Goal: Information Seeking & Learning: Learn about a topic

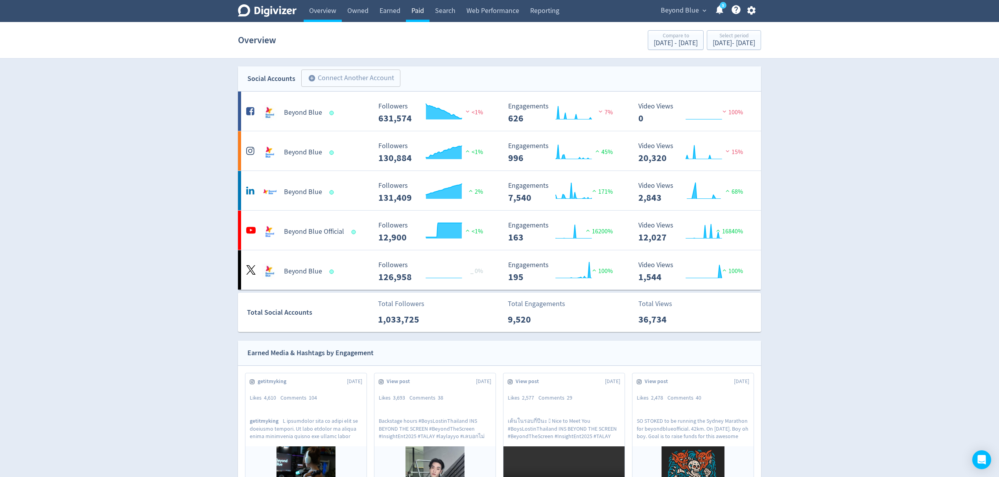
click at [413, 12] on link "Paid" at bounding box center [418, 11] width 24 height 22
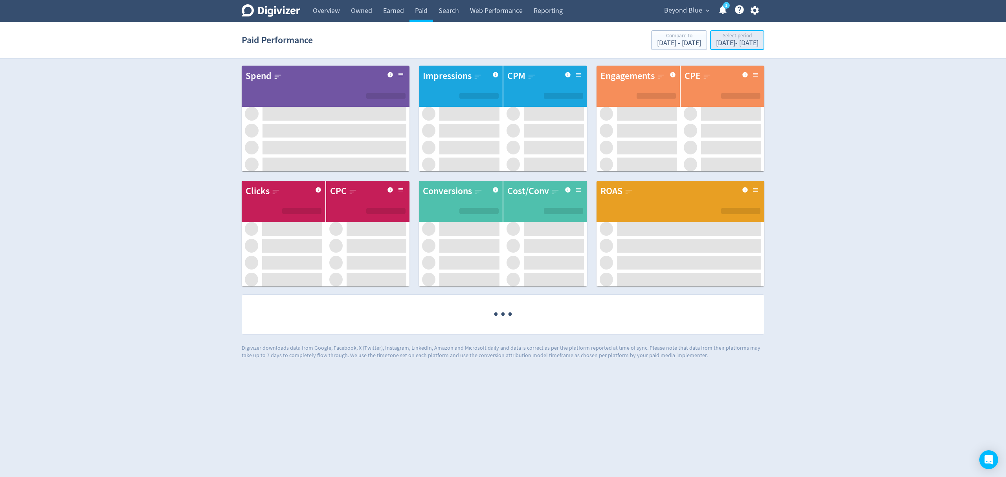
click at [728, 41] on div "Jul 1, 2025 - Jul 31, 2025" at bounding box center [737, 43] width 42 height 7
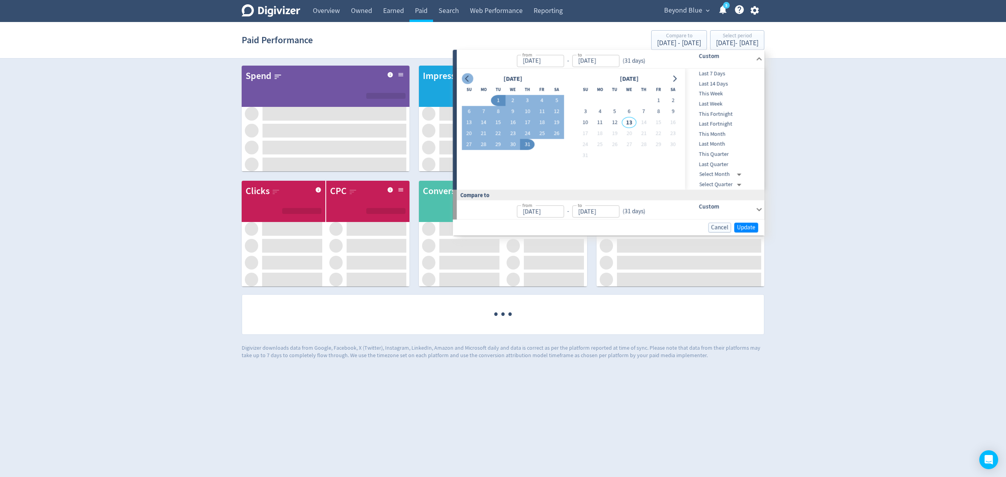
click at [466, 76] on icon "Go to previous month" at bounding box center [467, 78] width 6 height 6
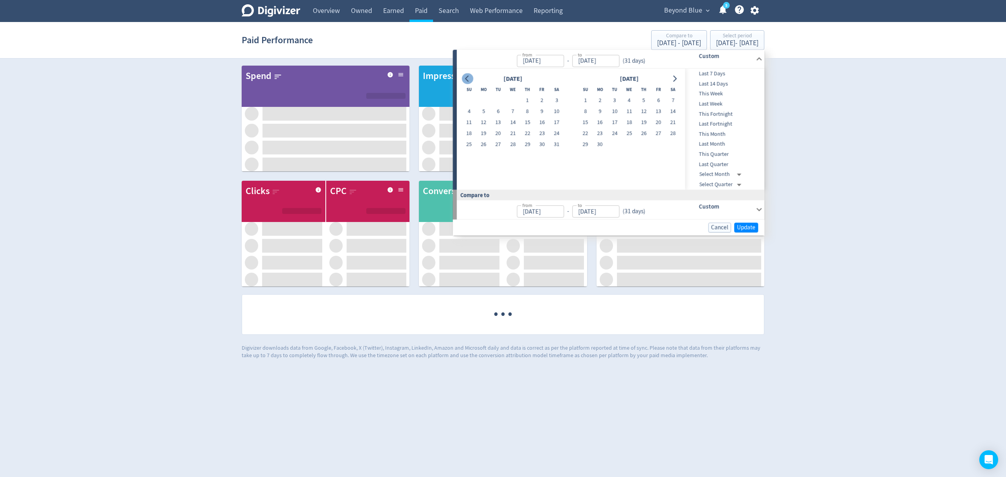
click at [466, 76] on icon "Go to previous month" at bounding box center [467, 78] width 6 height 6
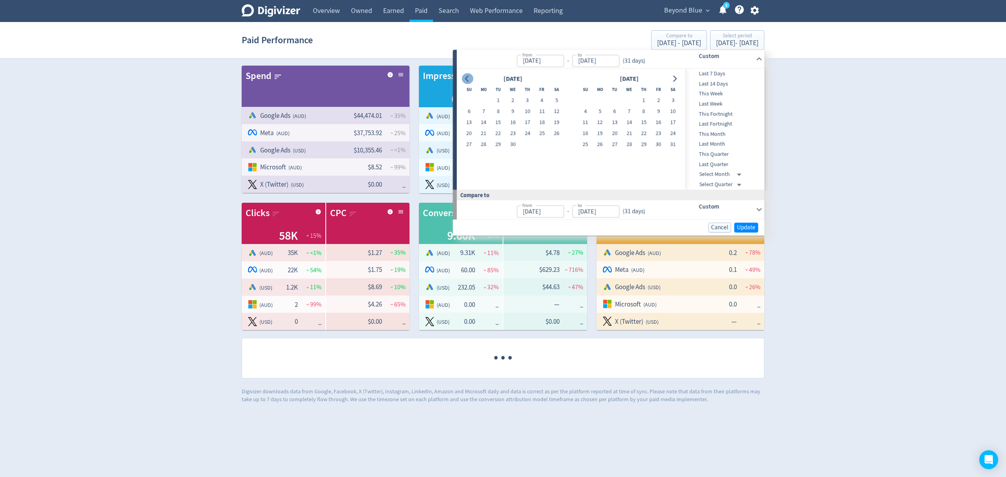
click at [466, 76] on icon "Go to previous month" at bounding box center [467, 78] width 6 height 6
click at [613, 99] on button "1" at bounding box center [614, 100] width 15 height 11
type input "Apr 01, 2025"
click at [675, 77] on icon "Go to next month" at bounding box center [675, 78] width 4 height 6
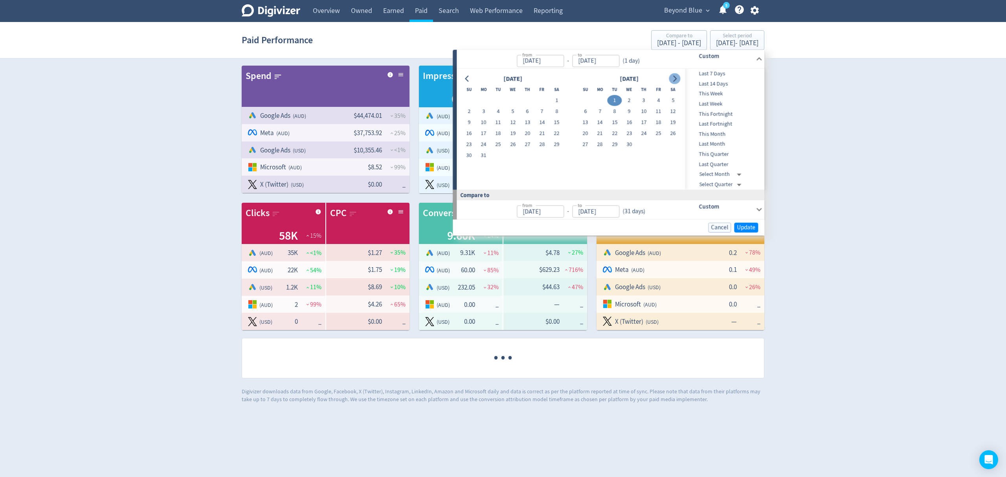
click at [675, 77] on icon "Go to next month" at bounding box center [675, 78] width 4 height 6
click at [675, 76] on icon "Go to next month" at bounding box center [675, 78] width 6 height 6
click at [675, 76] on button "Go to next month" at bounding box center [674, 78] width 11 height 11
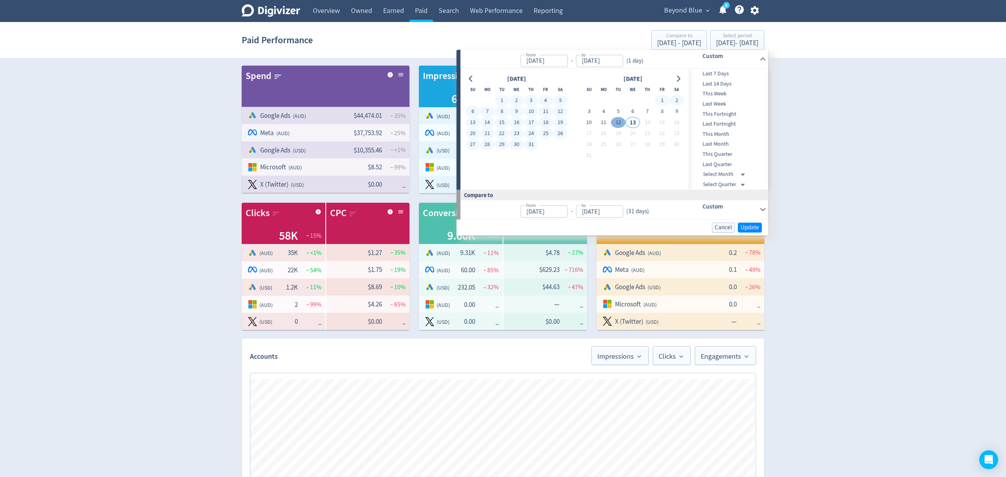
click at [614, 123] on button "12" at bounding box center [618, 122] width 15 height 11
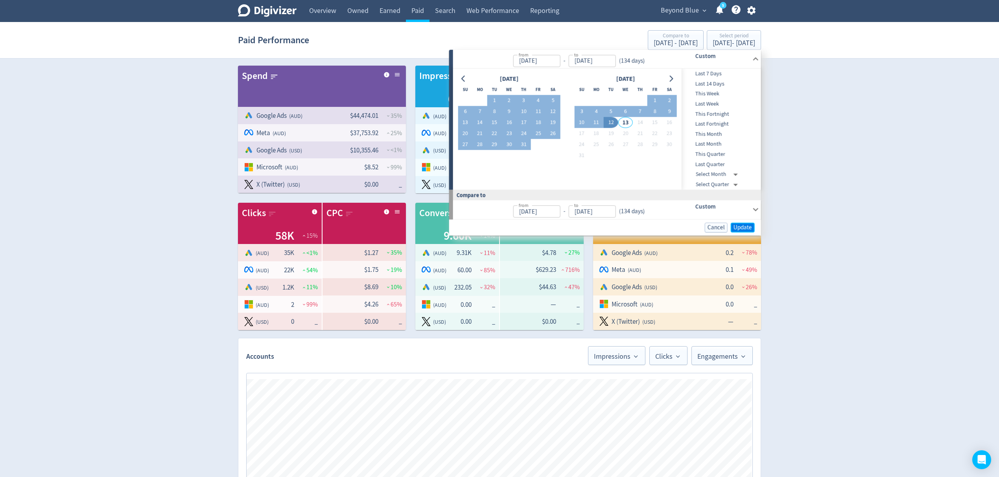
click at [739, 228] on span "Update" at bounding box center [742, 227] width 18 height 6
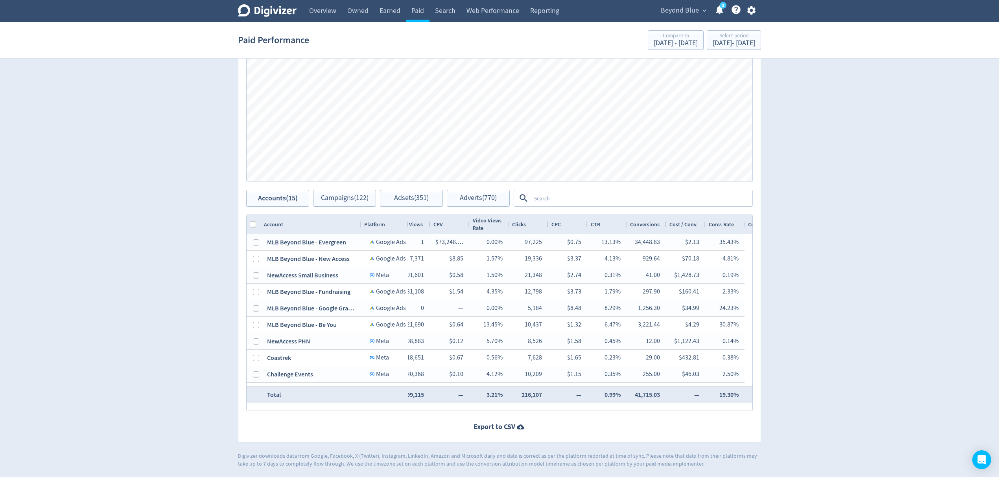
scroll to position [0, 346]
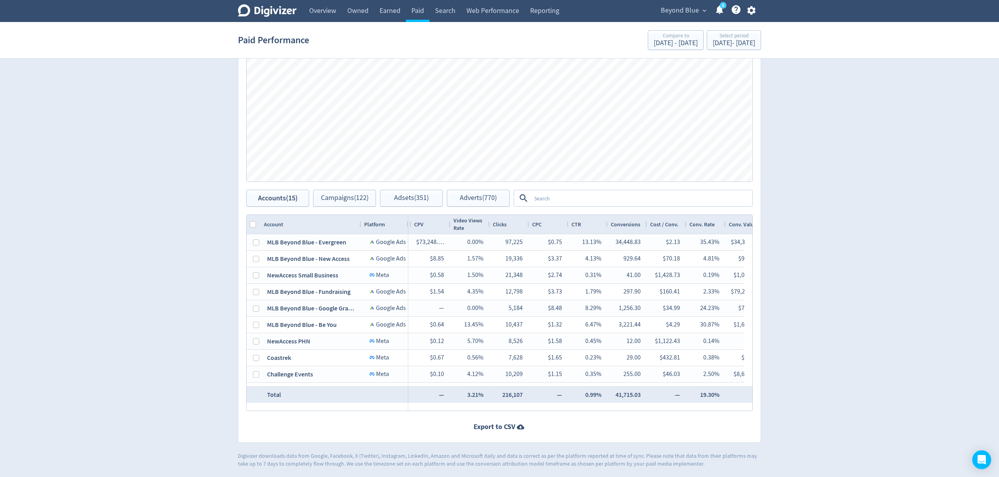
click at [578, 421] on div at bounding box center [499, 427] width 506 height 16
click at [594, 423] on div "Export to CSV" at bounding box center [499, 427] width 522 height 10
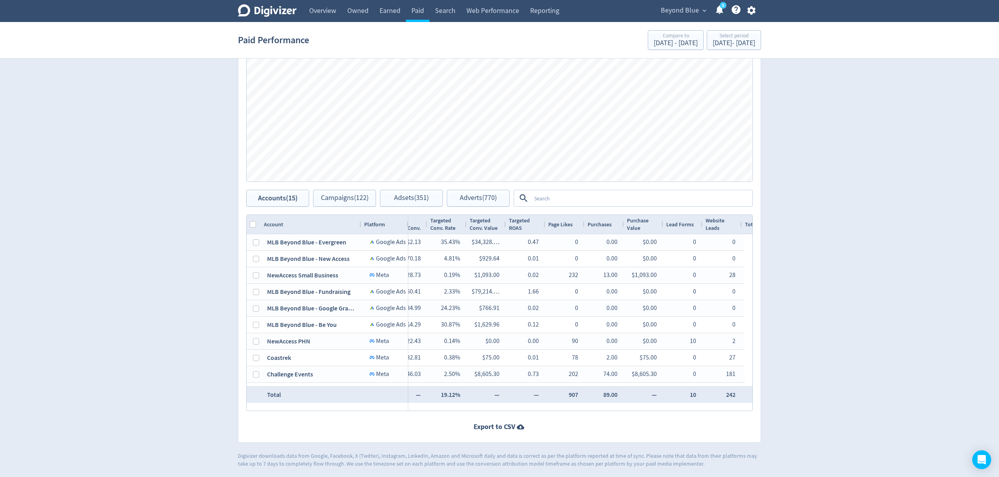
click at [536, 195] on textarea at bounding box center [641, 198] width 221 height 15
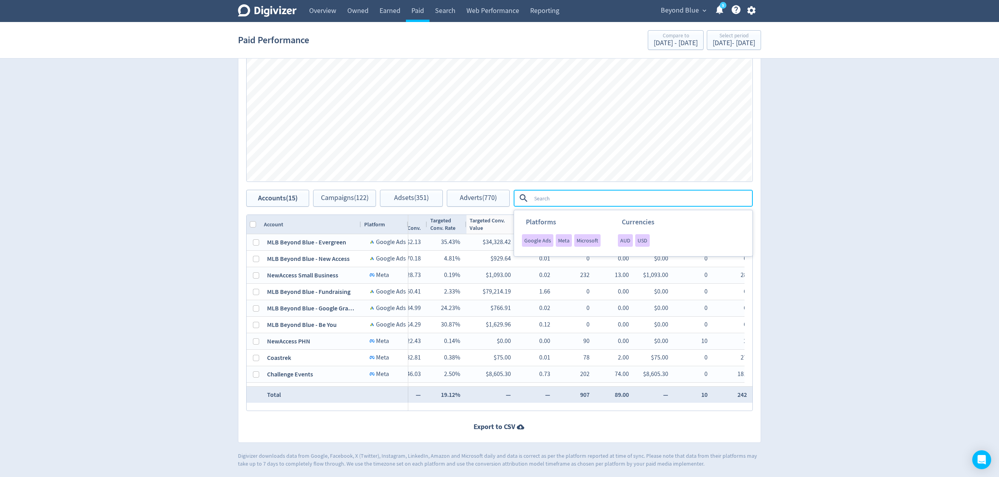
drag, startPoint x: 504, startPoint y: 221, endPoint x: 515, endPoint y: 221, distance: 11.4
click at [515, 221] on div "Accounts Impressions Clicks Engagements Engagements Clicks Impressions Press Sp…" at bounding box center [499, 216] width 523 height 453
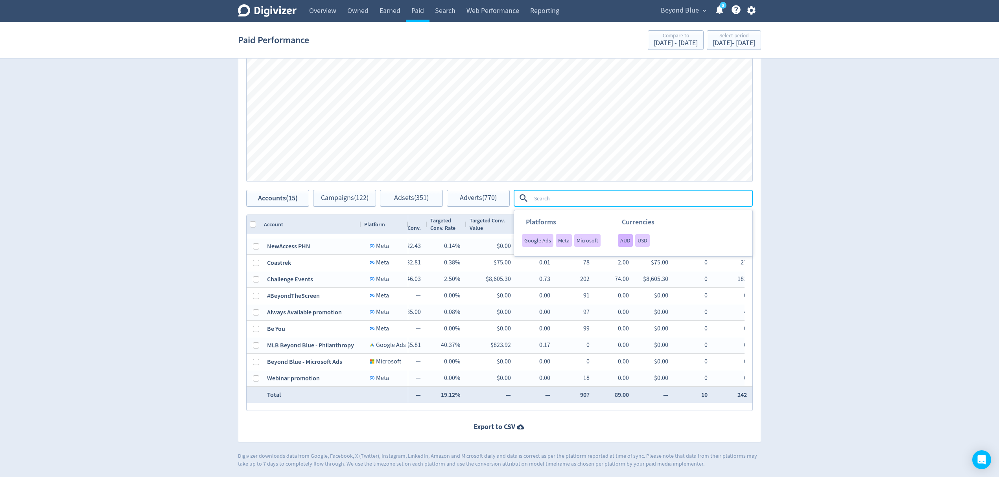
click at [622, 241] on span "AUD" at bounding box center [625, 241] width 10 height 6
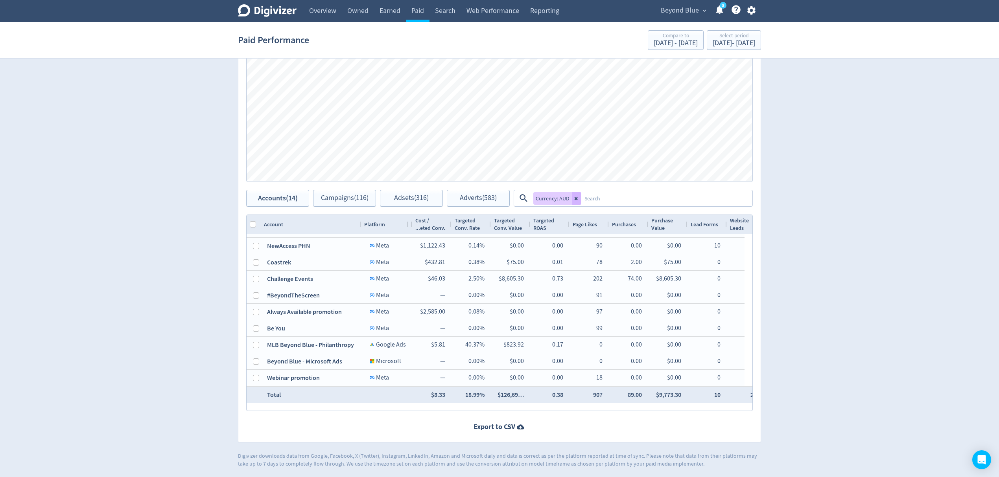
scroll to position [0, 723]
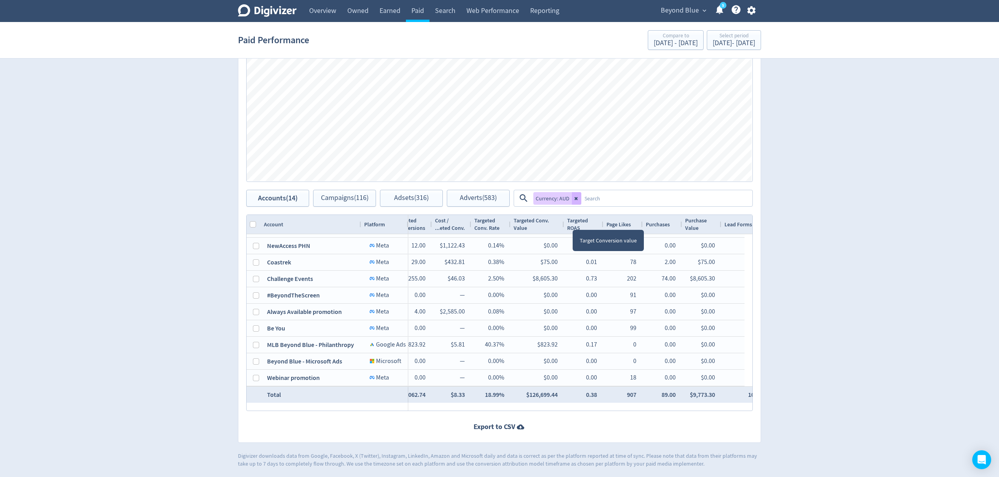
drag, startPoint x: 548, startPoint y: 222, endPoint x: 562, endPoint y: 223, distance: 14.2
click at [562, 223] on div at bounding box center [563, 224] width 3 height 19
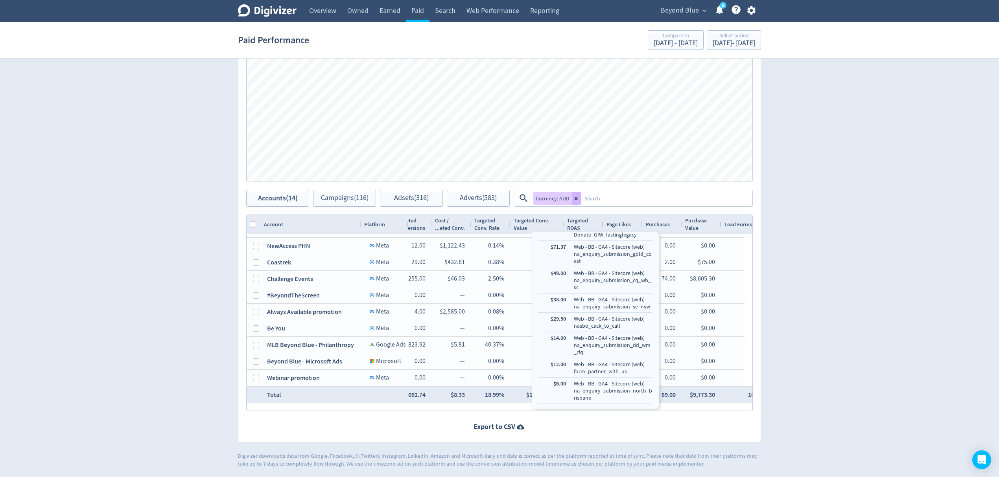
scroll to position [229, 0]
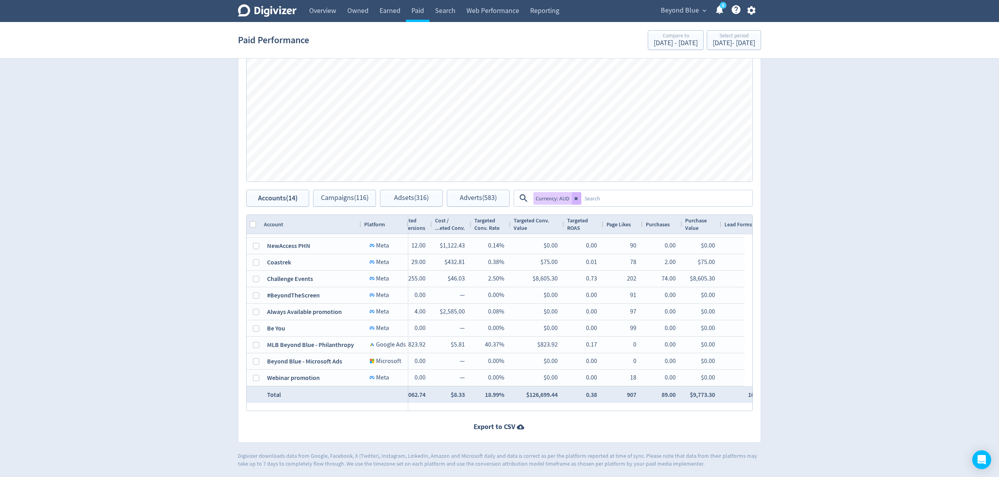
click at [556, 436] on div "Accounts Impressions Clicks Spend Spend Clicks Impressions Press Space or Enter…" at bounding box center [499, 216] width 523 height 453
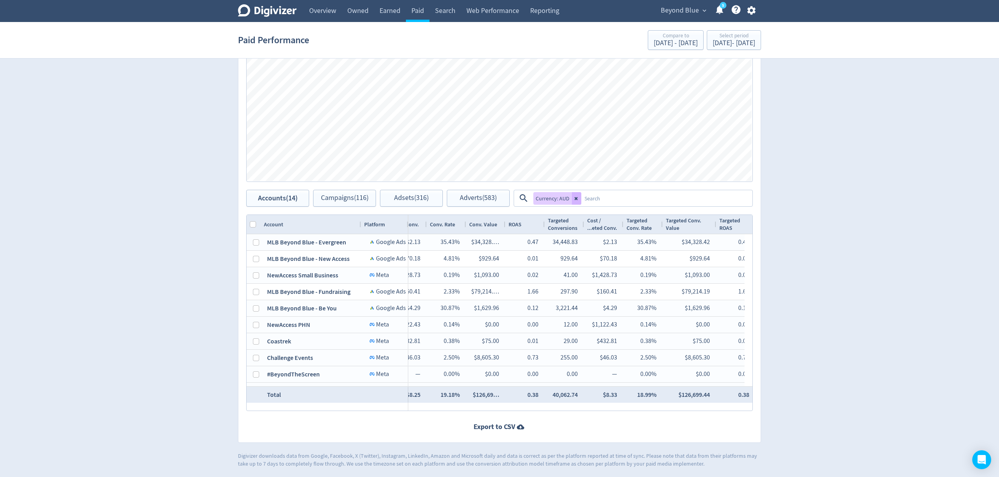
scroll to position [0, 454]
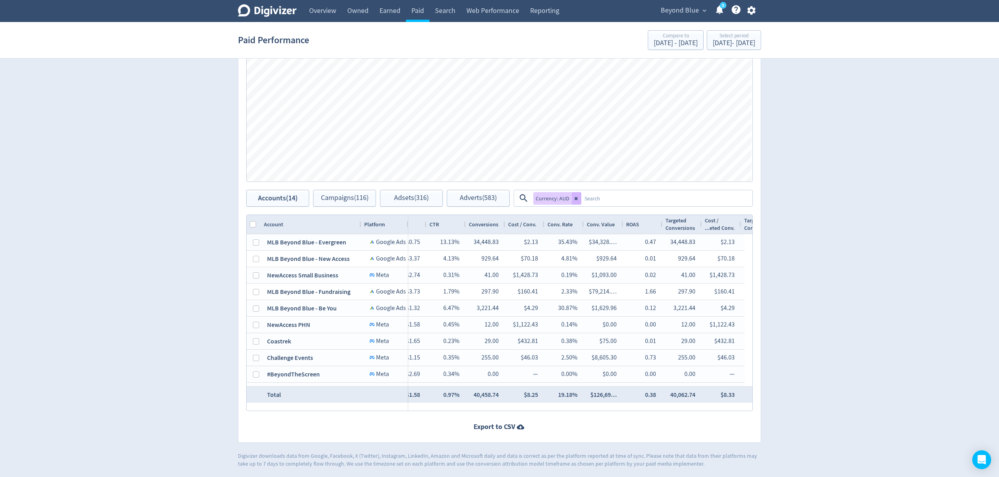
click at [638, 427] on div "Export to CSV" at bounding box center [499, 427] width 522 height 10
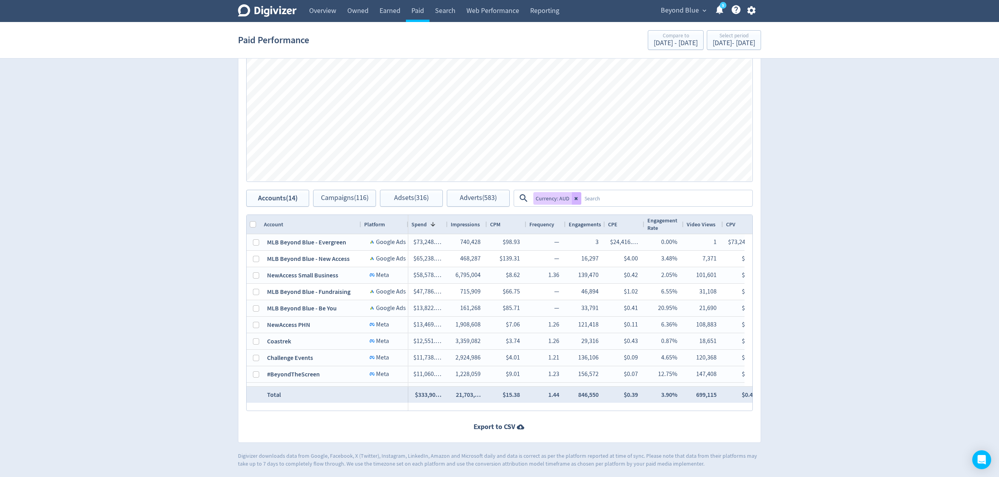
click at [582, 194] on textarea at bounding box center [666, 198] width 170 height 15
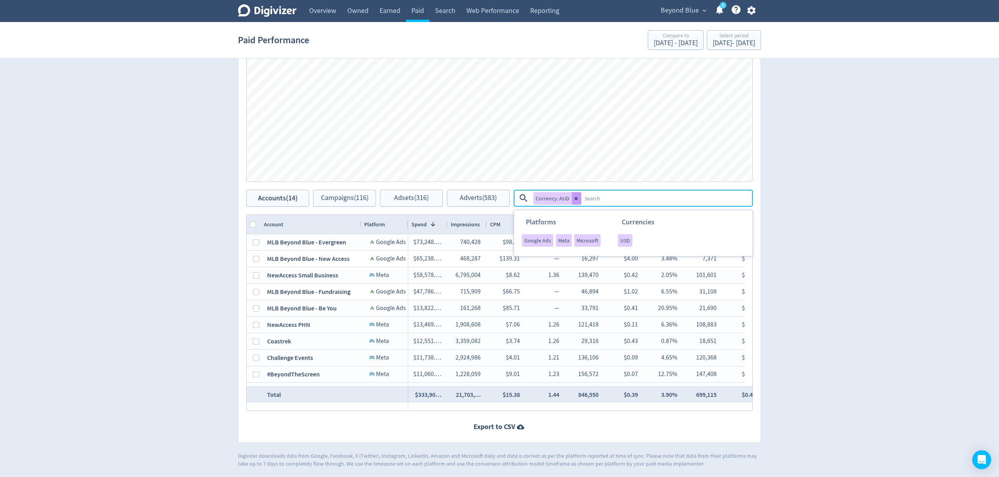
click at [574, 198] on icon at bounding box center [575, 198] width 3 height 3
click at [581, 197] on textarea at bounding box center [666, 198] width 170 height 15
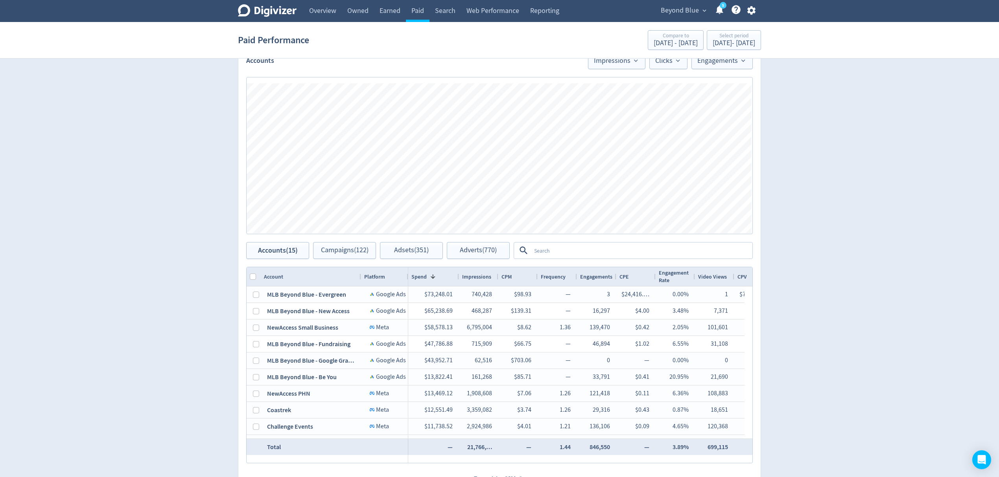
drag, startPoint x: 447, startPoint y: 275, endPoint x: 458, endPoint y: 275, distance: 11.4
click at [458, 275] on div at bounding box center [458, 276] width 3 height 19
click at [537, 249] on textarea at bounding box center [641, 250] width 221 height 15
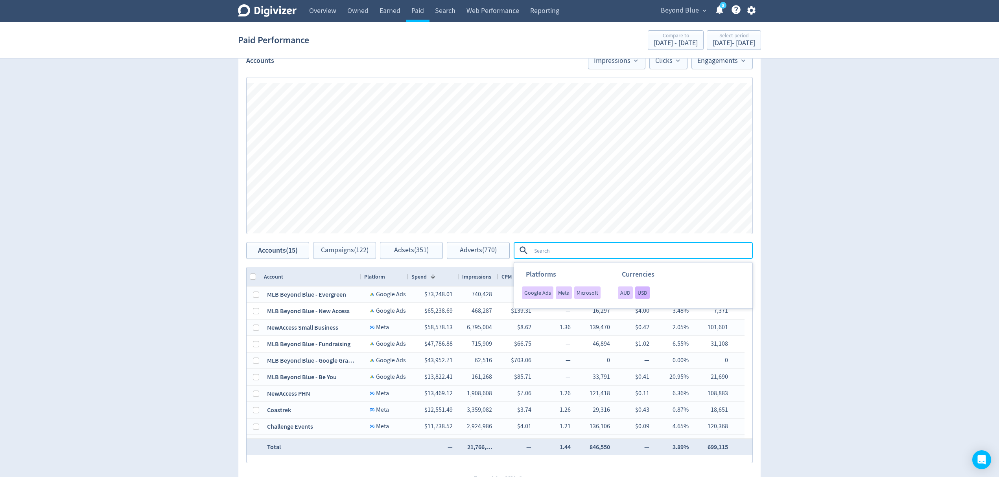
click at [638, 292] on span "USD" at bounding box center [642, 293] width 10 height 6
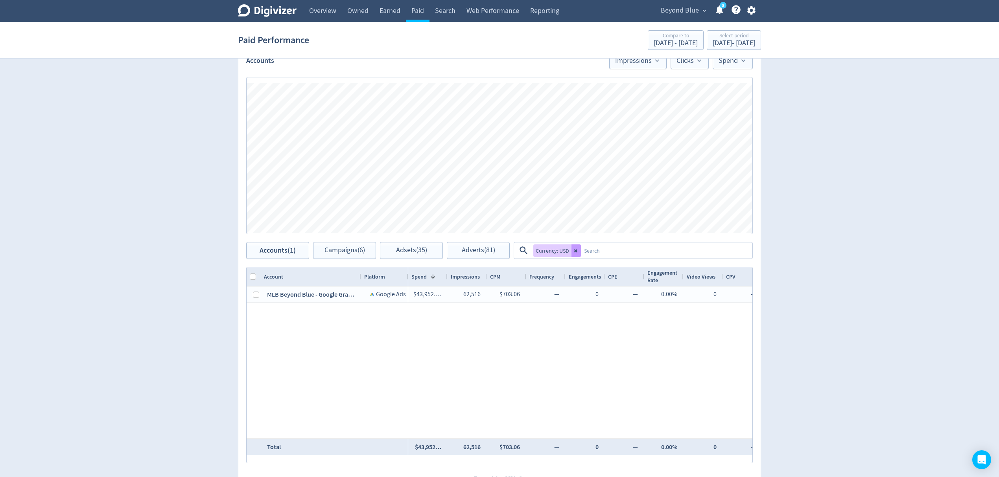
click at [578, 250] on button at bounding box center [575, 251] width 9 height 13
click at [581, 251] on textarea at bounding box center [666, 250] width 171 height 15
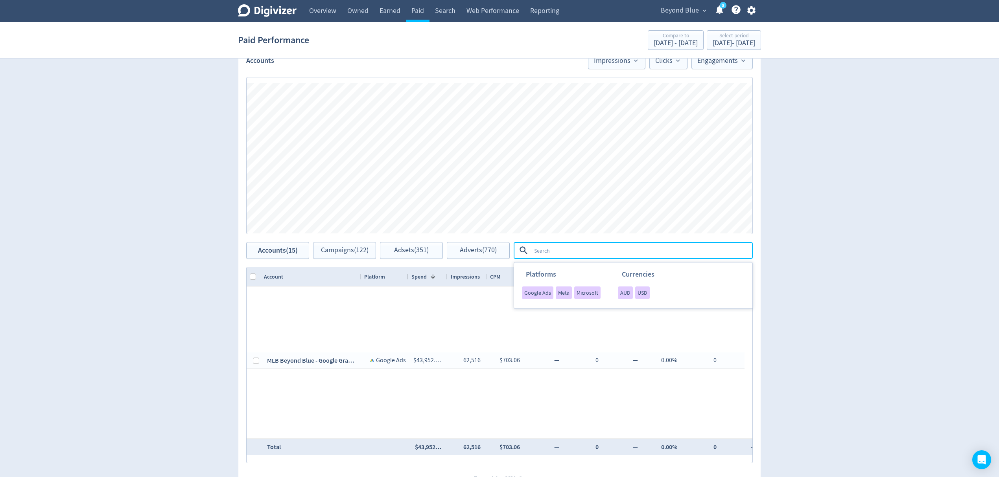
click at [572, 252] on textarea at bounding box center [641, 250] width 221 height 15
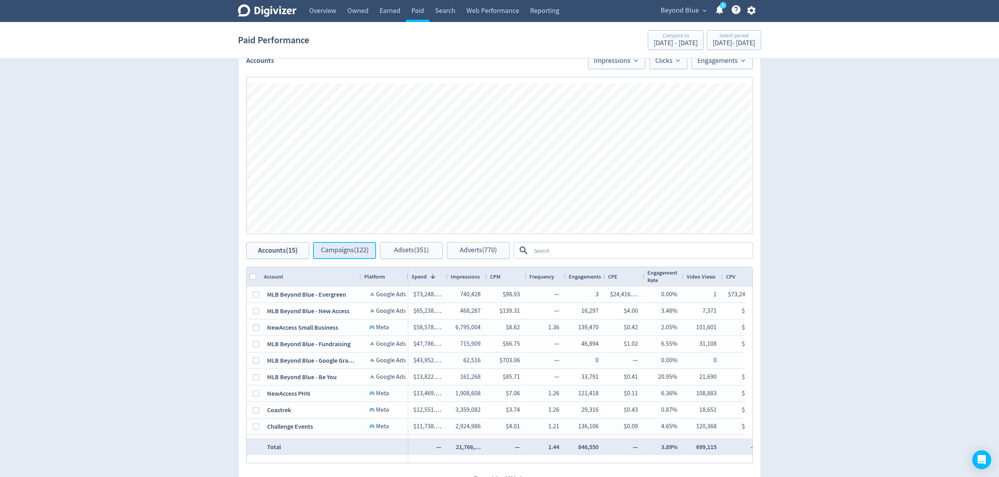
click at [341, 252] on span "Campaigns (122)" at bounding box center [345, 250] width 48 height 7
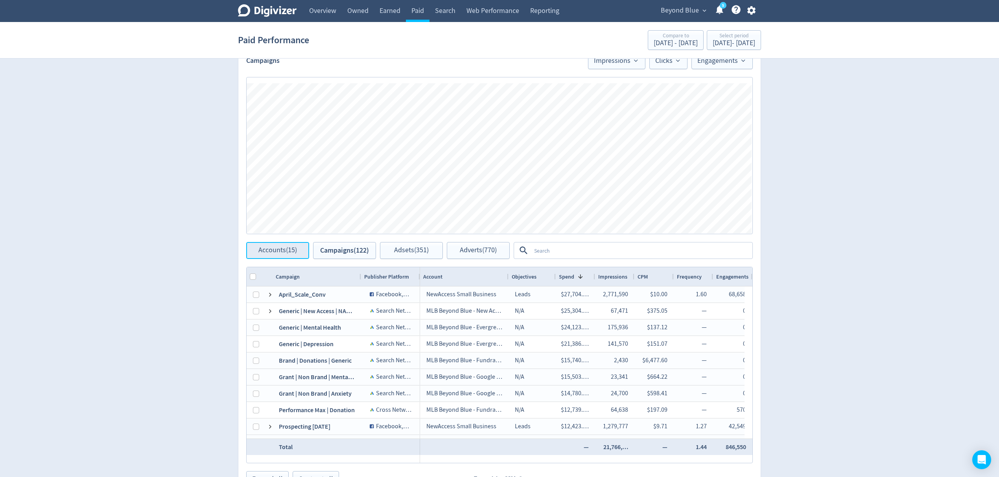
click at [276, 249] on span "Accounts (15)" at bounding box center [277, 250] width 39 height 7
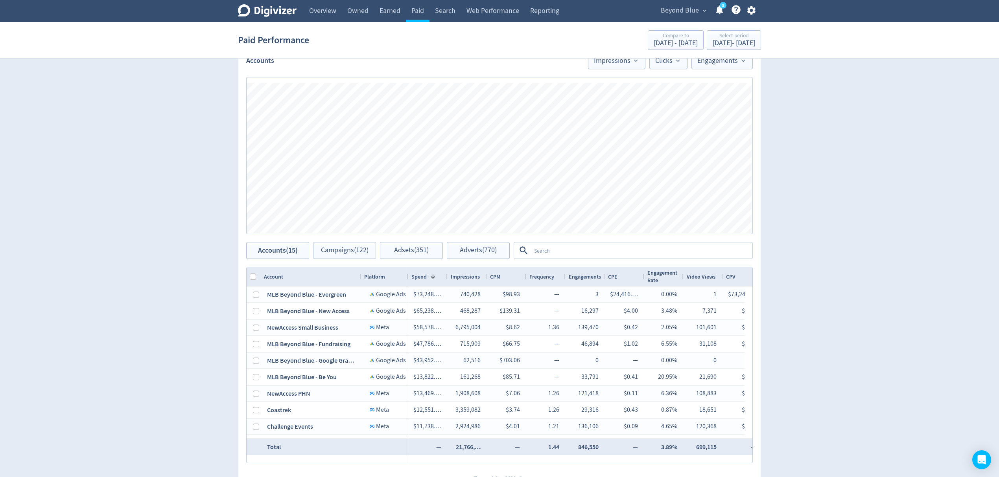
click at [678, 6] on span "Beyond Blue" at bounding box center [679, 10] width 38 height 13
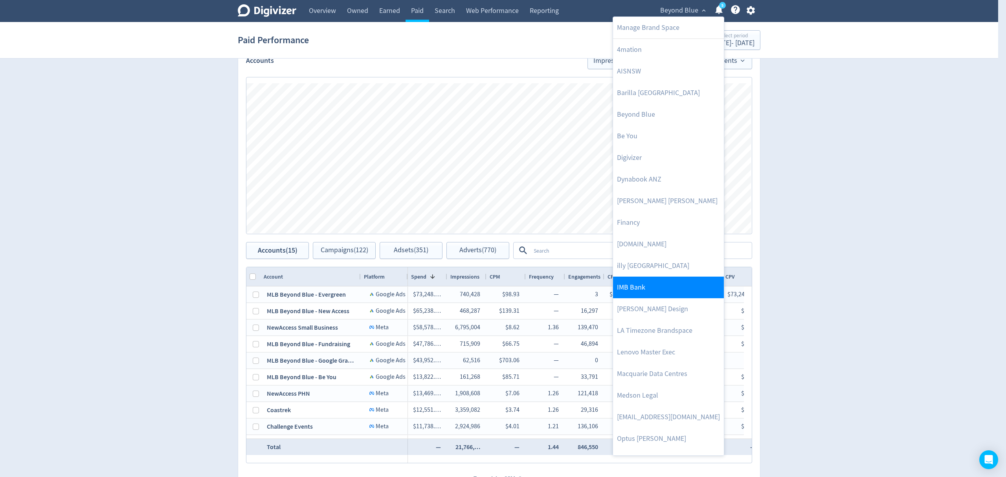
click at [639, 283] on link "IMB Bank" at bounding box center [668, 288] width 111 height 22
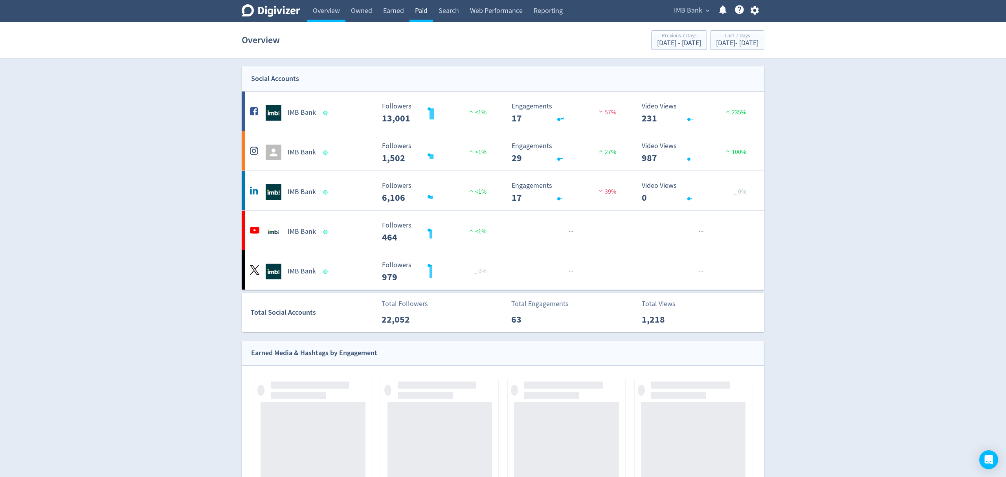
click at [417, 14] on link "Paid" at bounding box center [422, 11] width 24 height 22
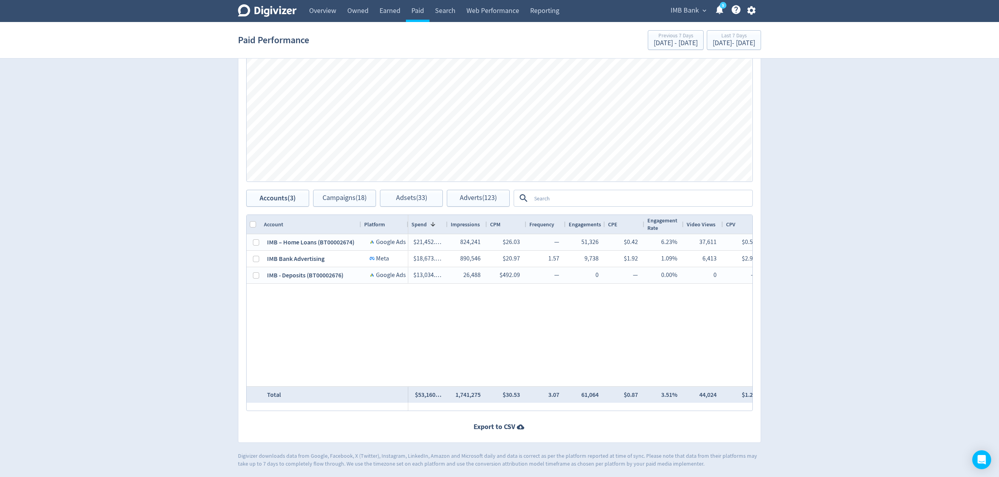
click at [536, 200] on textarea at bounding box center [641, 198] width 221 height 15
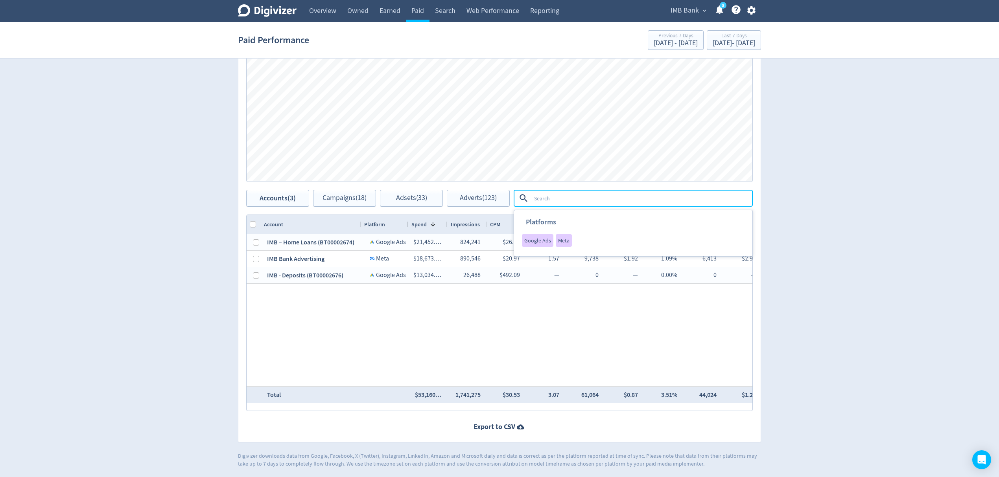
click at [690, 7] on span "IMB Bank" at bounding box center [684, 10] width 28 height 13
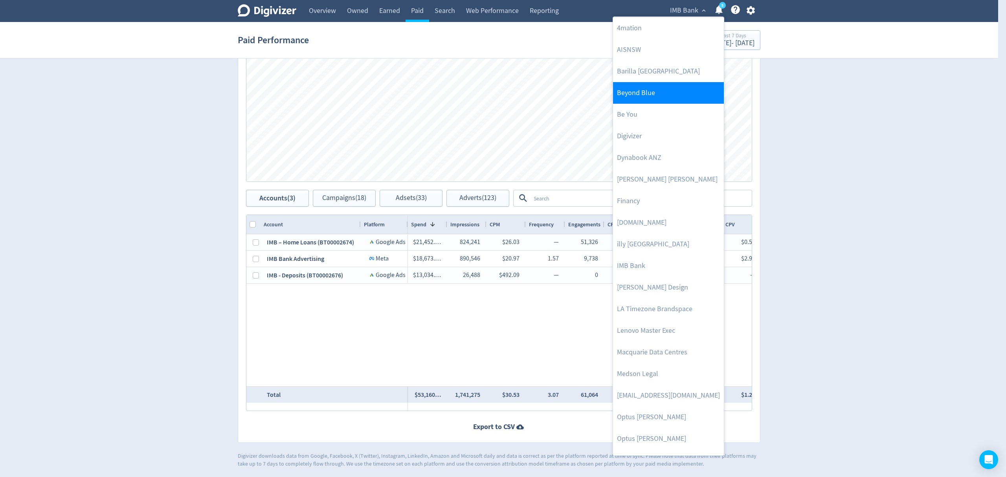
click at [644, 86] on link "Beyond Blue" at bounding box center [668, 93] width 111 height 22
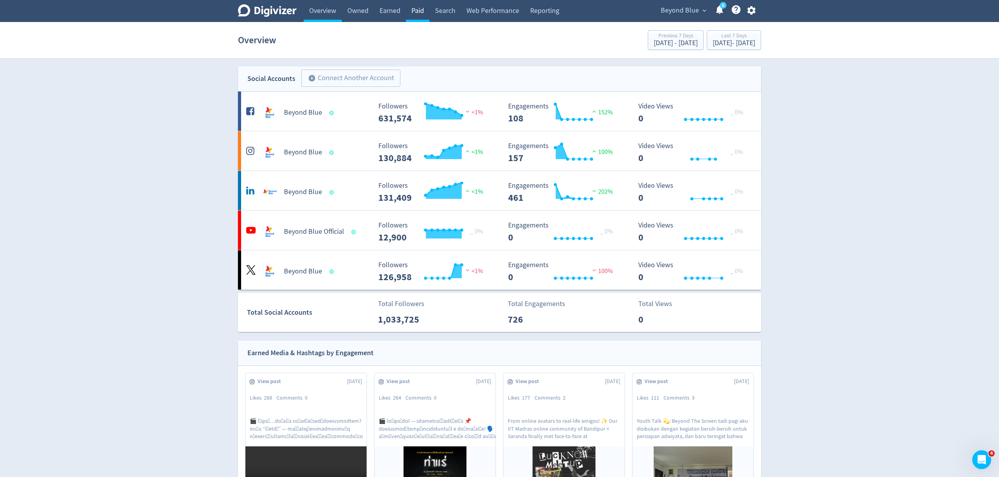
click at [410, 10] on link "Paid" at bounding box center [418, 11] width 24 height 22
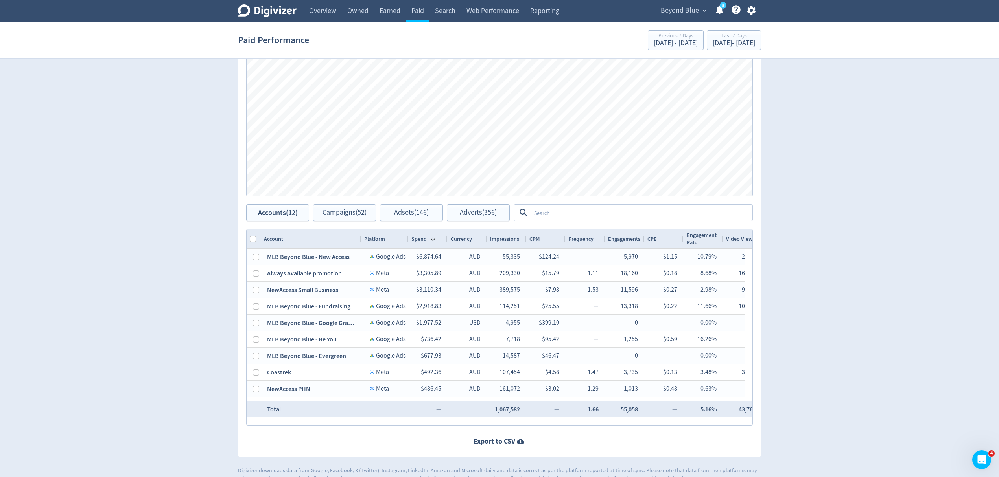
scroll to position [337, 0]
click at [563, 209] on textarea at bounding box center [641, 210] width 221 height 15
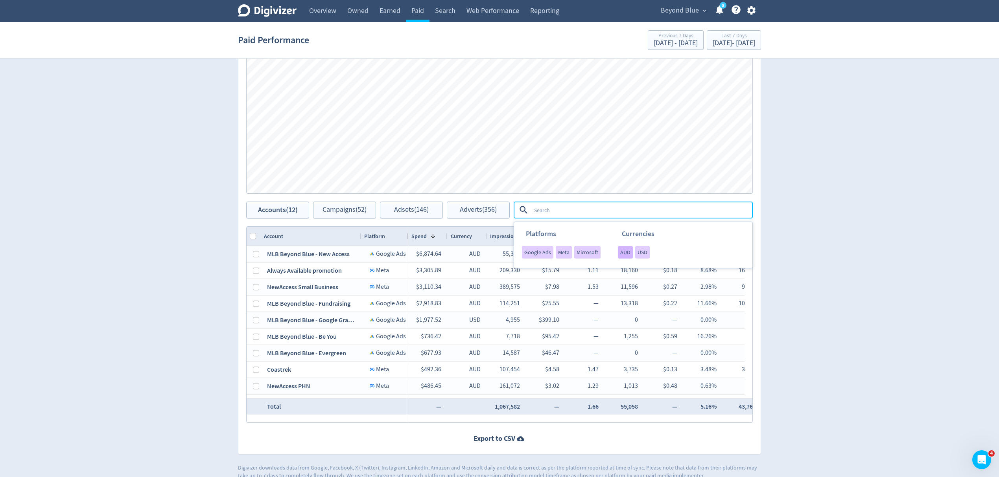
click at [626, 252] on span "AUD" at bounding box center [625, 253] width 10 height 6
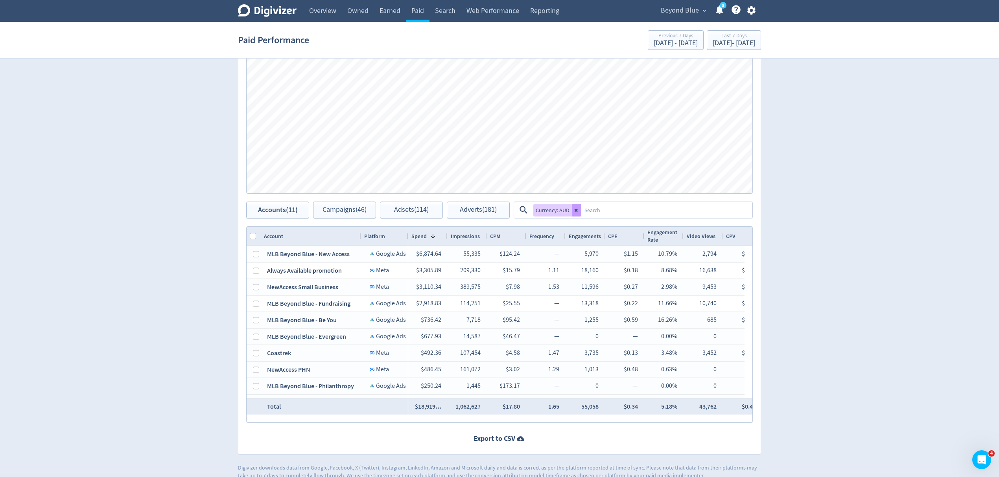
click at [576, 211] on icon at bounding box center [575, 210] width 3 height 3
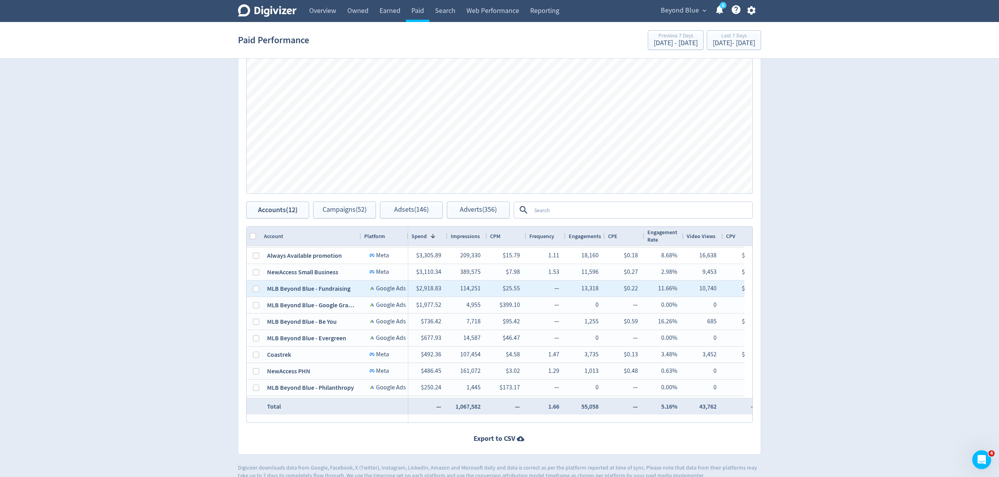
scroll to position [0, 0]
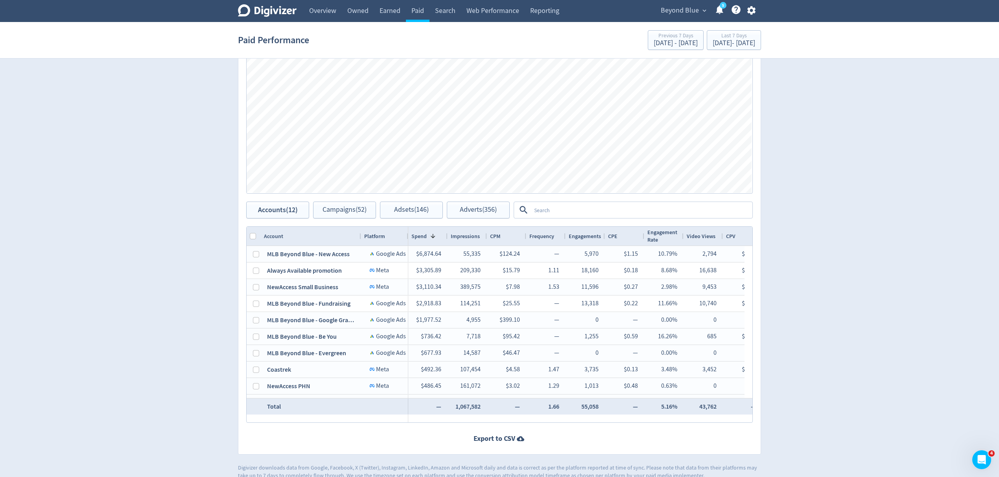
click at [540, 212] on textarea at bounding box center [641, 210] width 221 height 15
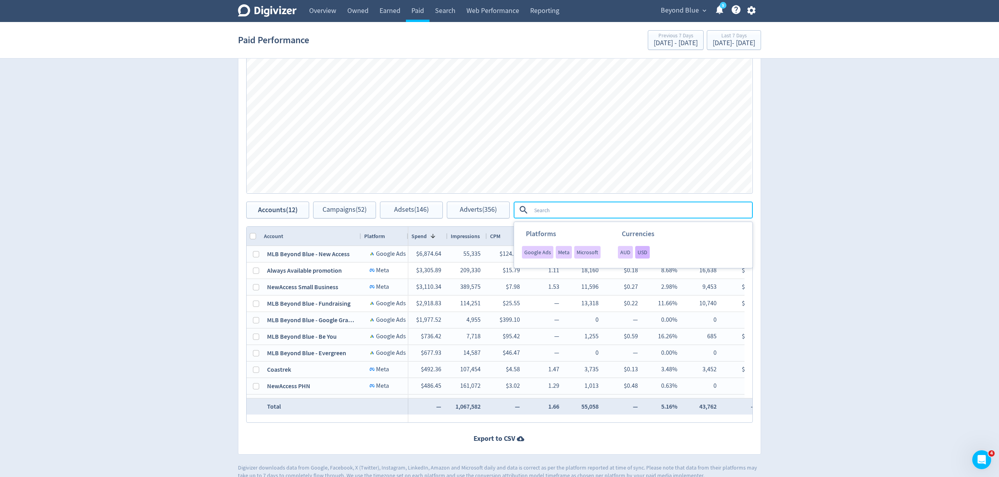
click at [639, 254] on span "USD" at bounding box center [642, 253] width 10 height 6
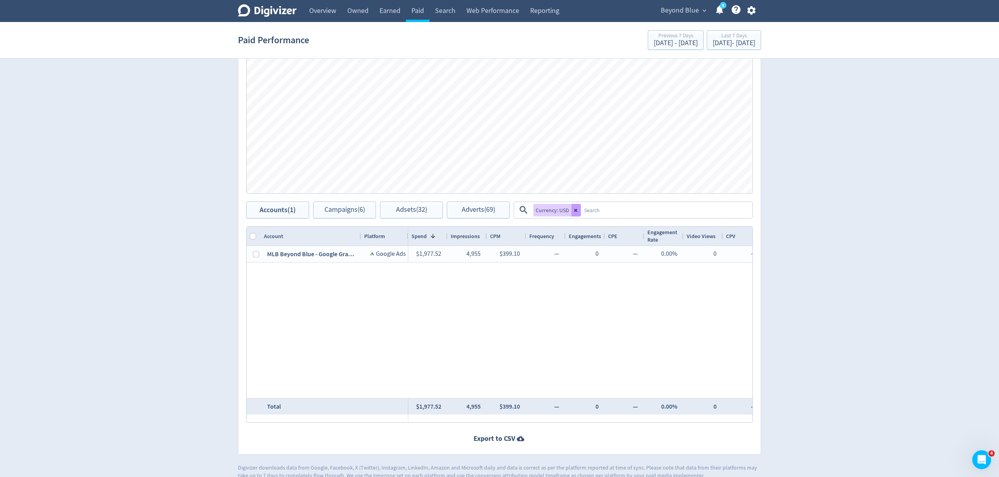
click at [576, 208] on icon at bounding box center [576, 210] width 5 height 5
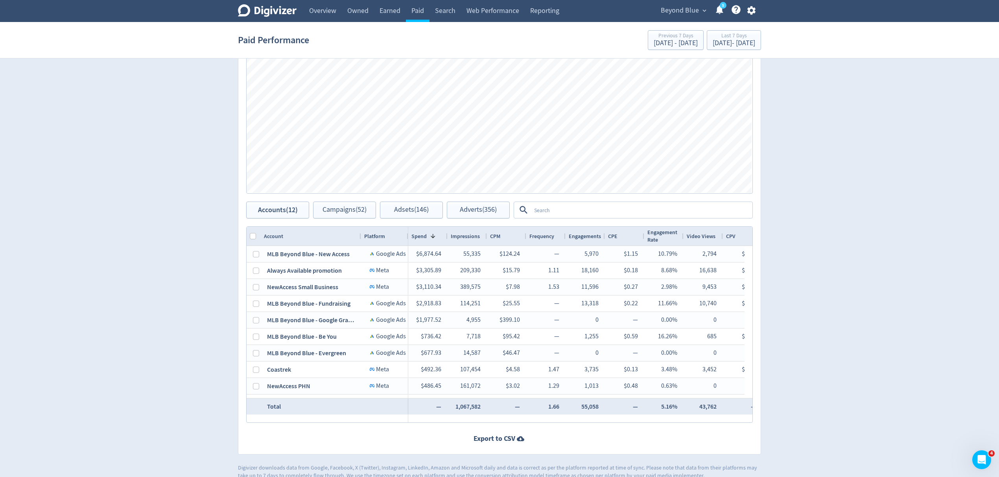
click at [576, 208] on textarea at bounding box center [641, 210] width 221 height 15
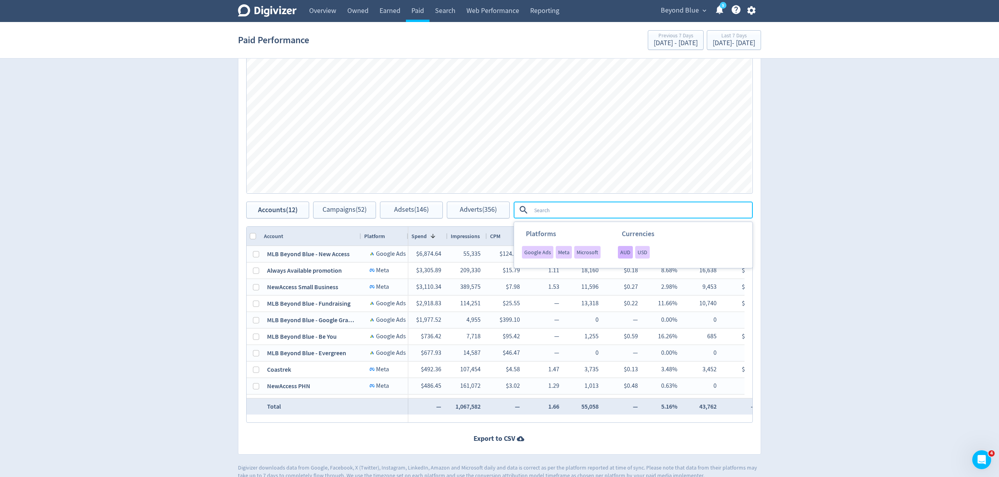
click at [626, 253] on span "AUD" at bounding box center [625, 253] width 10 height 6
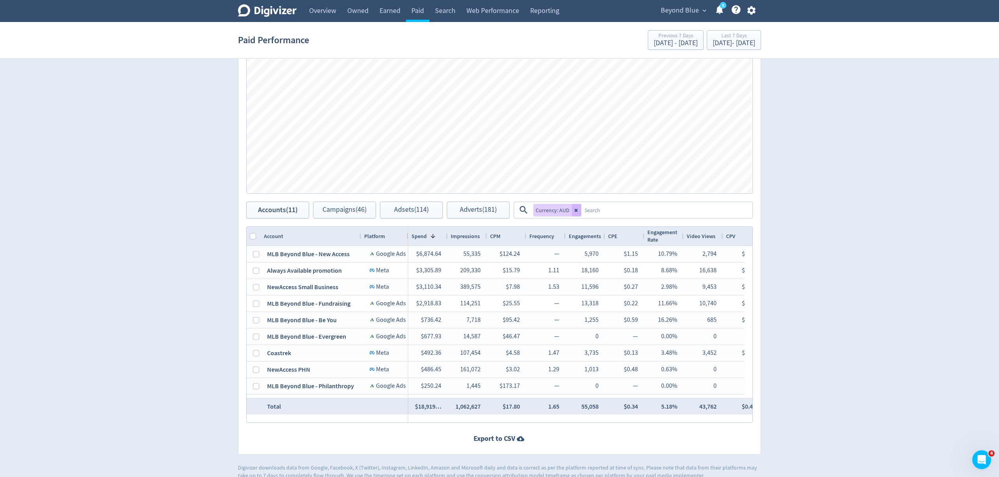
click at [600, 212] on textarea at bounding box center [666, 210] width 170 height 15
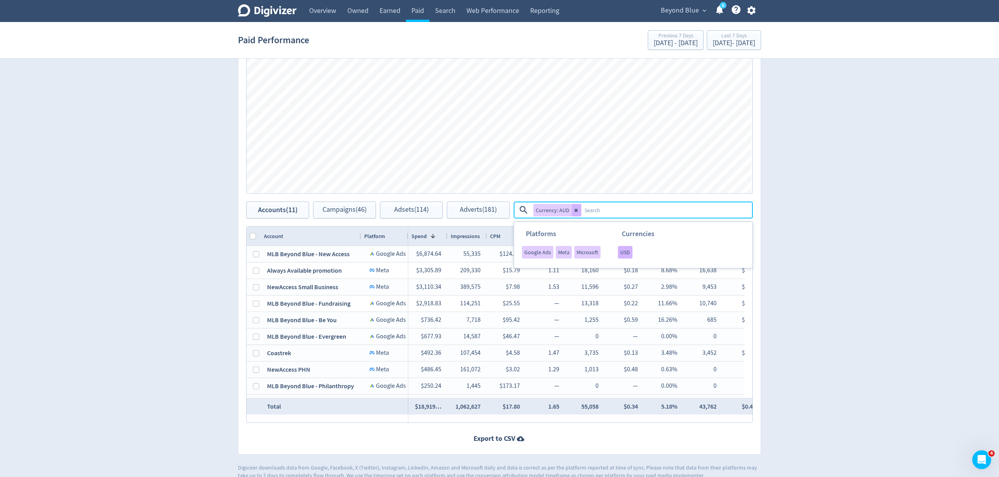
click at [626, 254] on span "USD" at bounding box center [625, 253] width 10 height 6
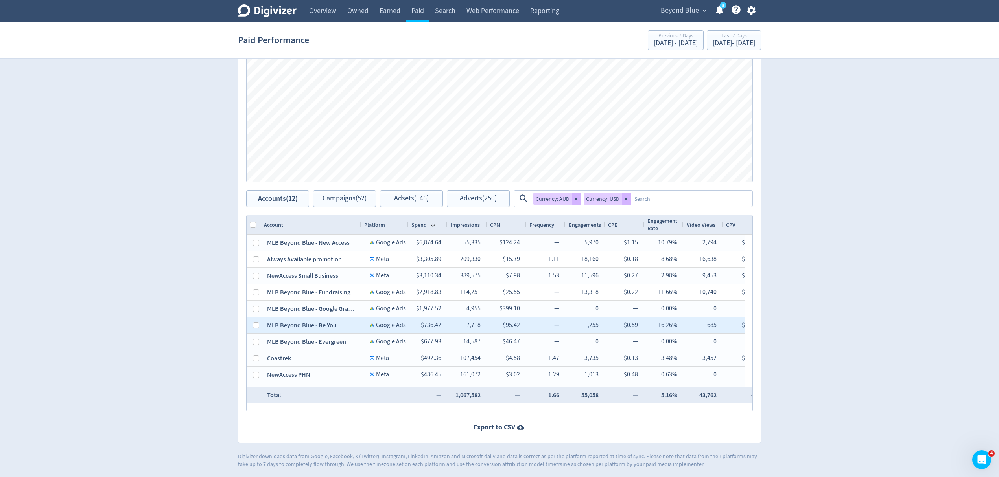
scroll to position [348, 0]
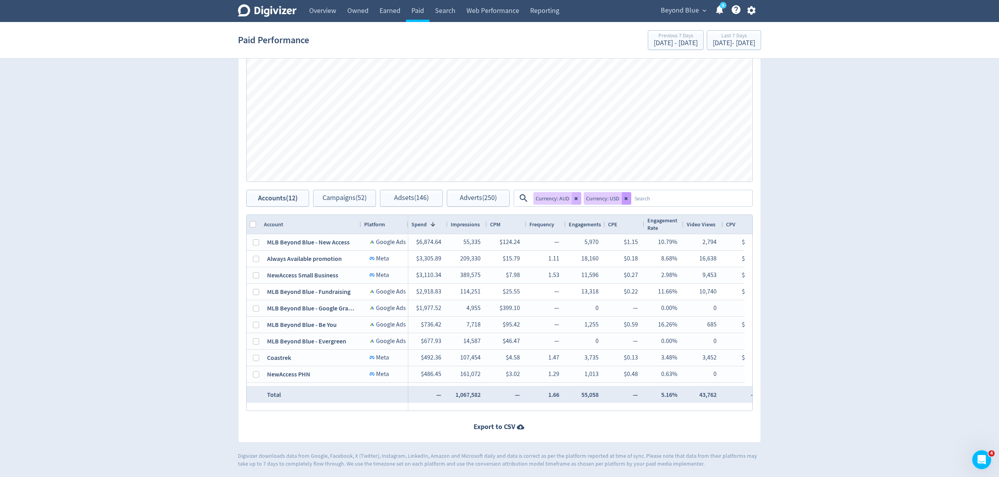
click at [624, 200] on icon at bounding box center [625, 198] width 3 height 3
click at [578, 200] on icon at bounding box center [576, 198] width 5 height 5
click at [574, 199] on textarea at bounding box center [641, 198] width 221 height 15
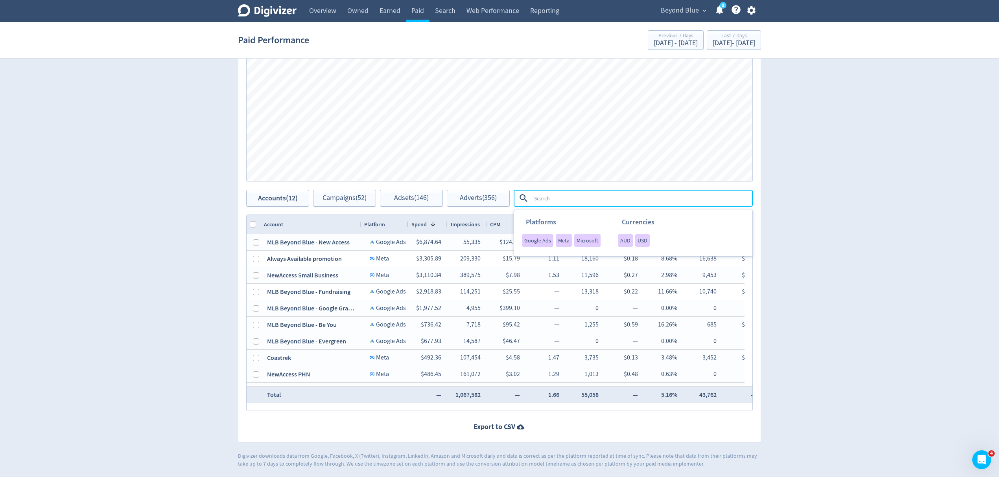
drag, startPoint x: 196, startPoint y: 267, endPoint x: 172, endPoint y: 151, distance: 117.6
click at [196, 266] on div "Digivizer Logo Mark Digivizer Logo Overview Owned Earned Paid Search Web Perfor…" at bounding box center [499, 60] width 999 height 816
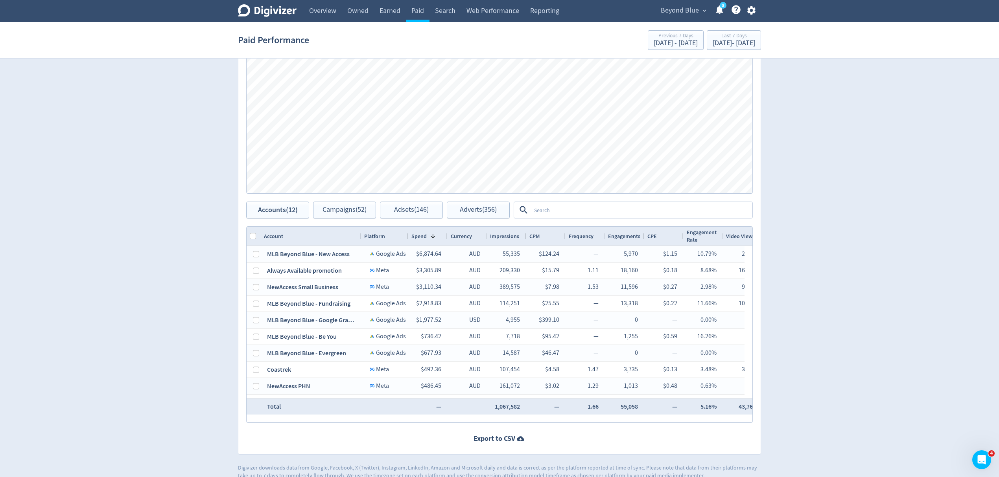
scroll to position [348, 0]
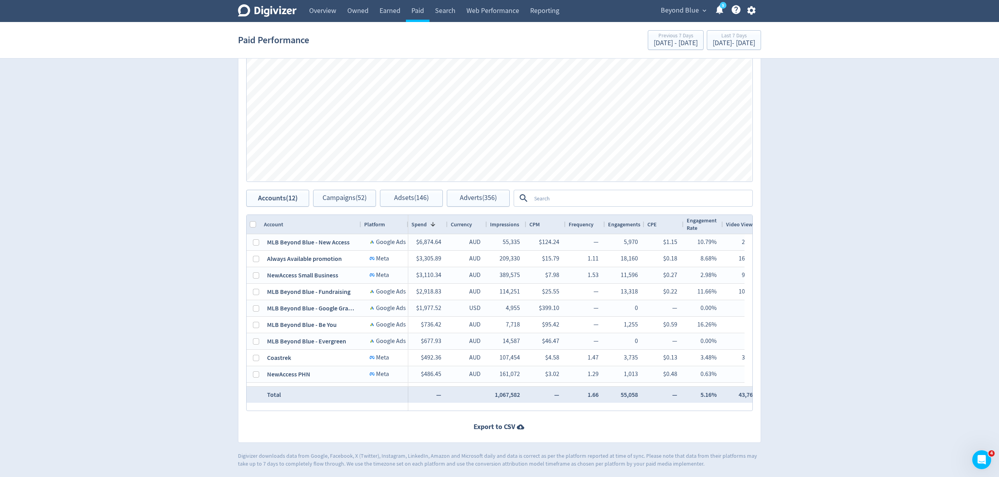
click at [553, 195] on textarea at bounding box center [641, 198] width 221 height 15
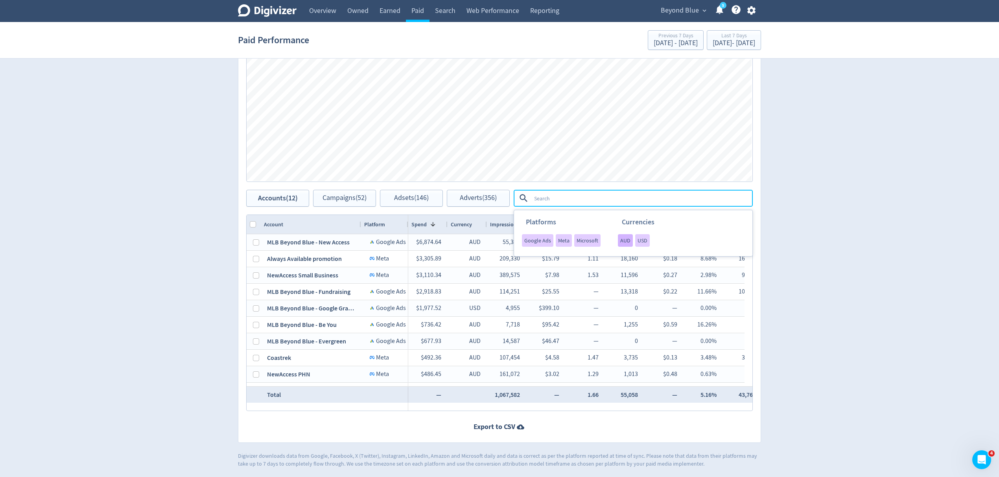
click at [623, 243] on span "AUD" at bounding box center [625, 241] width 10 height 6
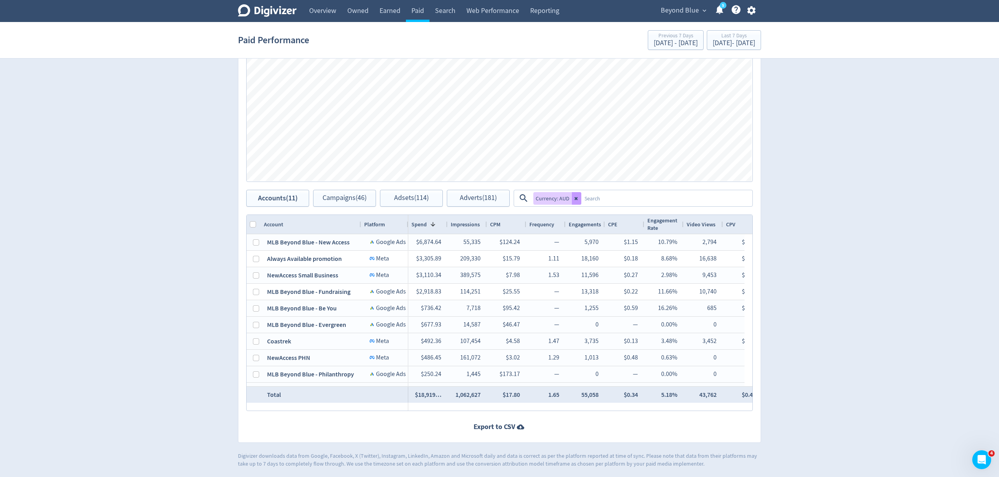
click at [575, 199] on icon at bounding box center [575, 198] width 3 height 3
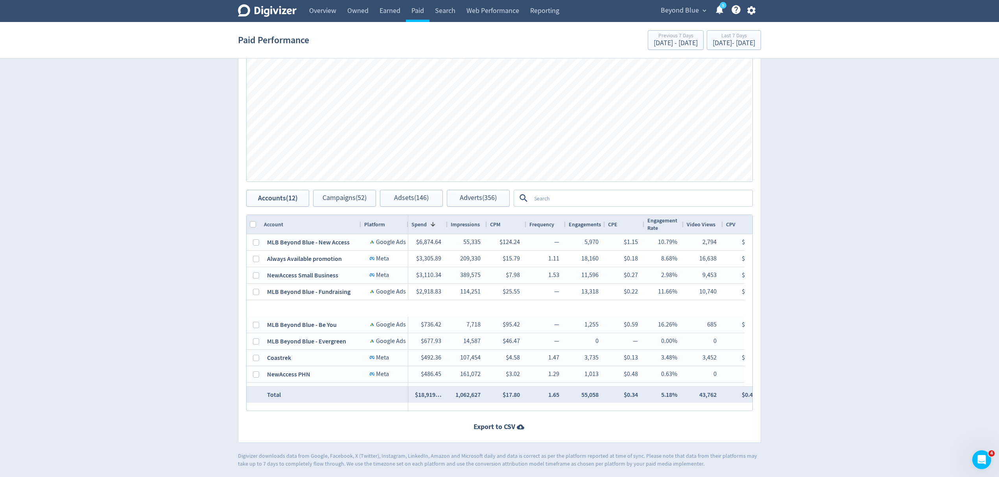
click at [576, 197] on textarea at bounding box center [641, 198] width 221 height 15
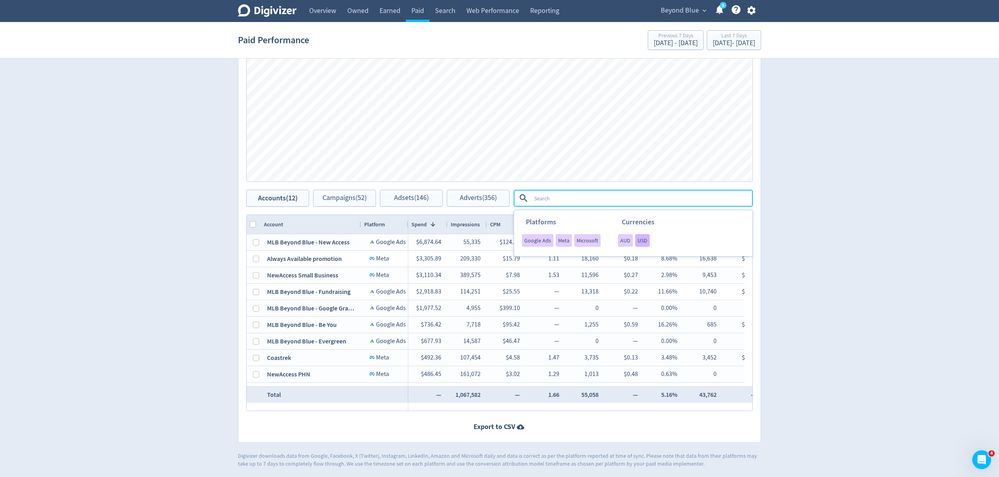
click at [640, 242] on span "USD" at bounding box center [642, 241] width 10 height 6
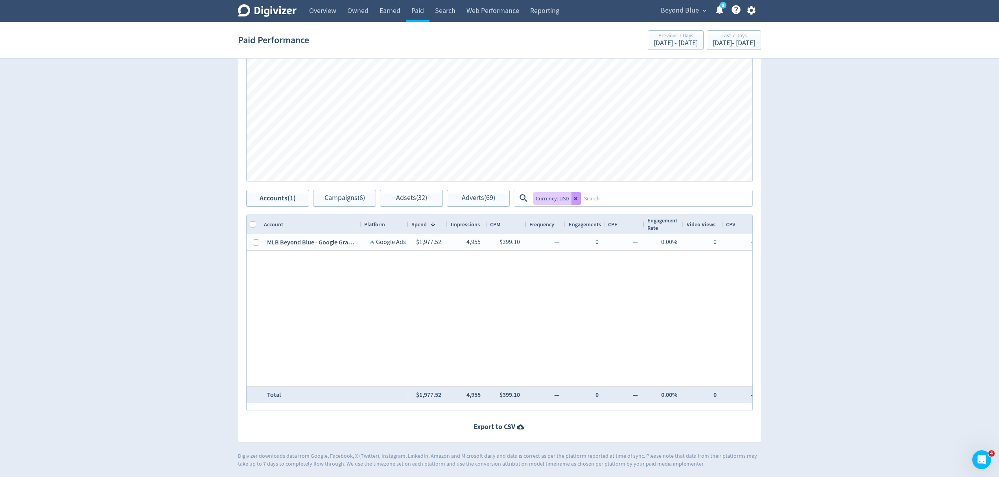
click at [576, 197] on icon at bounding box center [576, 198] width 5 height 5
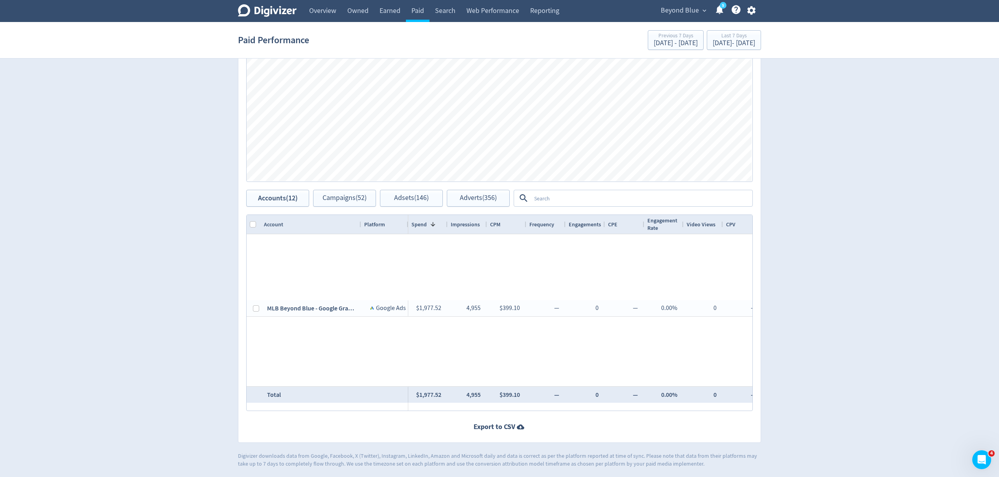
click at [539, 196] on textarea at bounding box center [641, 198] width 221 height 15
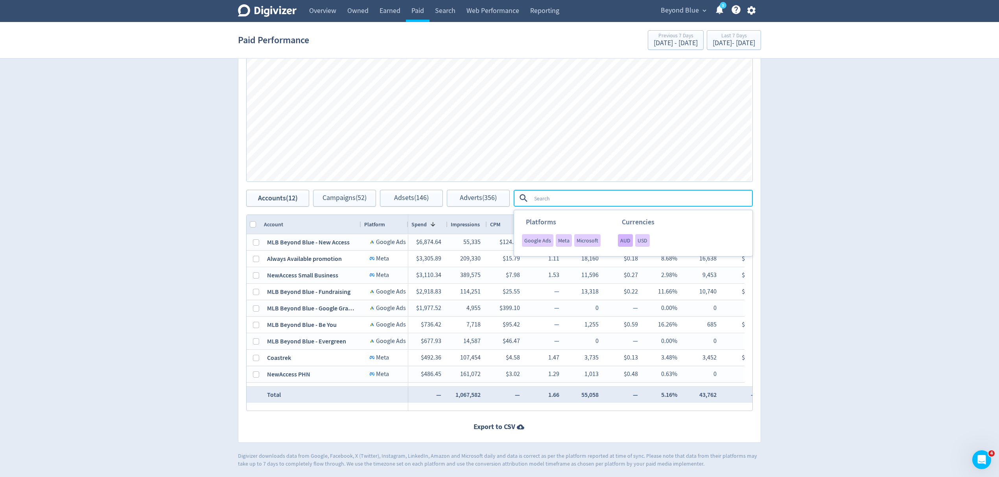
click at [626, 241] on span "AUD" at bounding box center [625, 241] width 10 height 6
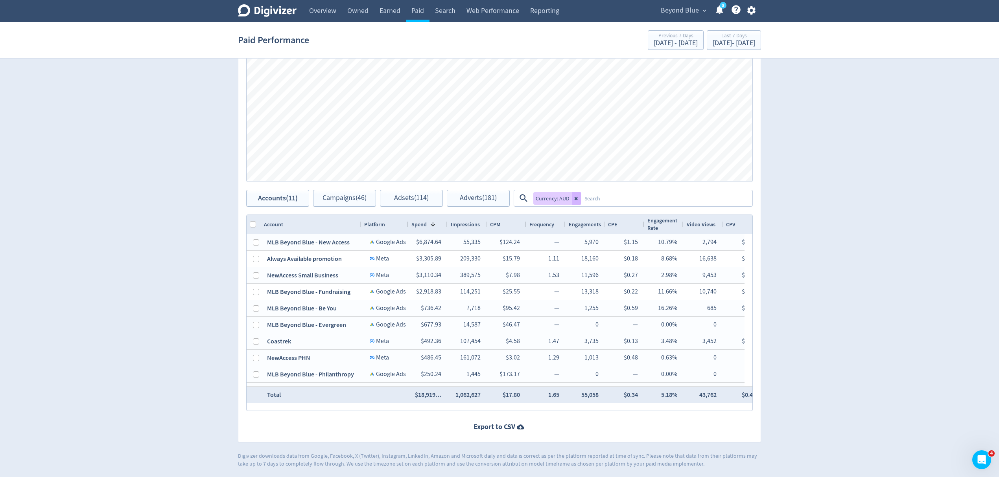
click at [611, 194] on textarea at bounding box center [666, 198] width 170 height 15
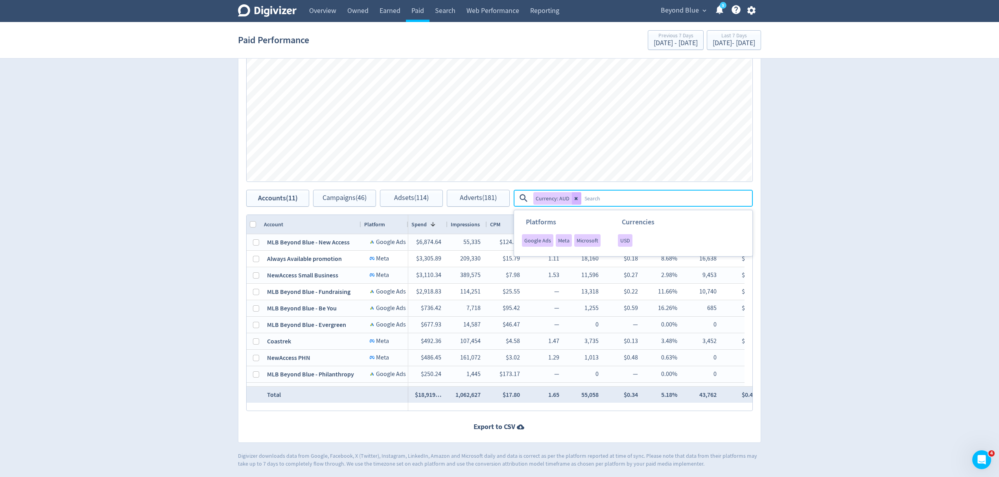
click at [615, 241] on li "USD" at bounding box center [623, 241] width 17 height 15
click at [625, 245] on div "USD" at bounding box center [625, 240] width 15 height 13
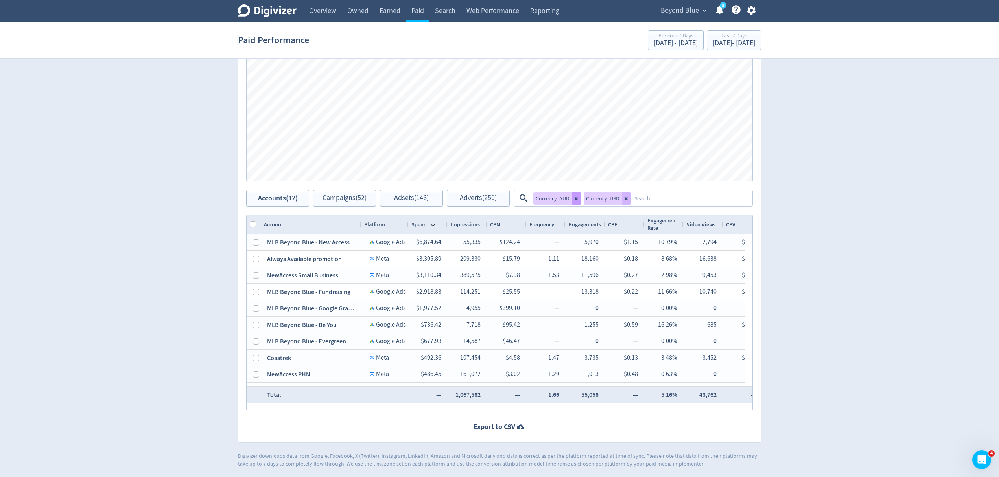
click at [576, 199] on icon at bounding box center [575, 198] width 3 height 3
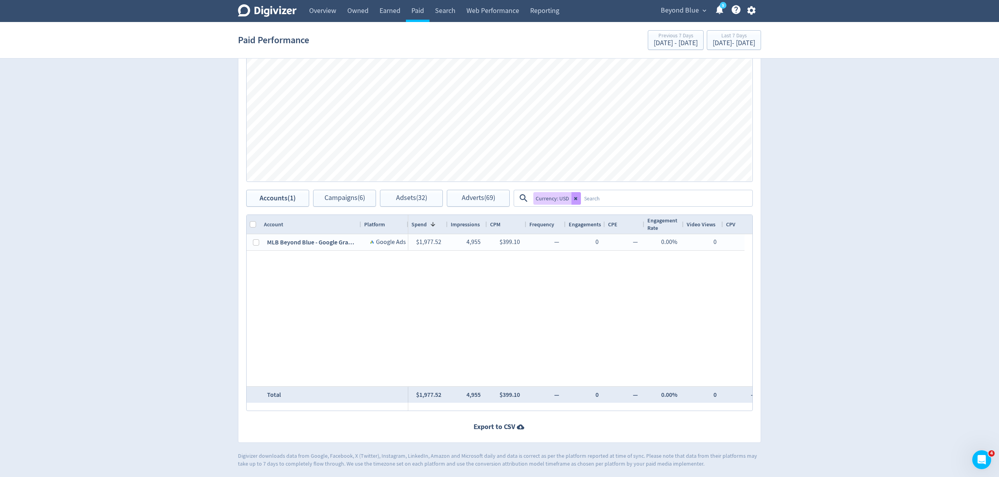
click at [576, 199] on icon at bounding box center [575, 198] width 3 height 3
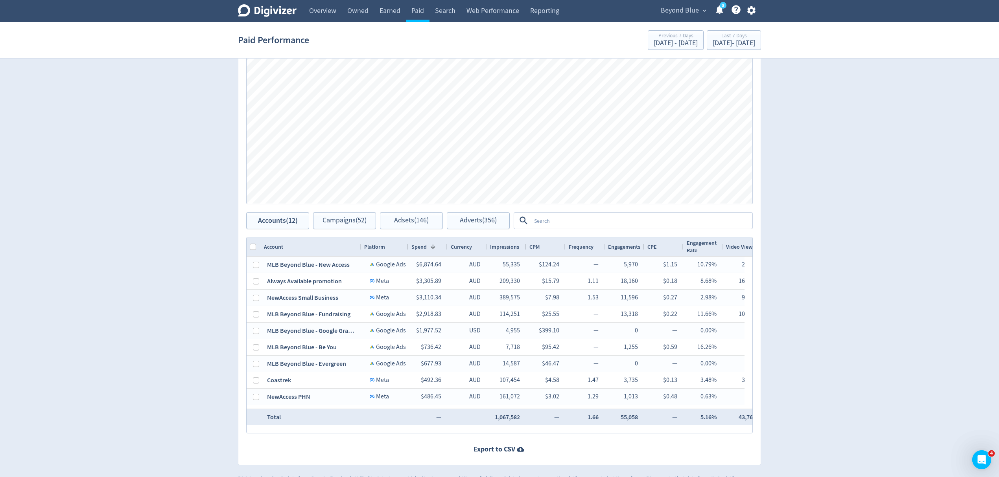
scroll to position [348, 0]
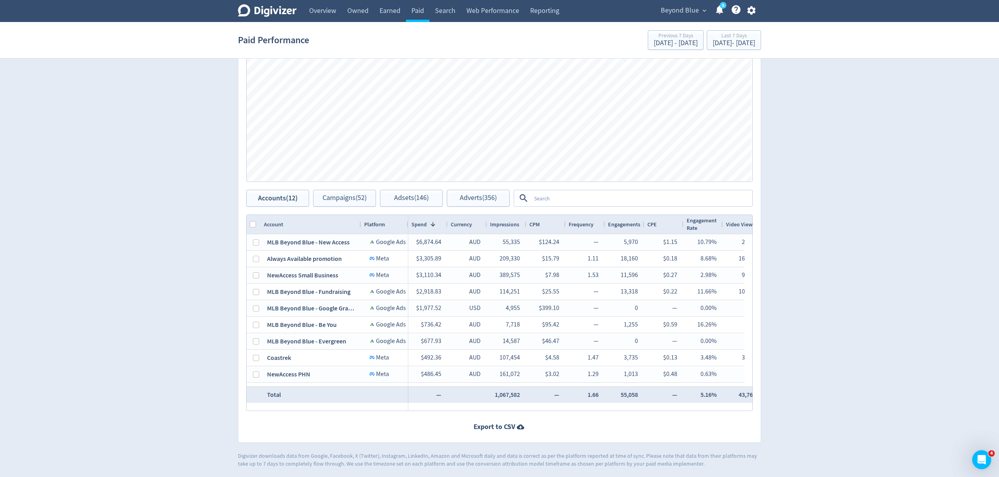
click at [545, 200] on textarea at bounding box center [641, 198] width 221 height 15
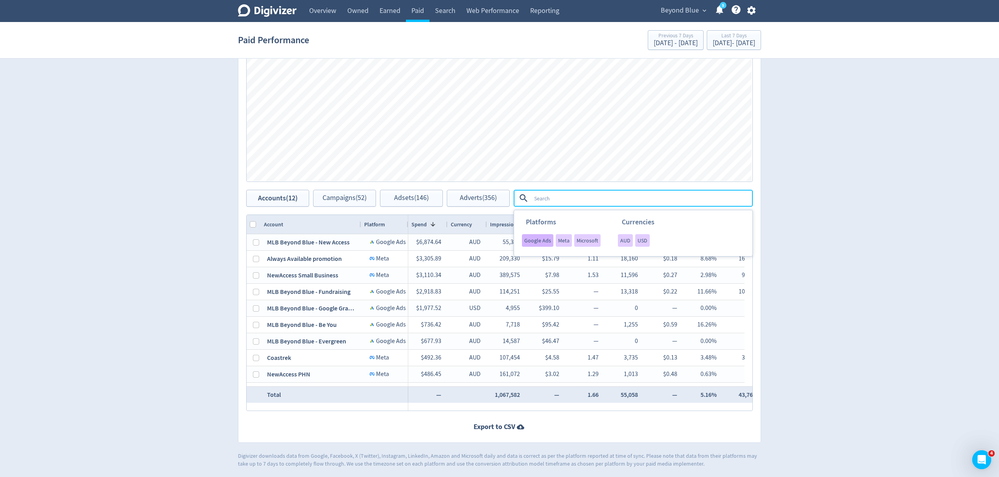
click at [536, 239] on span "Google Ads" at bounding box center [537, 241] width 27 height 6
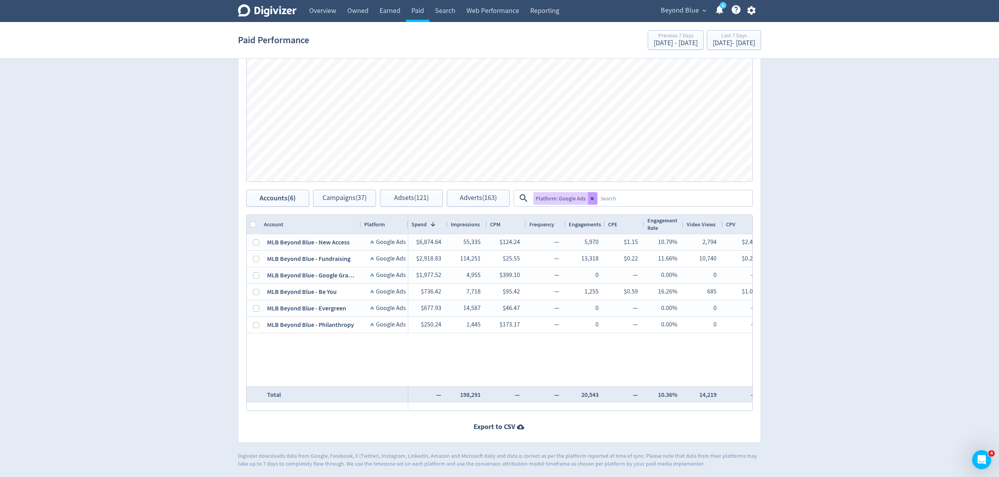
click at [590, 198] on icon at bounding box center [591, 198] width 3 height 3
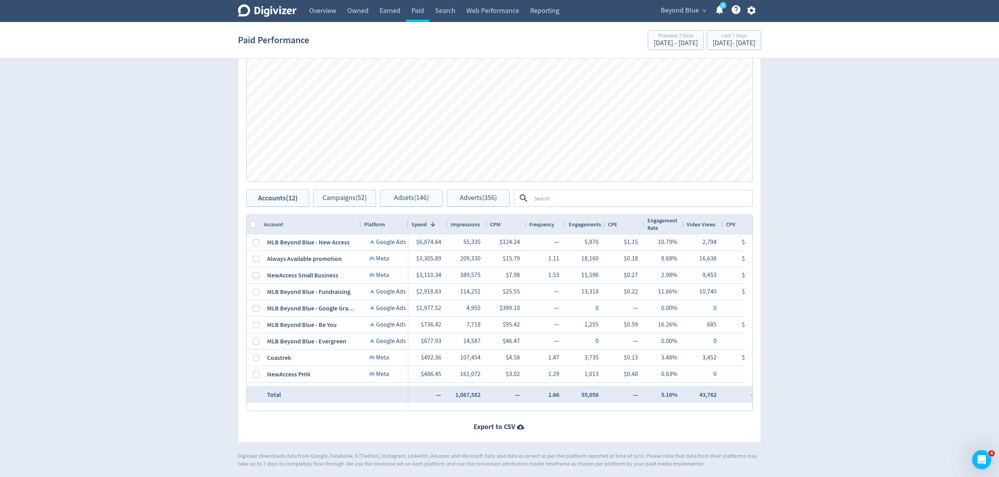
click at [590, 198] on textarea at bounding box center [641, 198] width 221 height 15
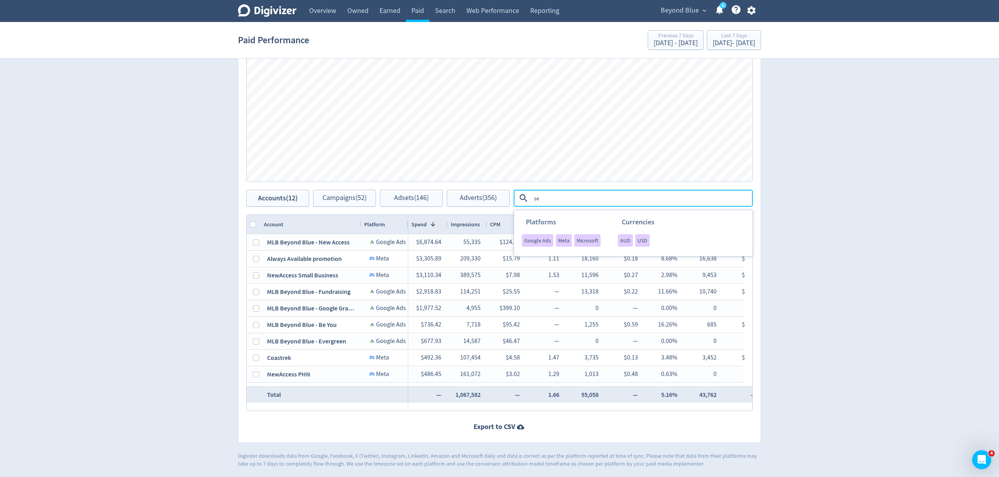
type textarea "s"
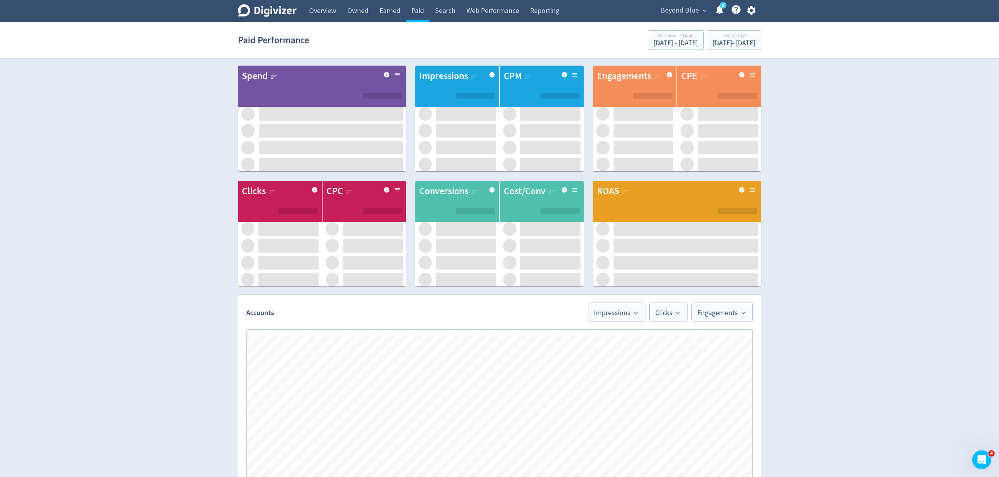
scroll to position [348, 0]
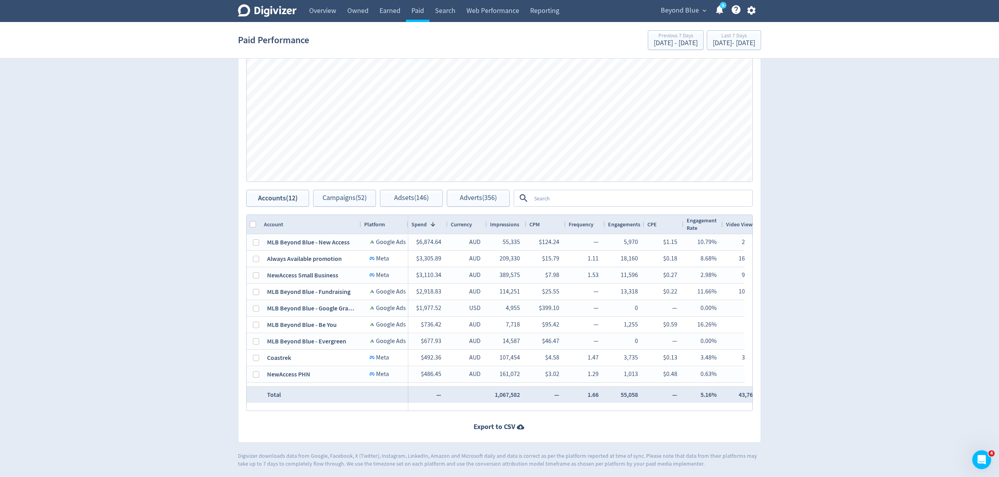
click at [560, 197] on textarea at bounding box center [641, 198] width 221 height 15
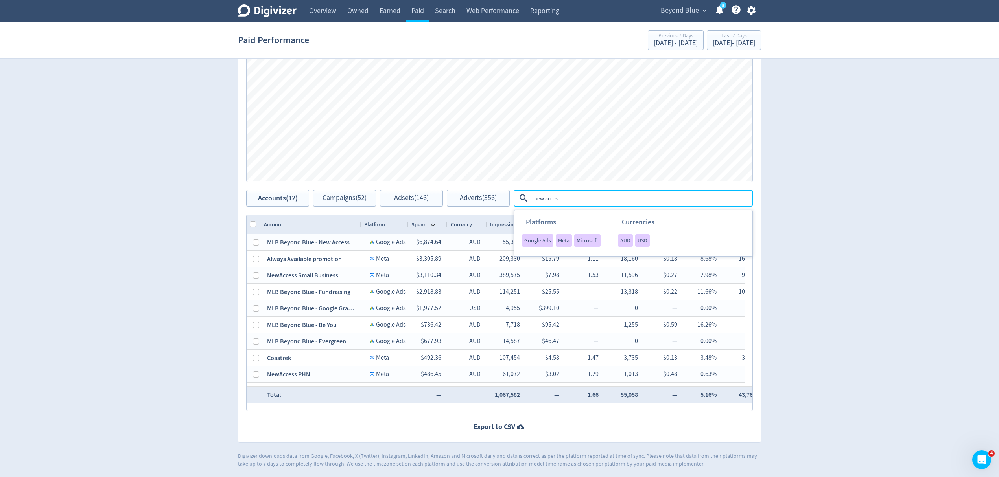
type textarea "new access"
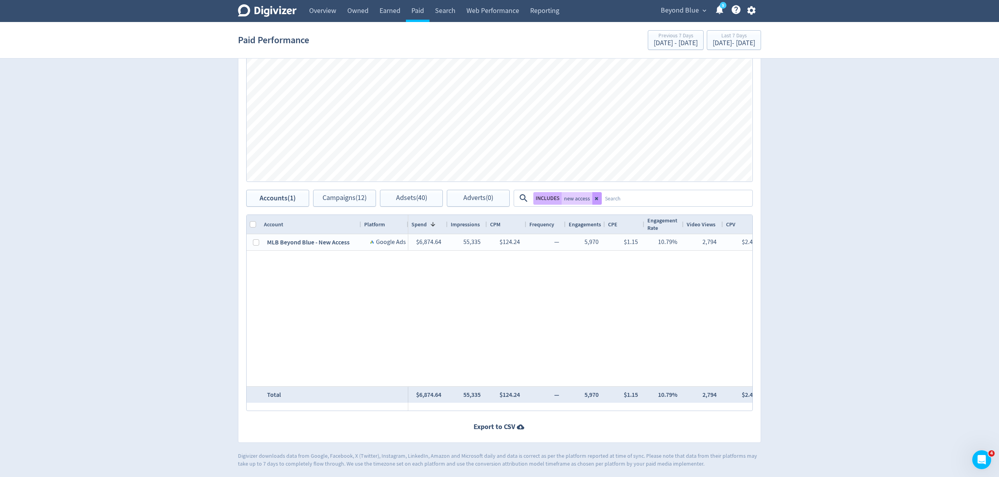
click at [595, 197] on icon at bounding box center [596, 198] width 5 height 5
click at [557, 200] on textarea at bounding box center [641, 198] width 221 height 15
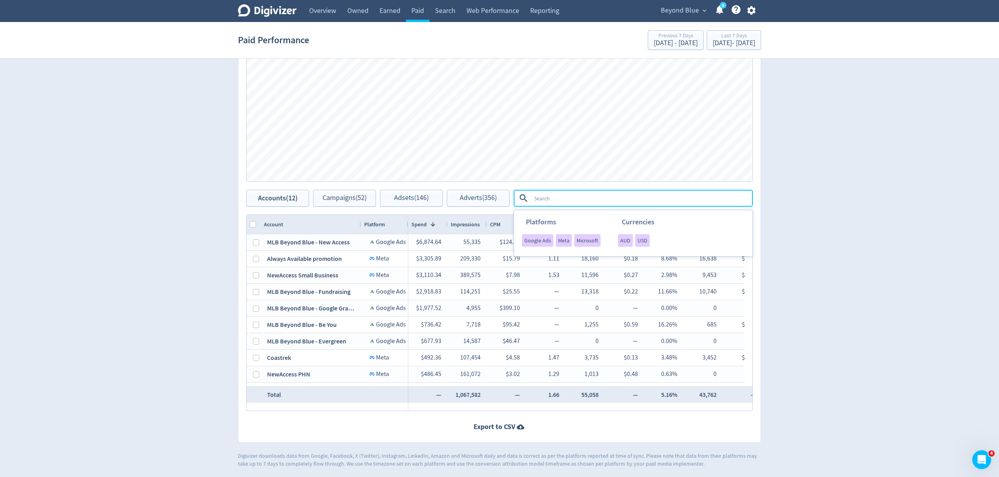
click at [821, 250] on div "Digivizer Logo [PERSON_NAME] Logo Overview Owned Earned Paid Search Web Perform…" at bounding box center [499, 60] width 999 height 816
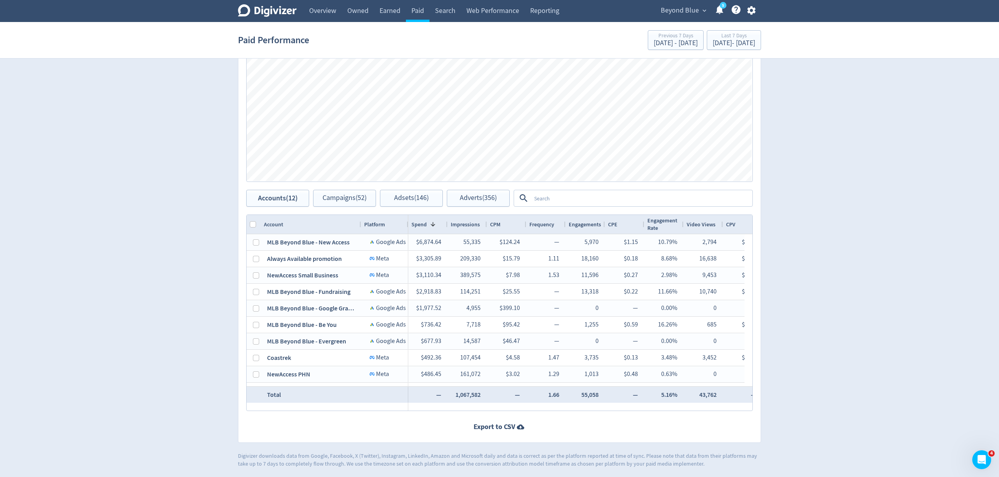
click at [552, 200] on textarea at bounding box center [641, 198] width 221 height 15
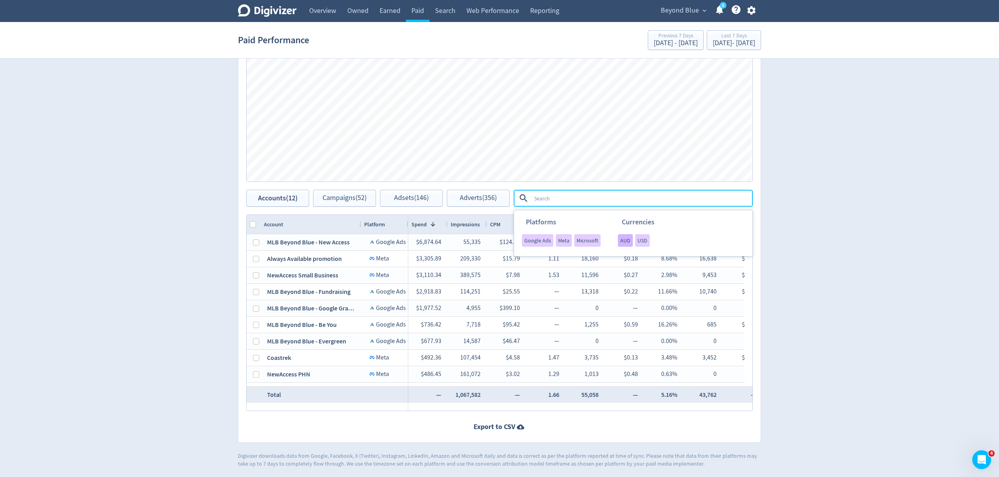
click at [627, 241] on span "AUD" at bounding box center [625, 241] width 10 height 6
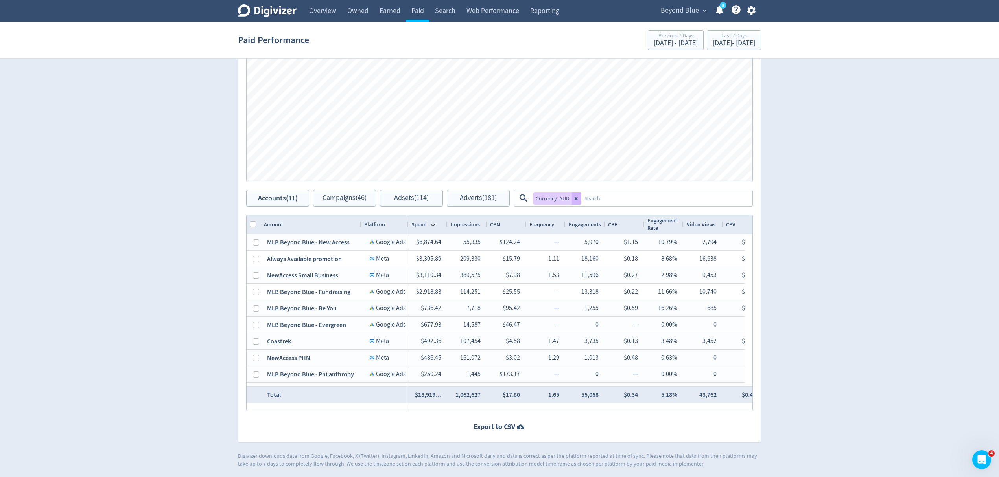
click at [609, 197] on textarea at bounding box center [666, 198] width 170 height 15
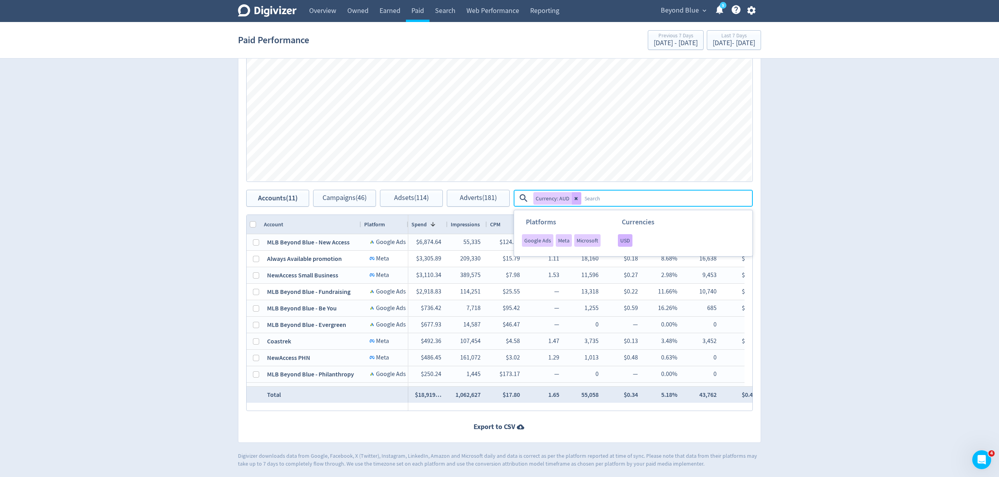
click at [623, 238] on span "USD" at bounding box center [625, 241] width 10 height 6
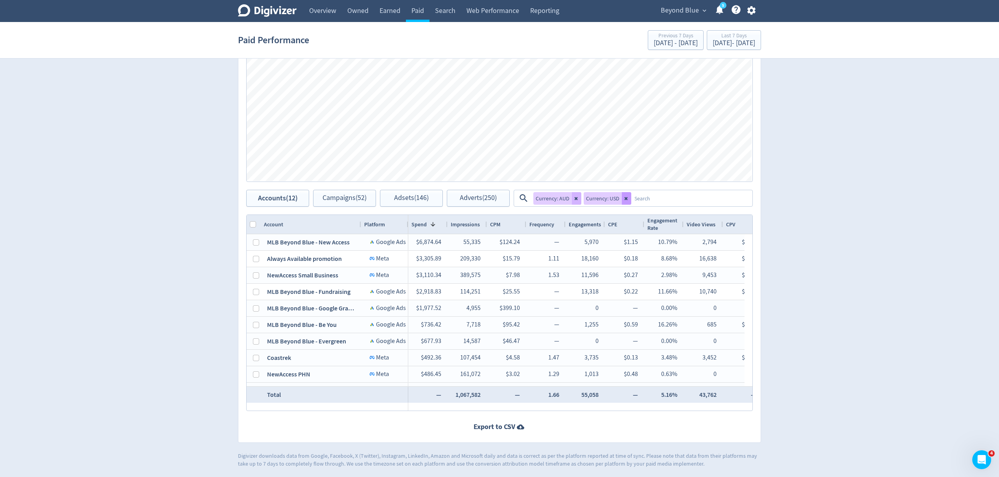
click at [622, 199] on button at bounding box center [626, 198] width 9 height 13
click at [575, 200] on icon at bounding box center [576, 198] width 5 height 5
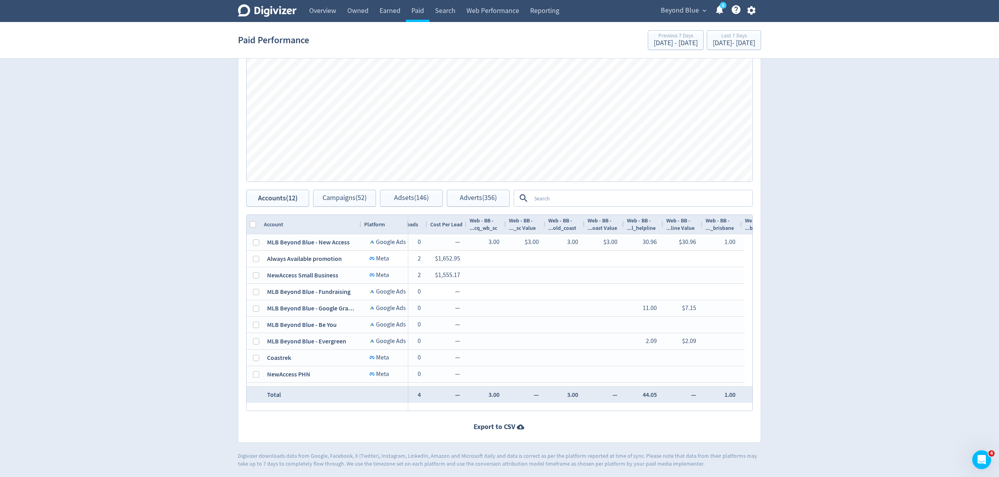
scroll to position [0, 0]
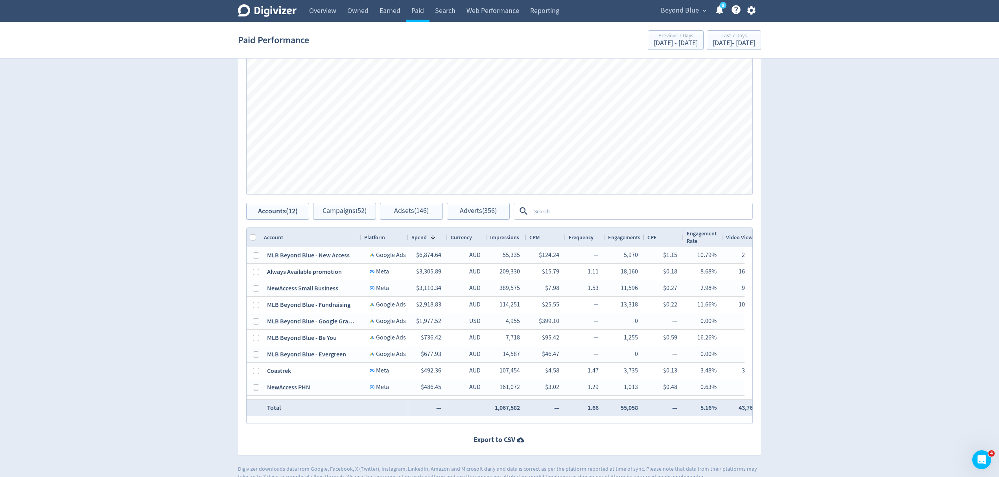
scroll to position [337, 0]
click at [544, 210] on textarea at bounding box center [641, 210] width 221 height 15
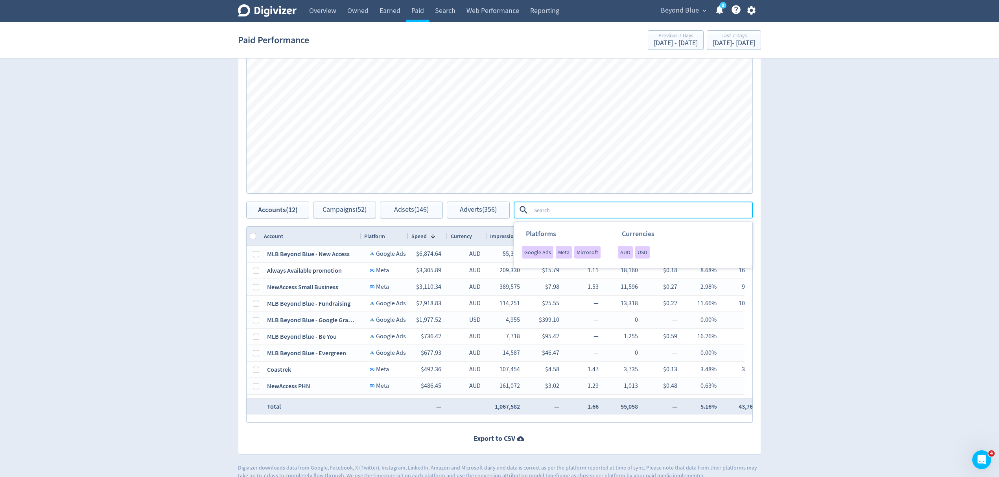
click at [857, 276] on div "Digivizer Logo Mark Digivizer Logo Overview Owned Earned Paid Search Web Perfor…" at bounding box center [499, 71] width 999 height 816
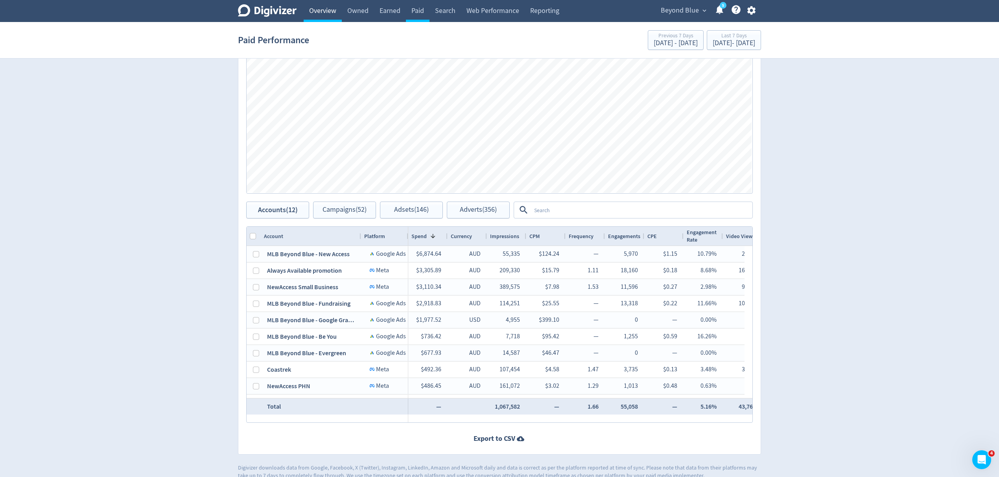
click at [331, 2] on link "Overview" at bounding box center [322, 11] width 38 height 22
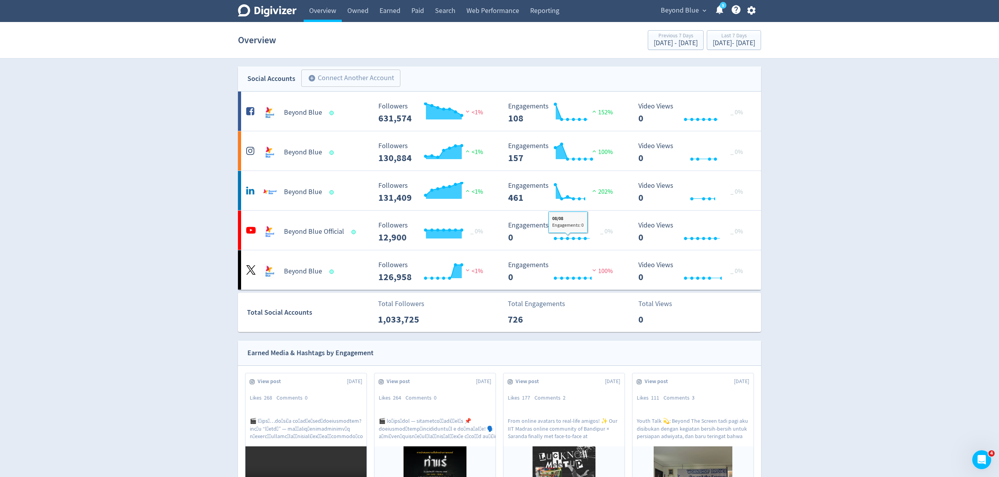
click at [693, 9] on span "Beyond Blue" at bounding box center [679, 10] width 38 height 13
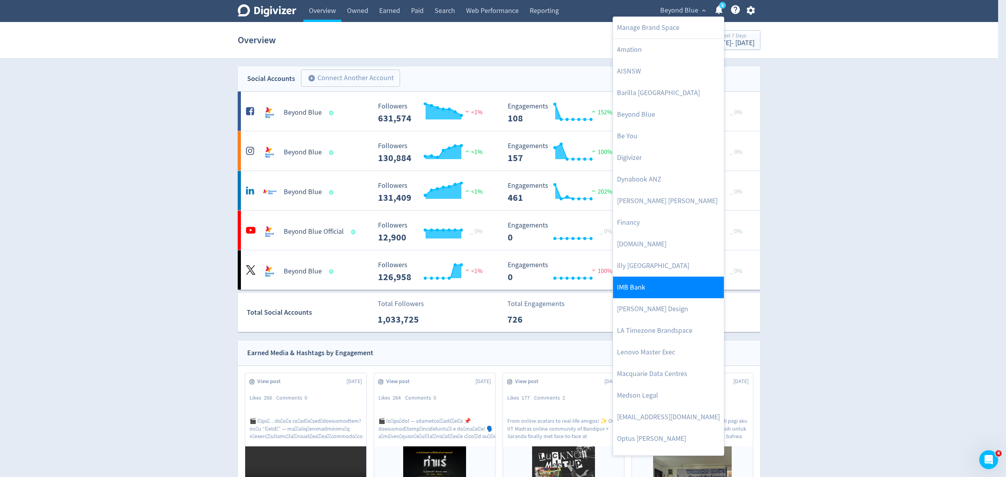
click at [648, 289] on link "IMB Bank" at bounding box center [668, 288] width 111 height 22
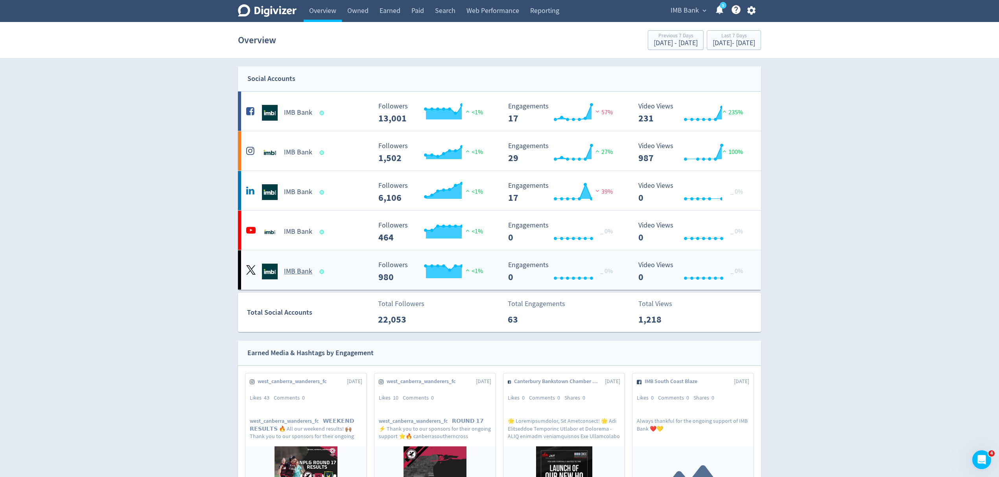
click at [348, 271] on div "IMB Bank" at bounding box center [307, 272] width 127 height 16
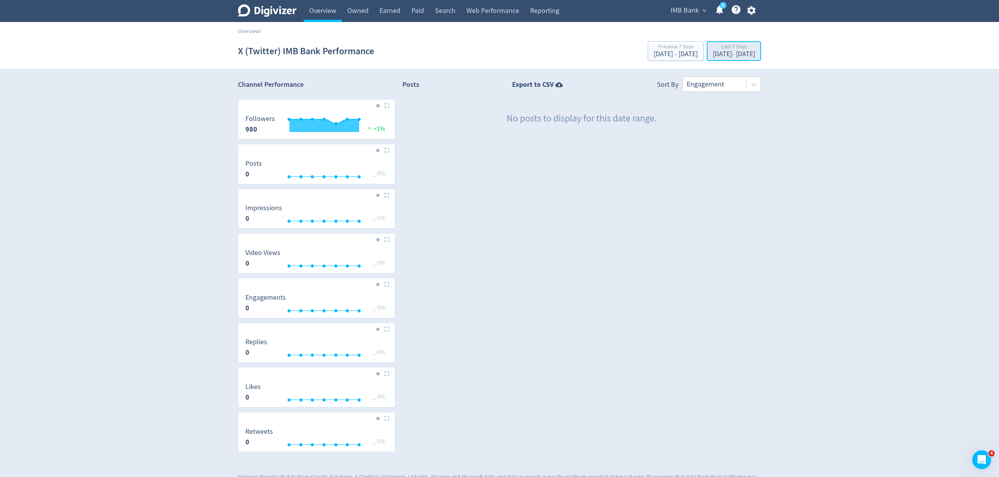
click at [712, 53] on div "[DATE] - [DATE]" at bounding box center [733, 54] width 42 height 7
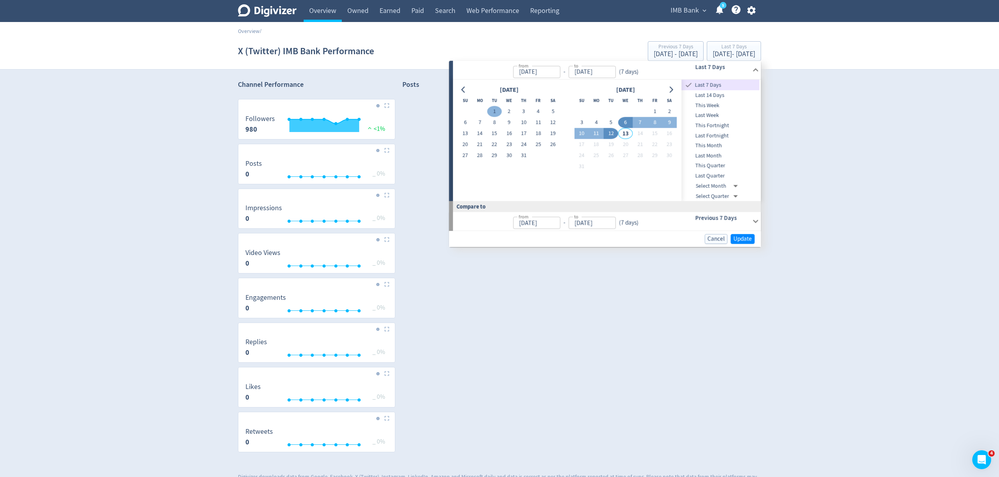
click at [492, 110] on button "1" at bounding box center [494, 111] width 15 height 11
type input "[DATE]"
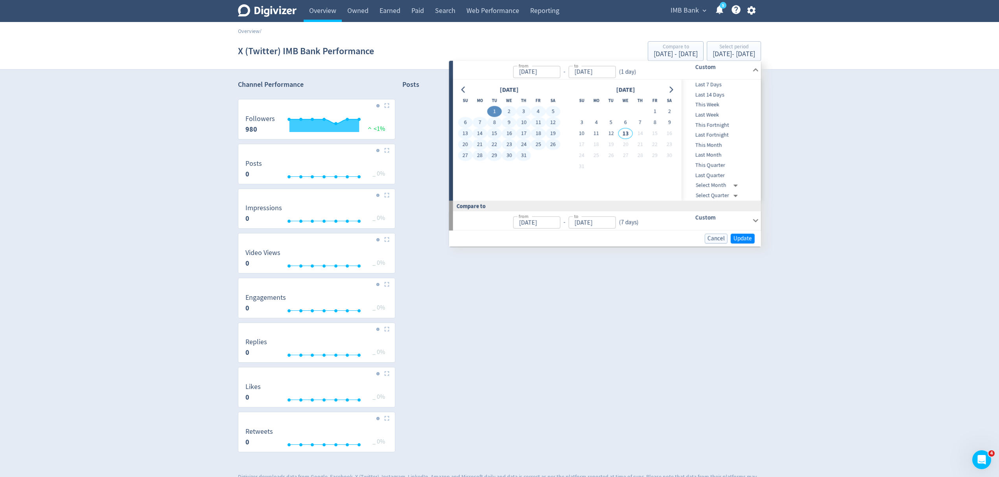
click at [522, 154] on button "31" at bounding box center [523, 155] width 15 height 11
type input "[DATE]"
click at [741, 237] on span "Update" at bounding box center [742, 238] width 18 height 6
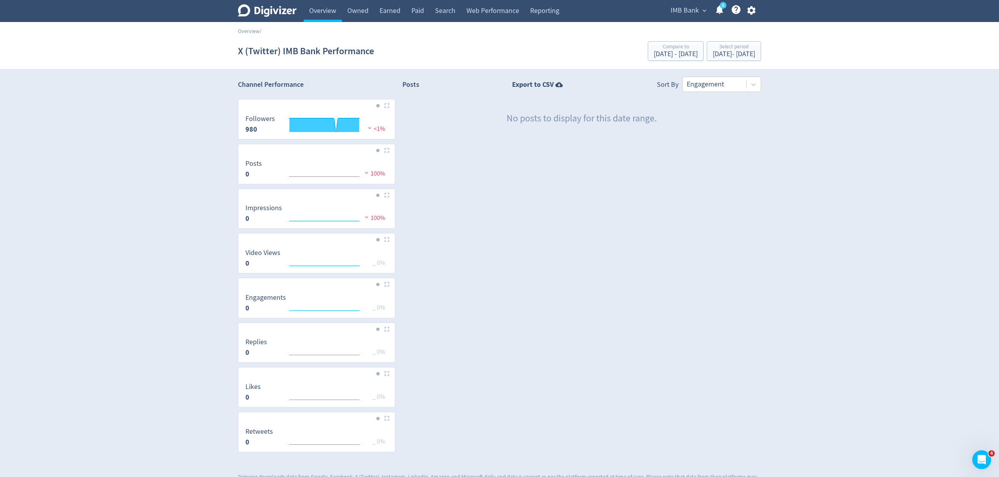
click at [677, 11] on span "IMB Bank" at bounding box center [684, 10] width 28 height 13
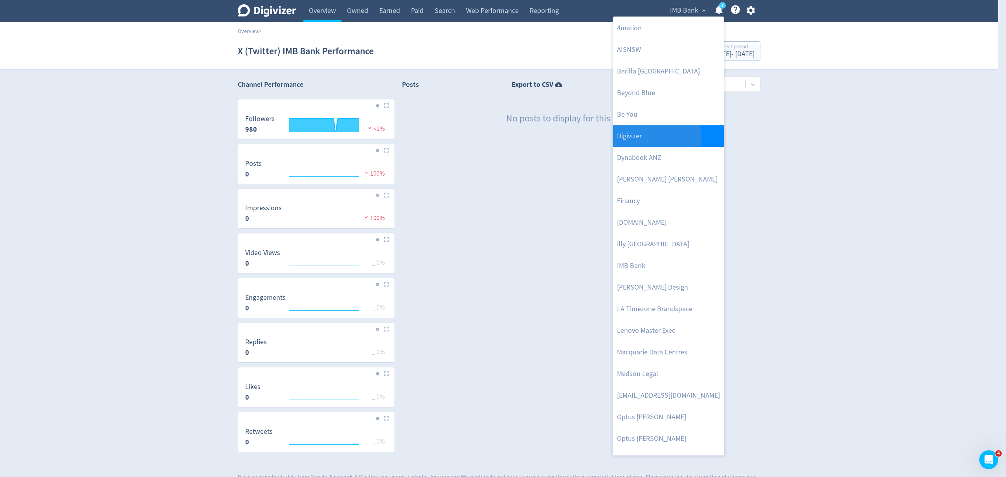
click at [648, 139] on link "Digivizer" at bounding box center [668, 136] width 111 height 22
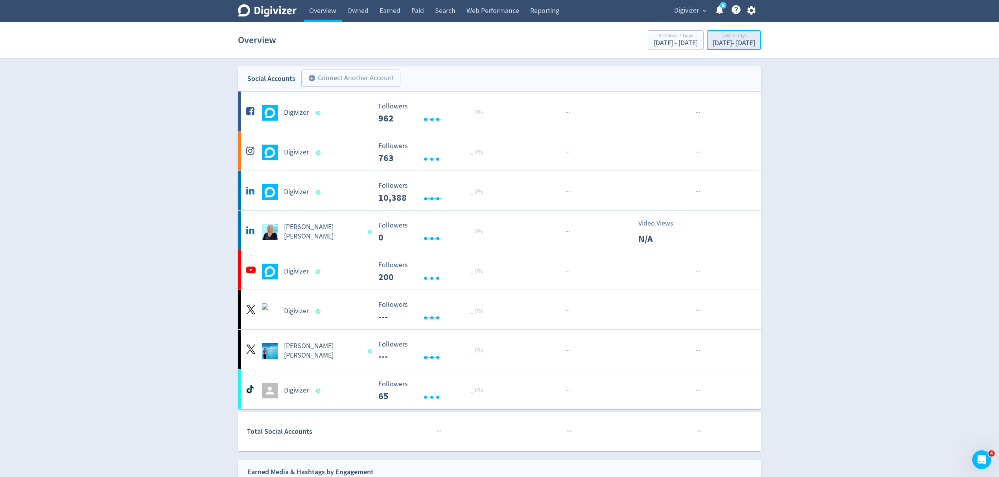
click at [712, 42] on div "[DATE] - [DATE]" at bounding box center [733, 43] width 42 height 7
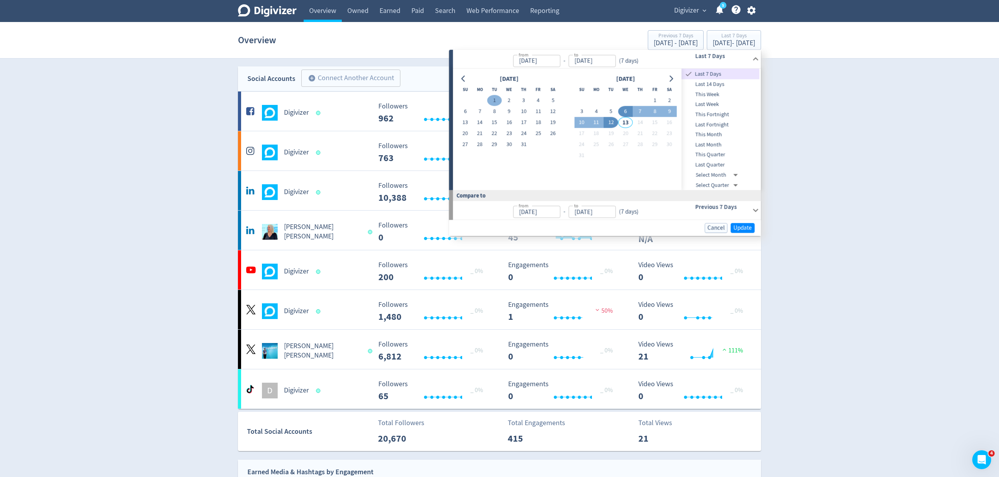
click at [493, 101] on button "1" at bounding box center [494, 100] width 15 height 11
type input "[DATE]"
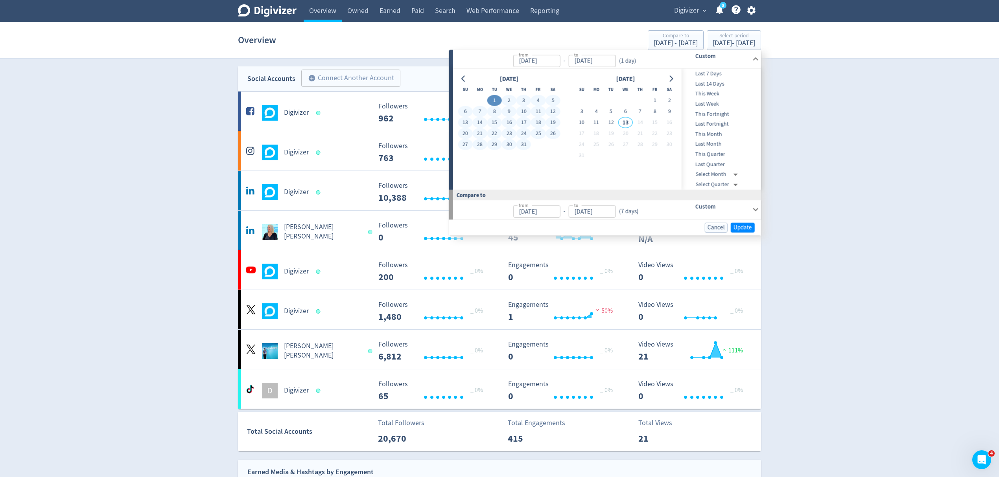
click at [523, 147] on button "31" at bounding box center [523, 144] width 15 height 11
type input "[DATE]"
click at [747, 226] on span "Update" at bounding box center [742, 227] width 18 height 6
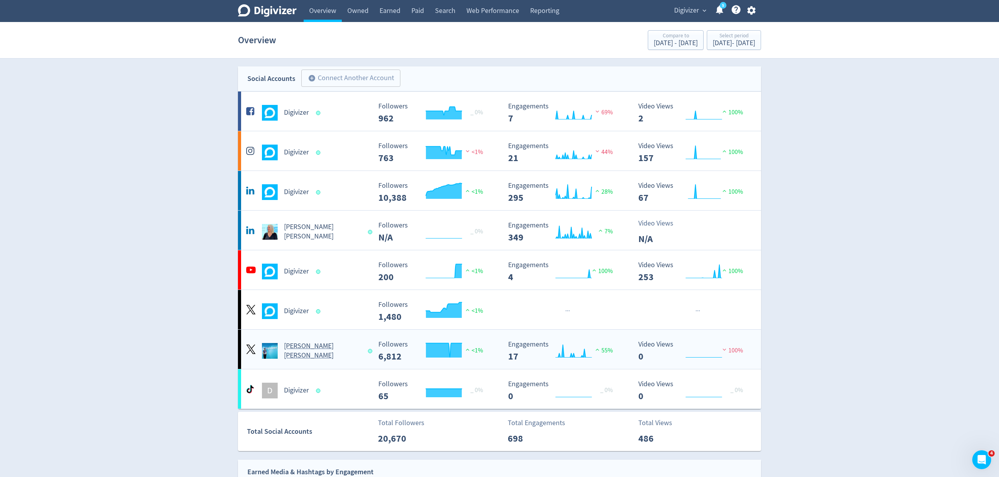
click at [356, 360] on Russo-platform3 "Emma Lo Russo Created with Highcharts 10.3.3 Followers 6,812 <1% Created with H…" at bounding box center [499, 349] width 523 height 39
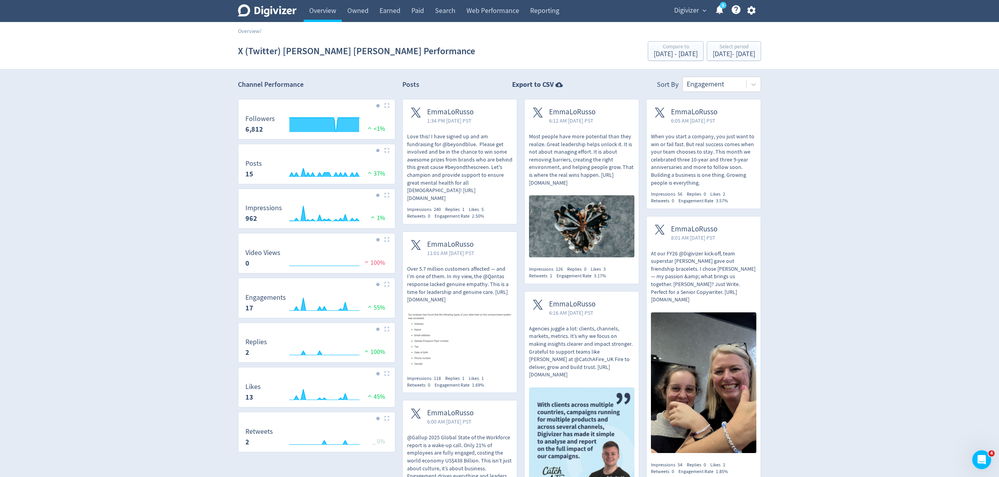
click at [492, 189] on p "Love this! I have signed up and am fundraising for @beyondblue. Please get invo…" at bounding box center [459, 167] width 105 height 69
click at [321, 11] on link "Overview" at bounding box center [322, 11] width 38 height 22
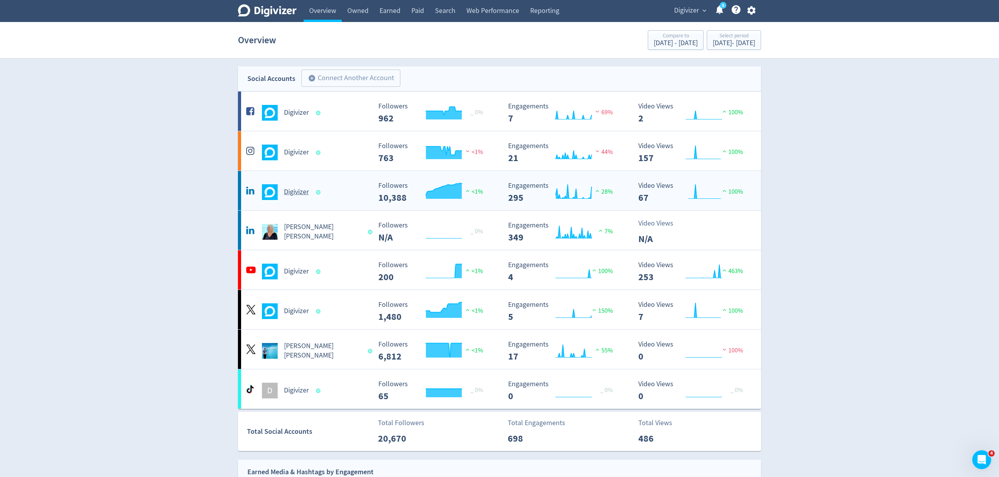
click at [340, 197] on div "Digivizer" at bounding box center [307, 192] width 127 height 16
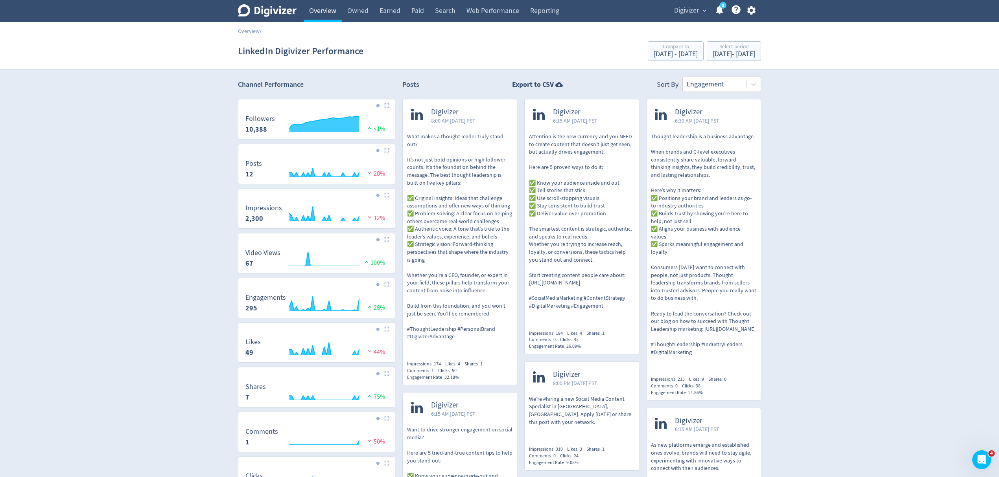
click at [327, 15] on link "Overview" at bounding box center [322, 11] width 38 height 22
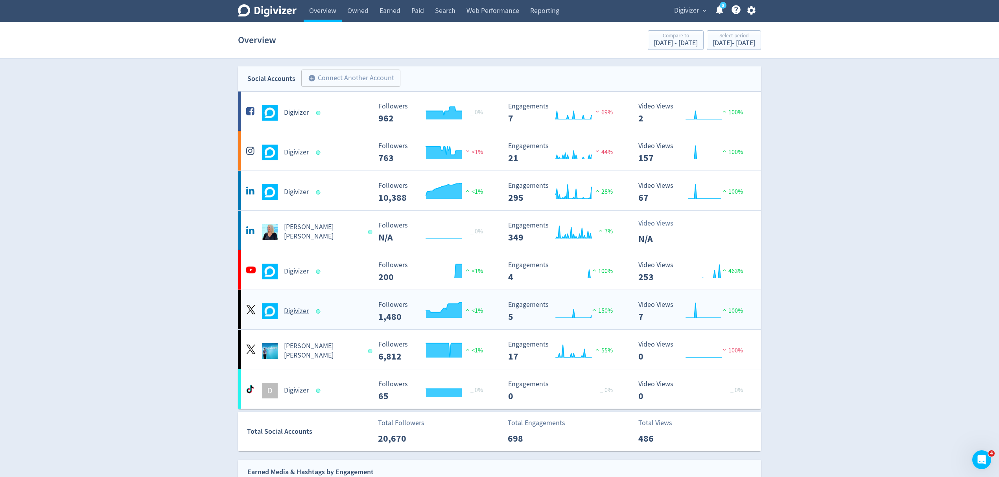
click at [332, 309] on div "Digivizer" at bounding box center [307, 311] width 127 height 16
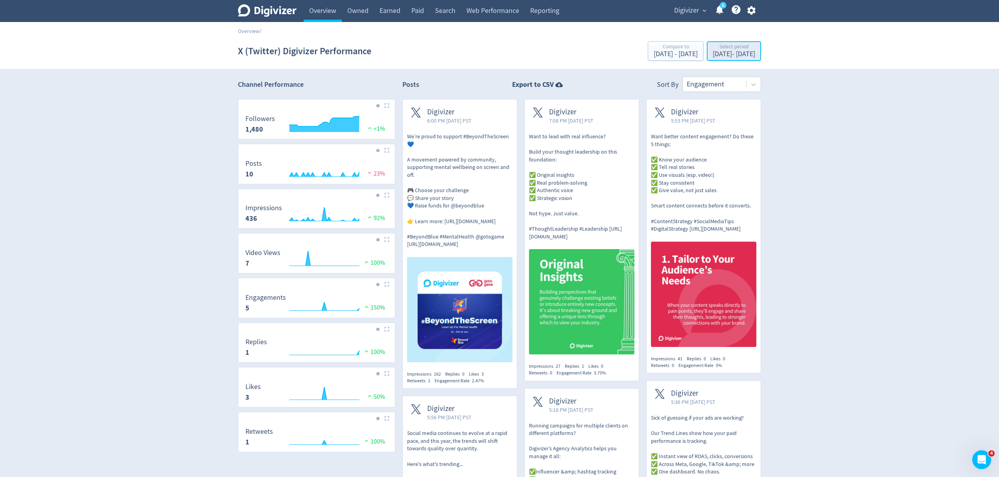
click at [713, 51] on div "Jul 1, 2025 - Jul 31, 2025" at bounding box center [733, 54] width 42 height 7
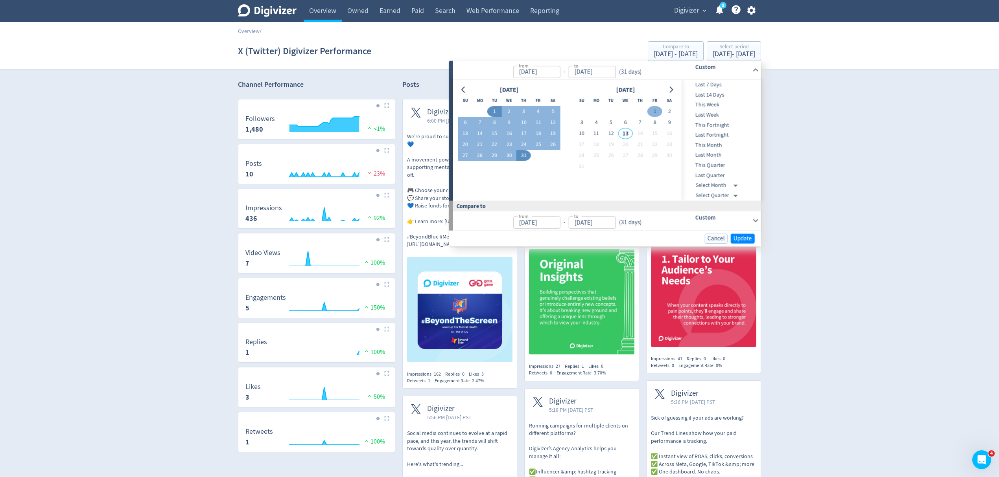
click at [655, 113] on button "1" at bounding box center [654, 111] width 15 height 11
type input "Aug 01, 2025"
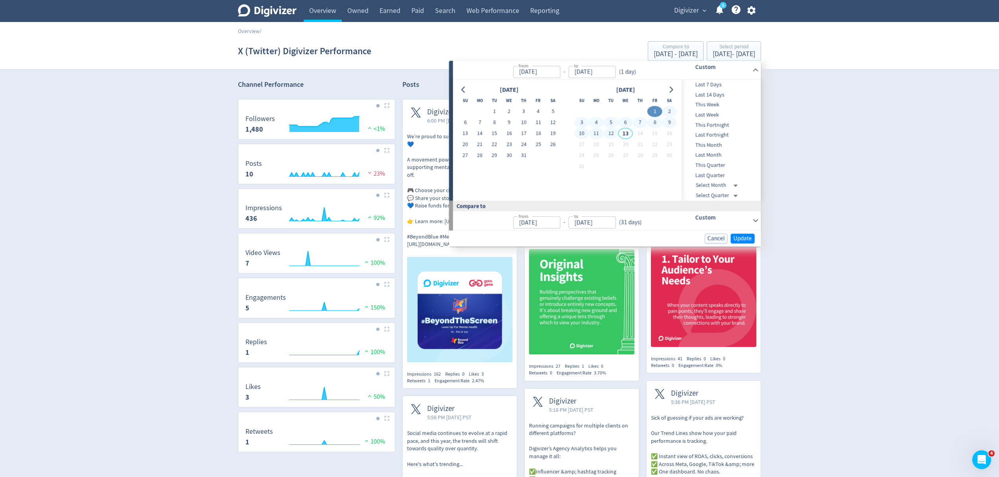
click at [609, 132] on button "12" at bounding box center [610, 133] width 15 height 11
type input "[DATE]"
type input "Jul 20, 2025"
type input "[DATE]"
click at [734, 235] on span "Update" at bounding box center [742, 238] width 18 height 6
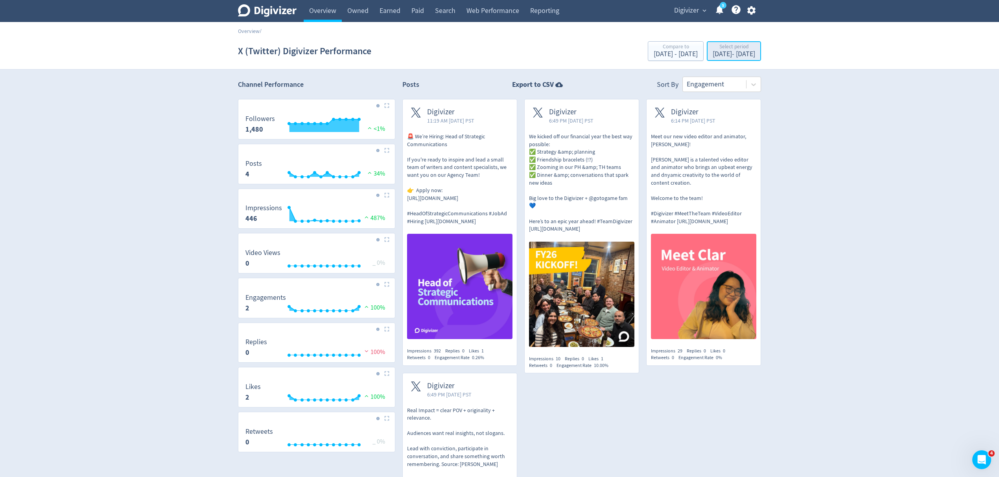
click at [729, 51] on div "Aug 1, 2025 - Aug 12, 2025" at bounding box center [733, 54] width 42 height 7
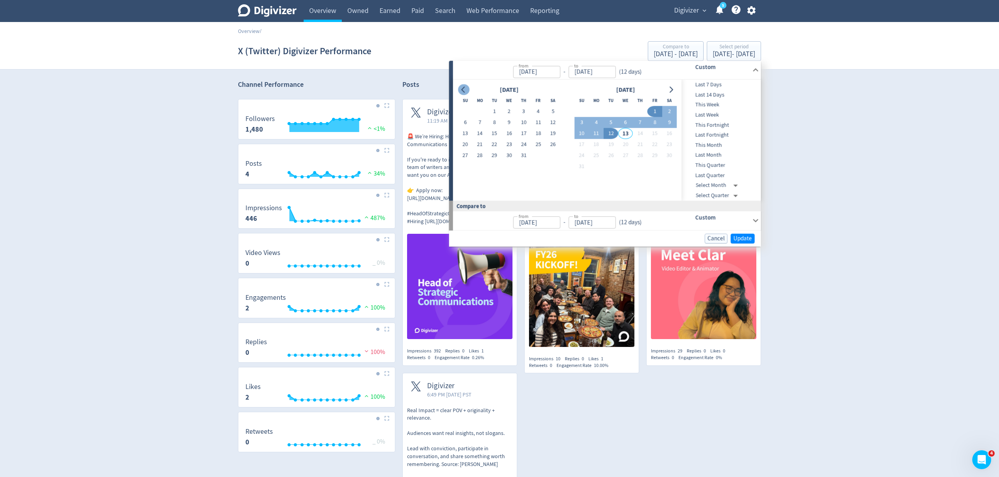
click at [461, 87] on icon "Go to previous month" at bounding box center [463, 89] width 6 height 6
click at [461, 110] on button "1" at bounding box center [465, 111] width 15 height 11
type input "Jun 01, 2025"
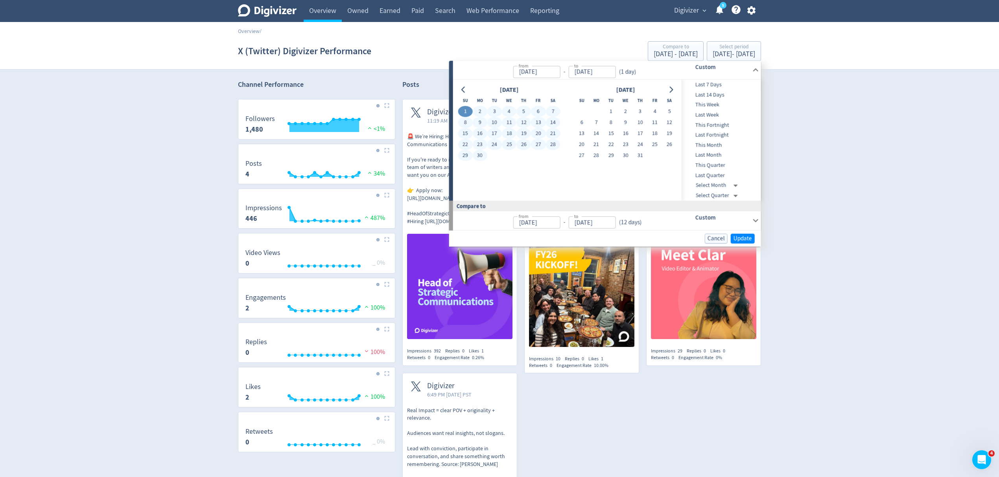
click at [478, 157] on button "30" at bounding box center [479, 155] width 15 height 11
type input "[DATE]"
type input "May 02, 2025"
type input "[DATE]"
click at [744, 235] on span "Update" at bounding box center [742, 238] width 18 height 6
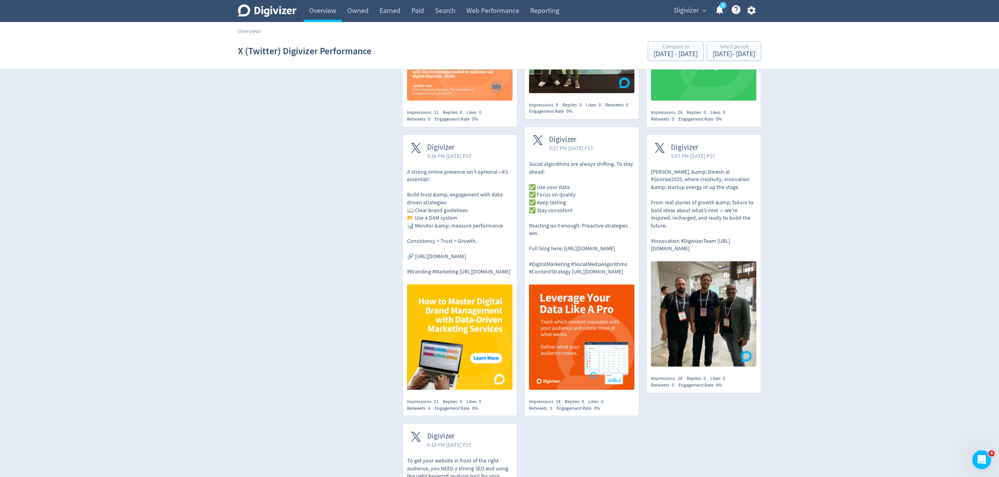
scroll to position [1081, 0]
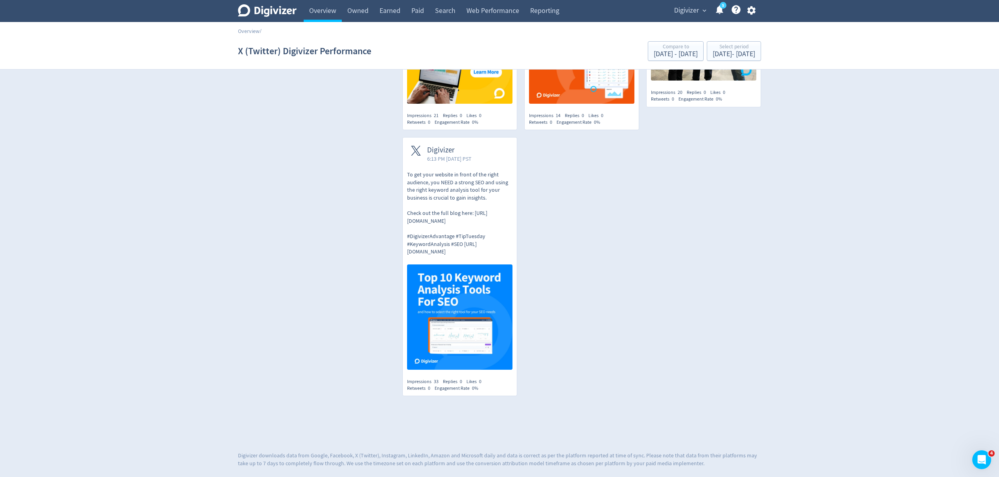
click at [685, 9] on span "Digivizer" at bounding box center [686, 10] width 25 height 13
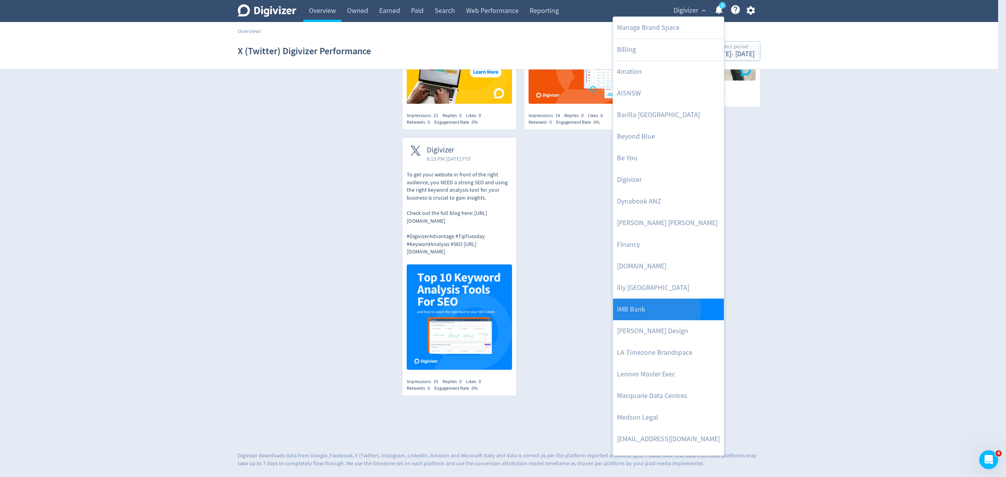
click at [650, 309] on link "IMB Bank" at bounding box center [668, 310] width 111 height 22
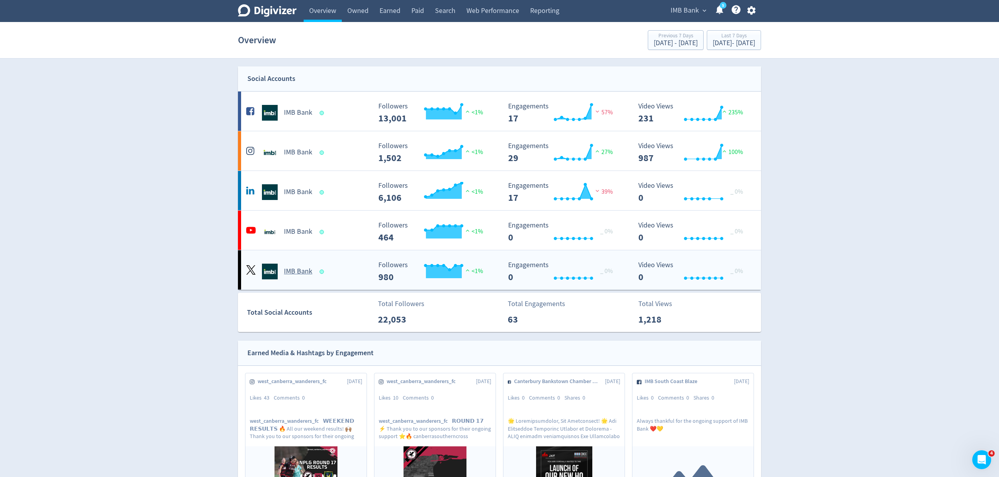
click at [340, 270] on div "IMB Bank" at bounding box center [307, 272] width 127 height 16
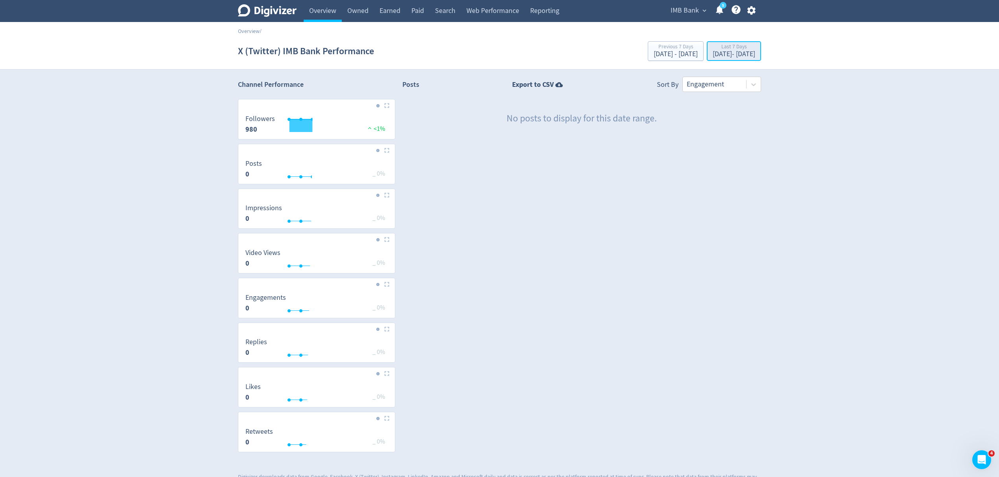
click at [737, 52] on div "[DATE] - [DATE]" at bounding box center [733, 54] width 42 height 7
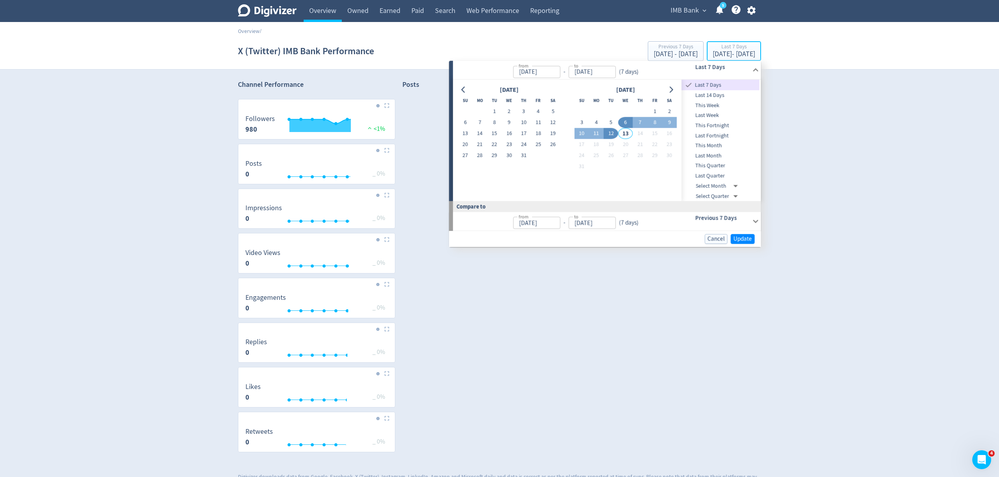
type input "[DATE]"
click at [489, 112] on button "1" at bounding box center [494, 111] width 15 height 11
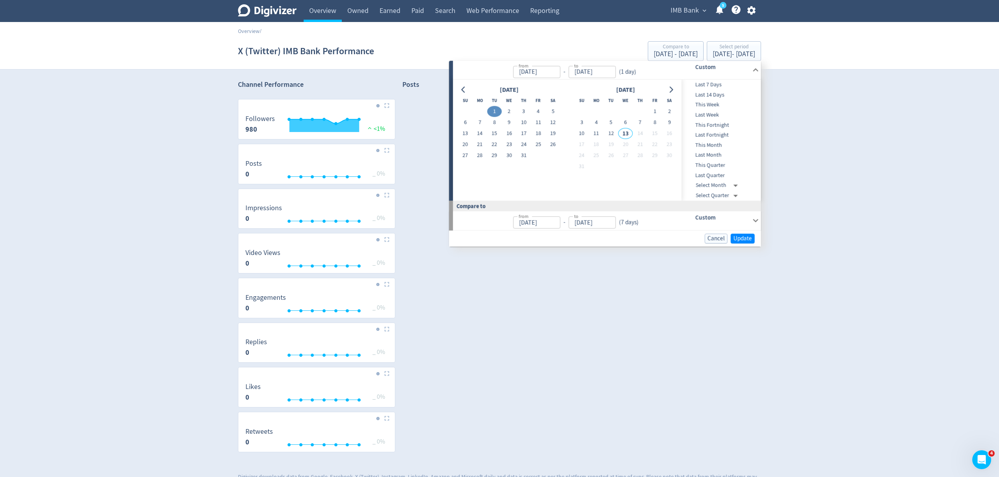
type input "[DATE]"
click at [521, 156] on button "31" at bounding box center [523, 155] width 15 height 11
type input "[DATE]"
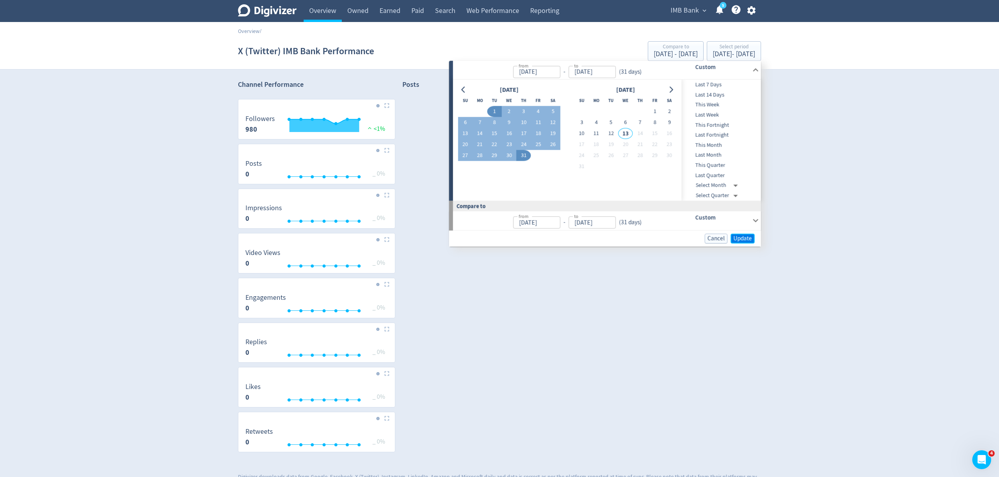
click at [746, 241] on span "Update" at bounding box center [742, 238] width 18 height 6
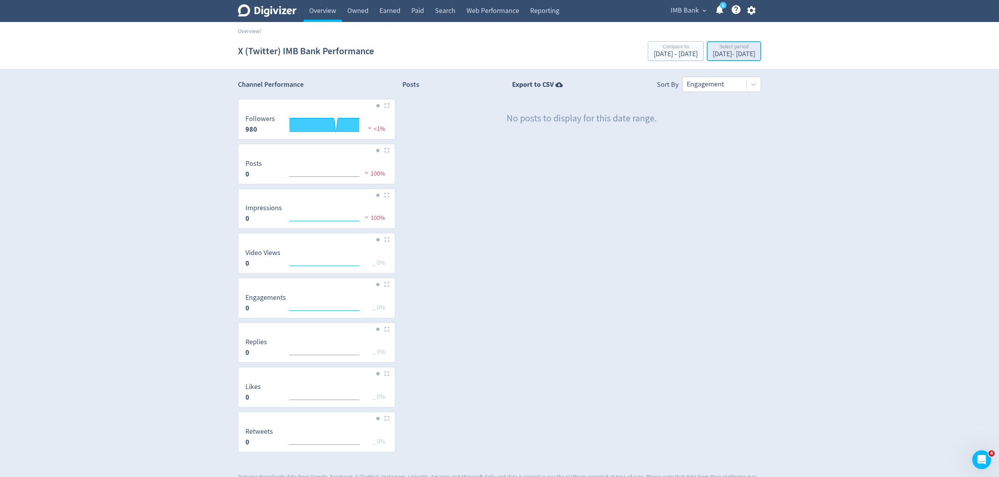
click at [716, 53] on div "Jul 1, 2025 - Jul 31, 2025" at bounding box center [733, 54] width 42 height 7
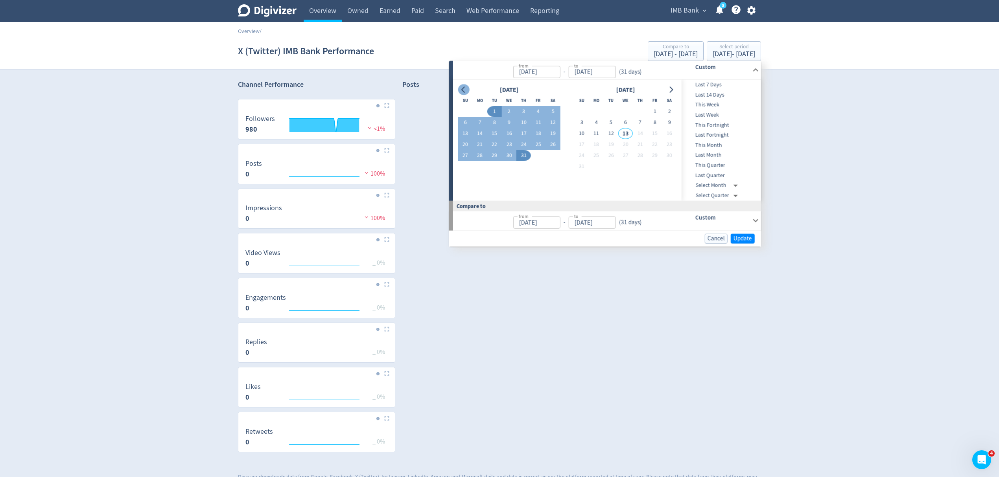
click at [458, 86] on button "Go to previous month" at bounding box center [463, 89] width 11 height 11
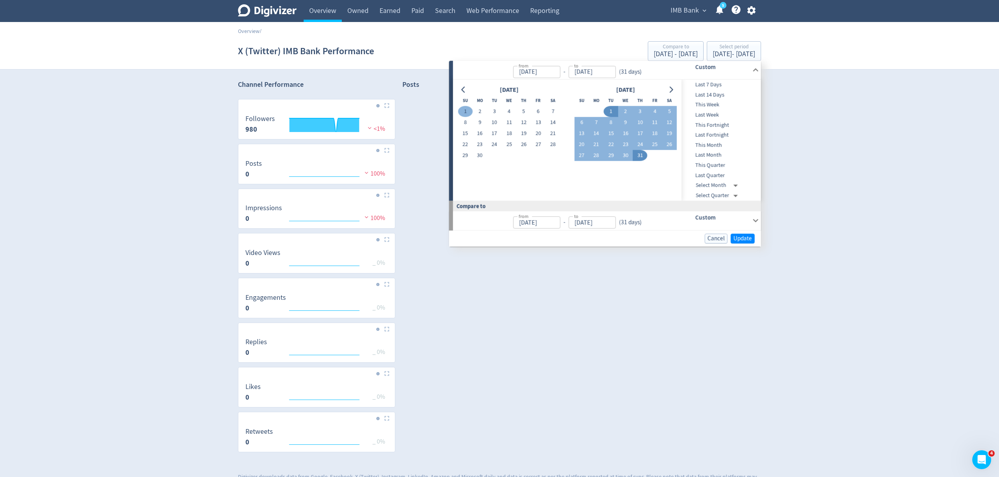
click at [469, 109] on button "1" at bounding box center [465, 111] width 15 height 11
type input "Jun 01, 2025"
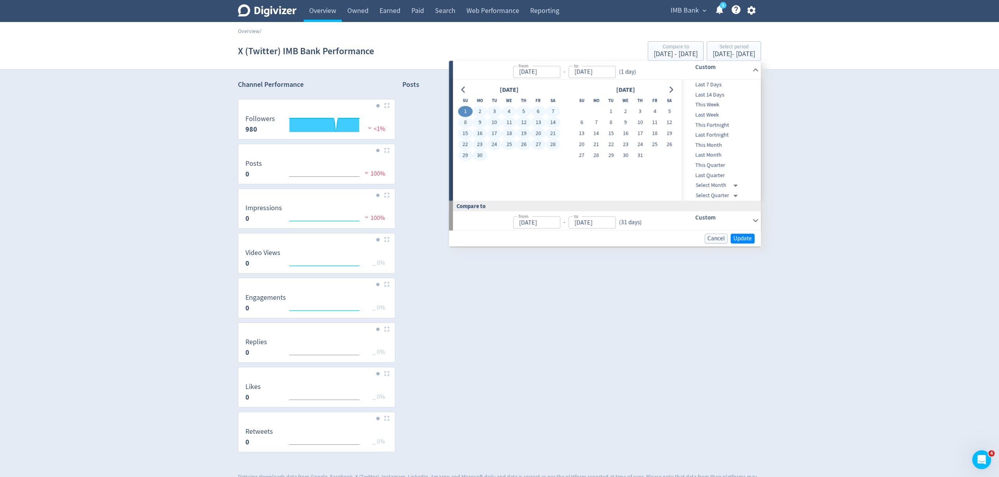
click at [476, 159] on button "30" at bounding box center [479, 155] width 15 height 11
type input "[DATE]"
type input "May 02, 2025"
type input "[DATE]"
click at [733, 235] on span "Update" at bounding box center [742, 238] width 18 height 6
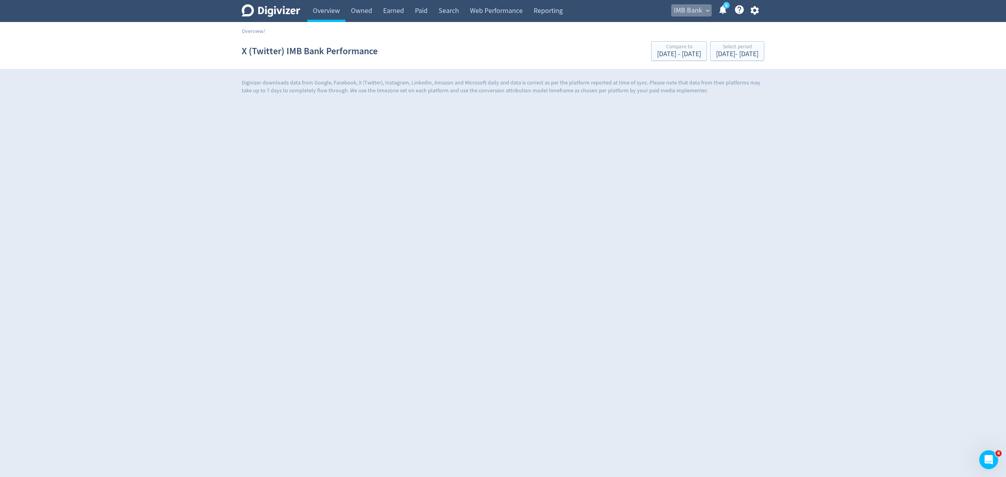
click at [689, 10] on span "IMB Bank" at bounding box center [688, 10] width 28 height 13
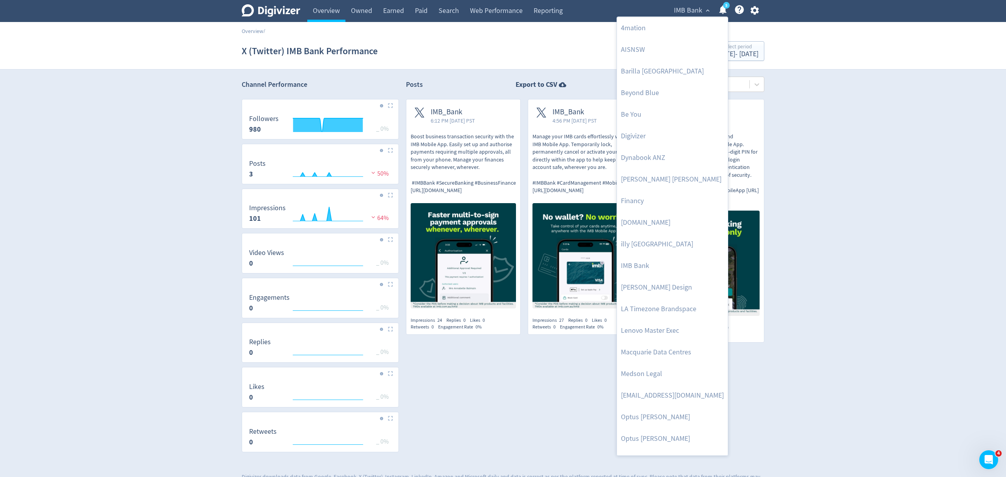
click at [494, 400] on div at bounding box center [503, 238] width 1006 height 477
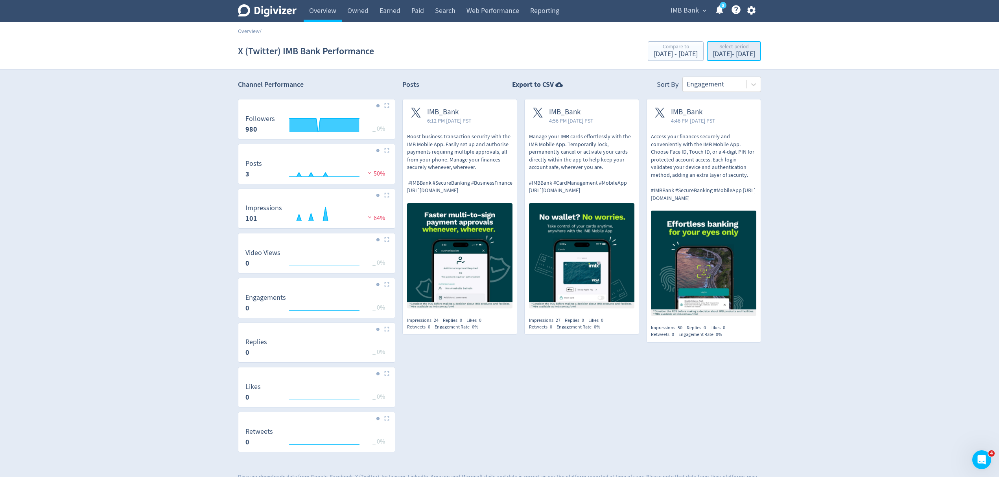
click at [712, 56] on div "Jun 1, 2025 - Jun 30, 2025" at bounding box center [733, 54] width 42 height 7
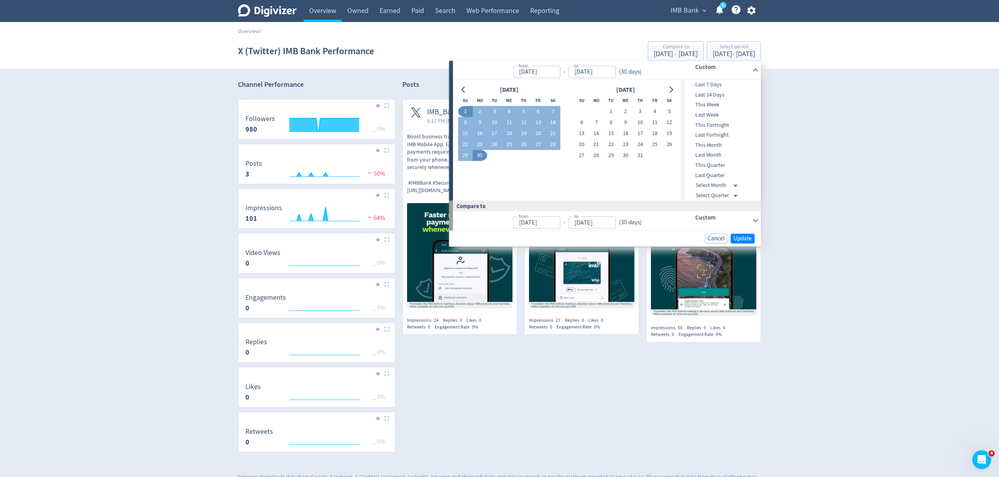
click at [690, 8] on span "IMB Bank" at bounding box center [684, 10] width 28 height 13
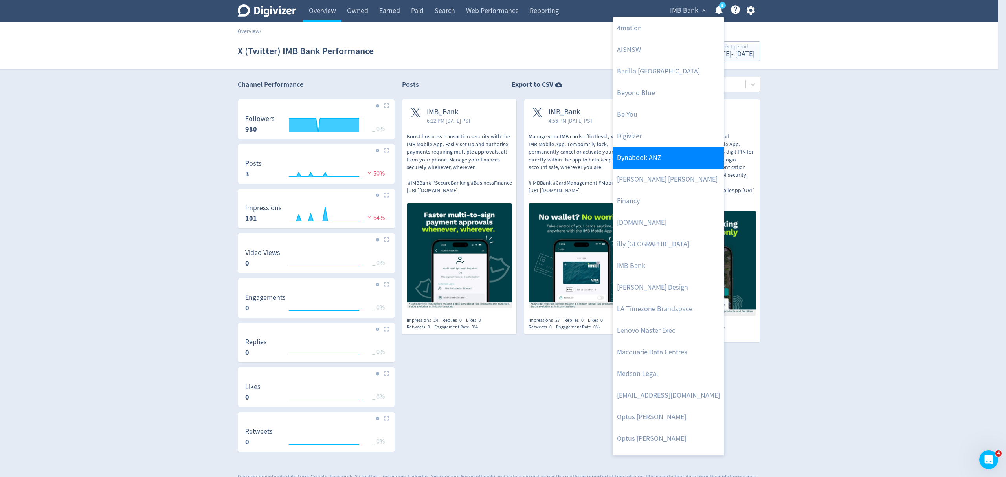
click at [677, 152] on link "Dynabook ANZ" at bounding box center [668, 158] width 111 height 22
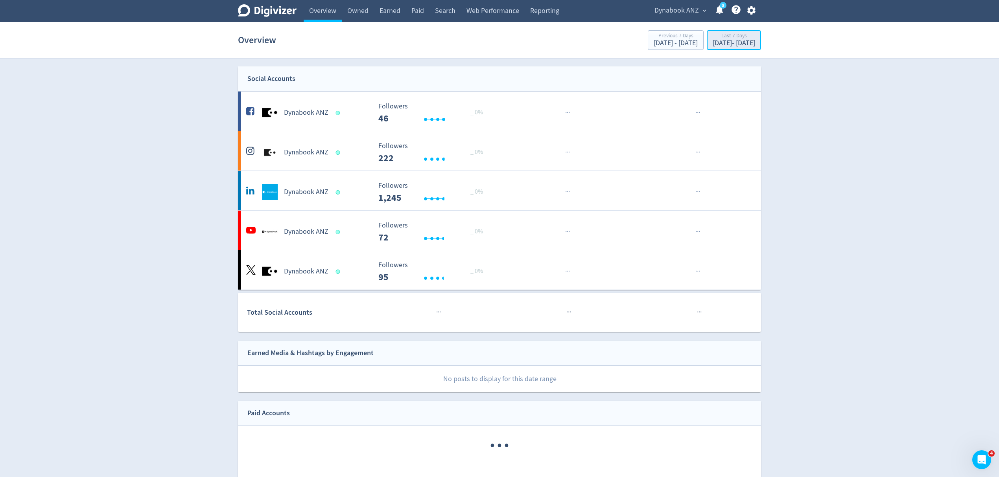
click at [713, 42] on div "[DATE] - [DATE]" at bounding box center [733, 43] width 42 height 7
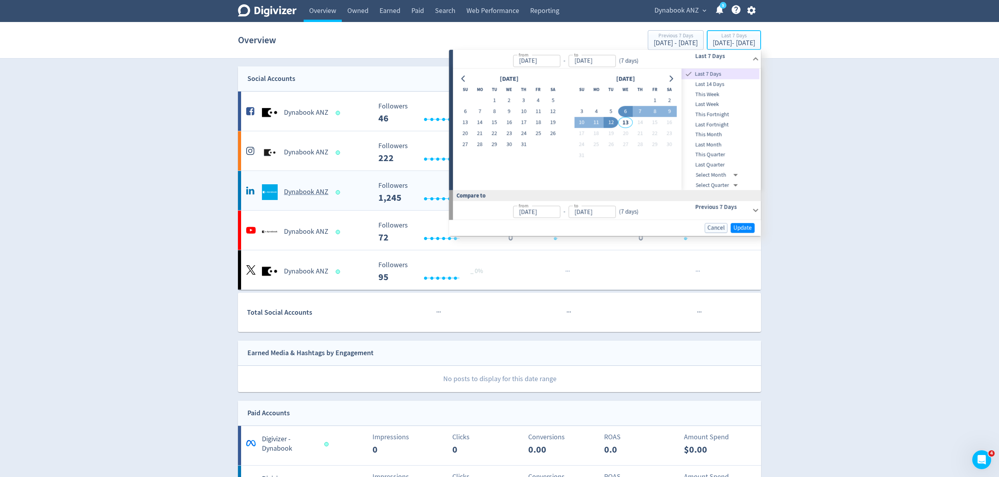
type input "[DATE]"
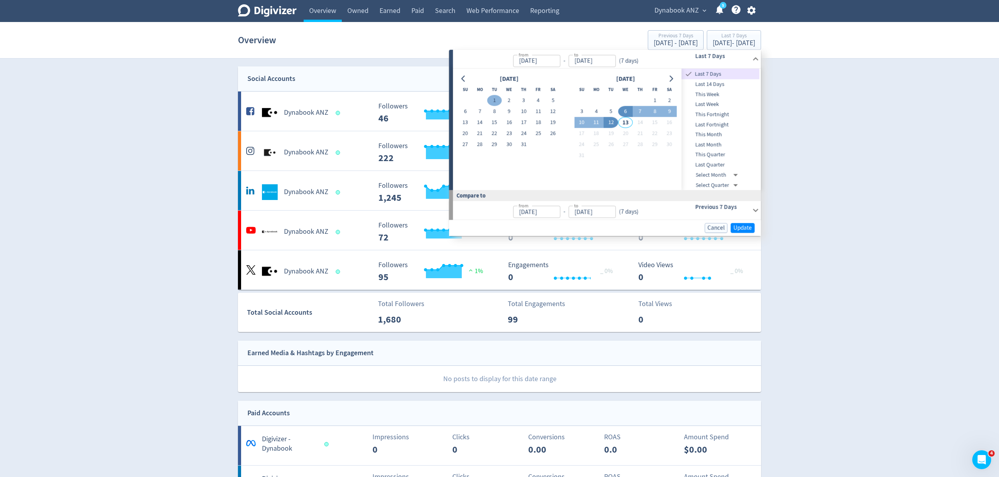
click at [493, 101] on button "1" at bounding box center [494, 100] width 15 height 11
type input "[DATE]"
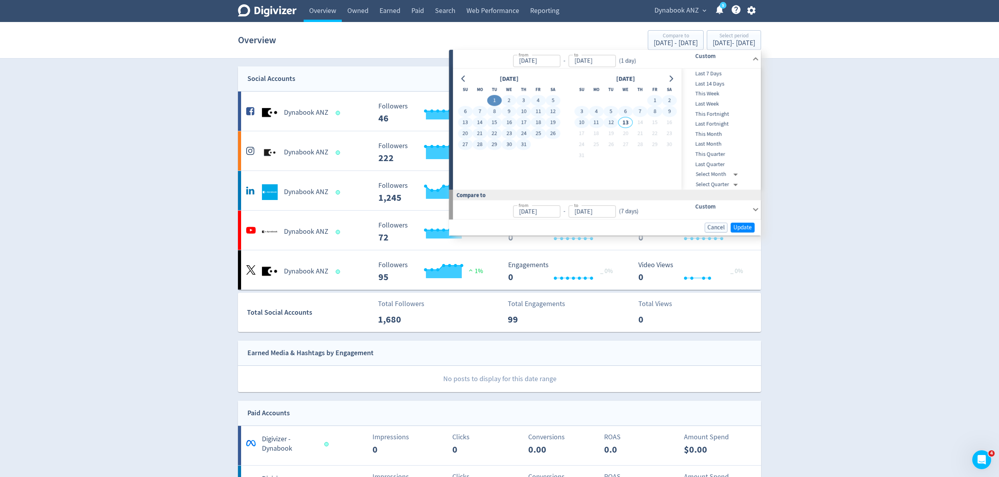
click at [609, 123] on button "12" at bounding box center [610, 122] width 15 height 11
type input "[DATE]"
type input "May 19, 2025"
type input "[DATE]"
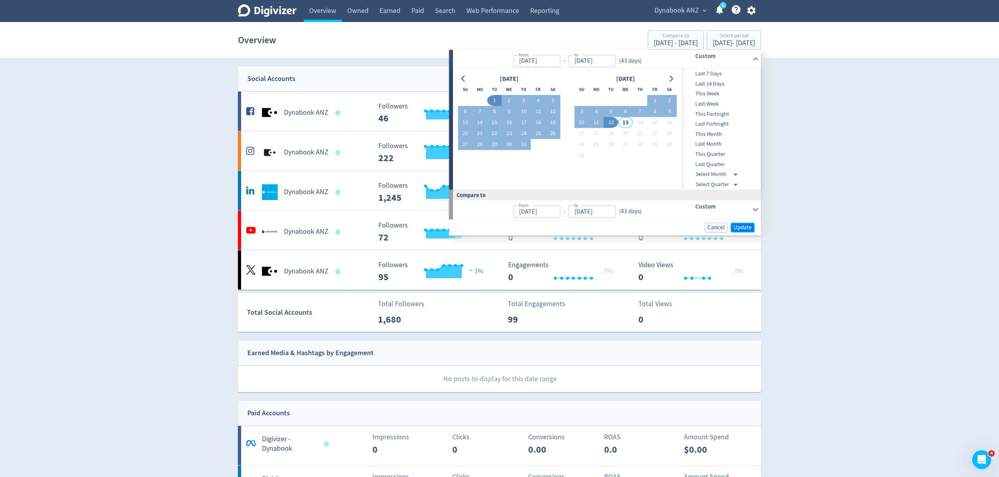
click at [743, 226] on span "Update" at bounding box center [742, 227] width 18 height 6
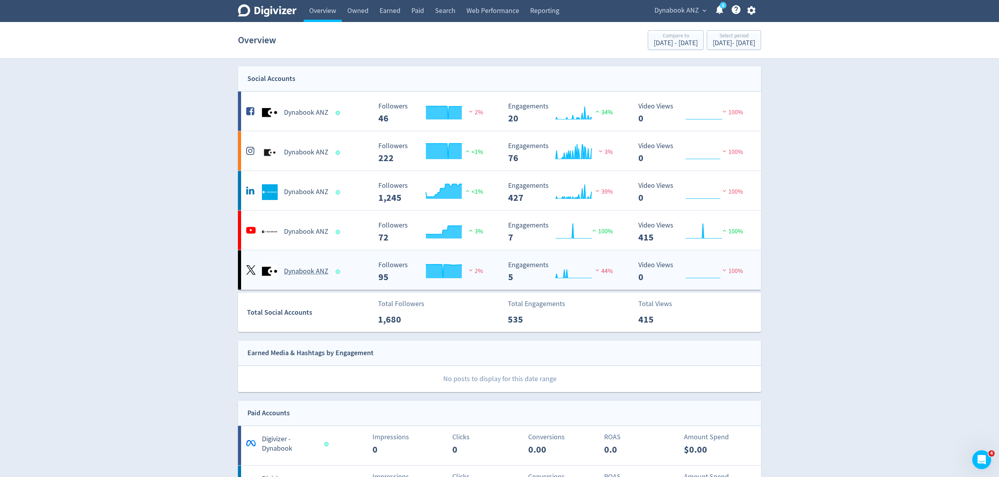
click at [353, 279] on div "Dynabook ANZ" at bounding box center [307, 272] width 127 height 16
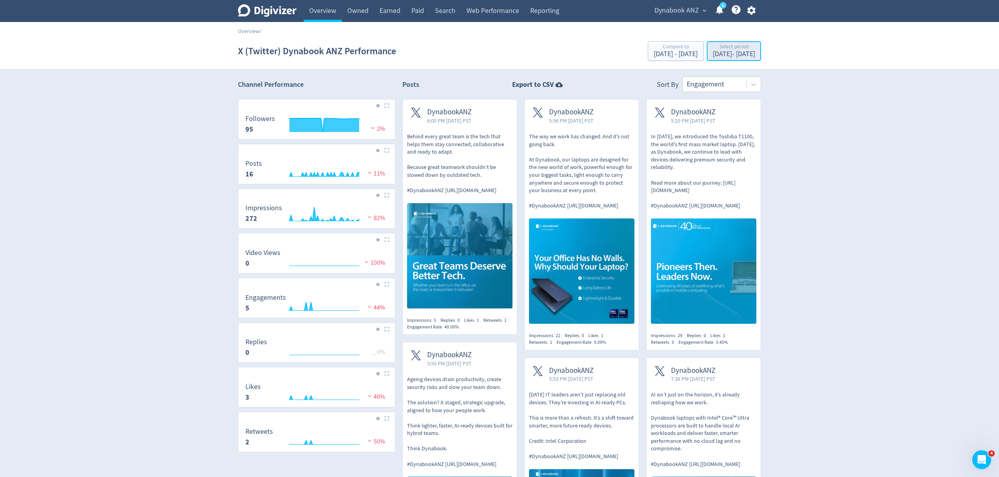
click at [724, 52] on div "Jul 1, 2025 - Aug 12, 2025" at bounding box center [733, 54] width 42 height 7
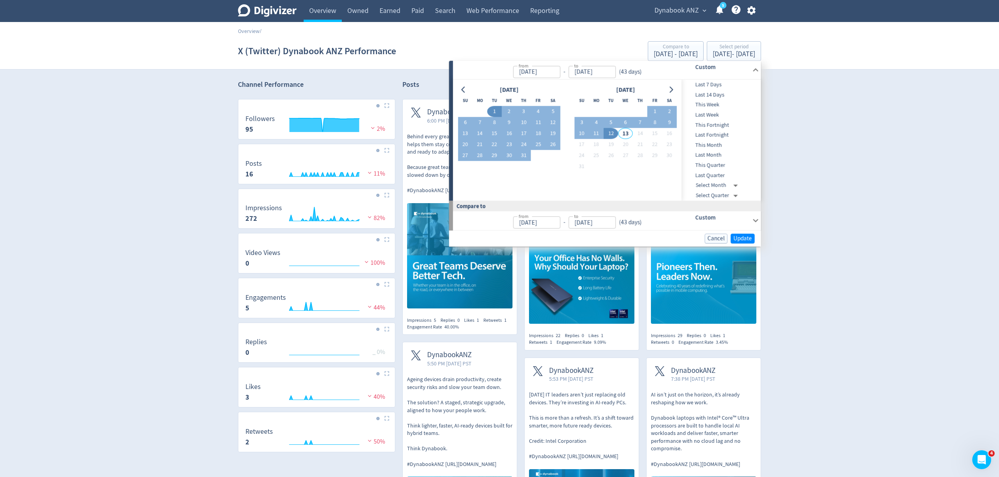
click at [682, 11] on span "Dynabook ANZ" at bounding box center [676, 10] width 44 height 13
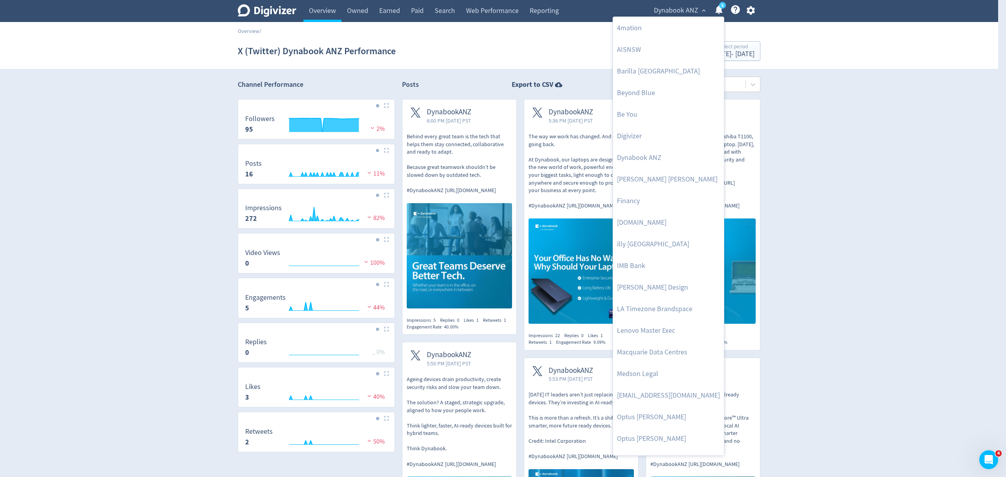
click at [747, 11] on div at bounding box center [503, 238] width 1006 height 477
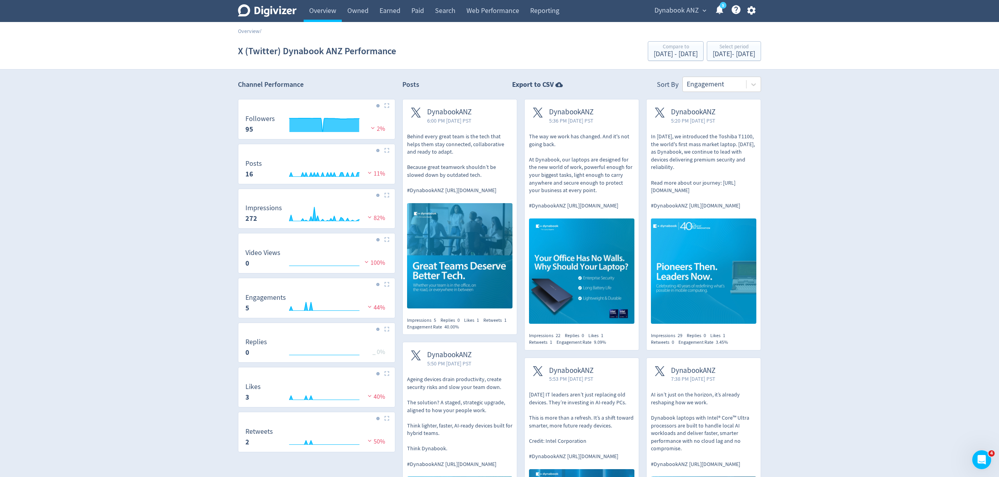
click at [748, 11] on icon "button" at bounding box center [751, 10] width 8 height 9
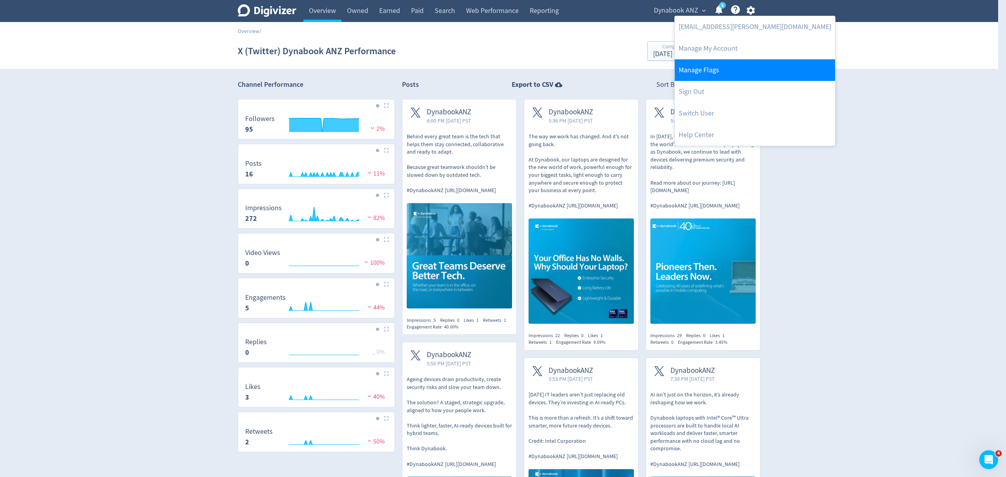
click at [728, 63] on link "Manage Flags" at bounding box center [755, 70] width 160 height 22
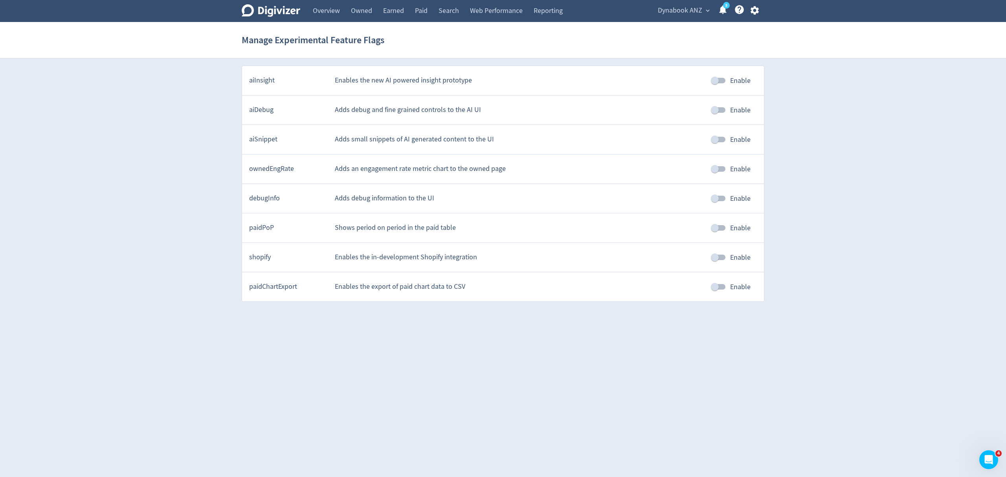
click at [721, 290] on input "Enable" at bounding box center [715, 287] width 45 height 15
checkbox input "true"
click at [708, 309] on html "Digivizer Logo Mark Digivizer Logo Overview Owned Earned Paid Search Web Perfor…" at bounding box center [503, 154] width 1006 height 309
click at [420, 8] on link "Paid" at bounding box center [422, 11] width 24 height 22
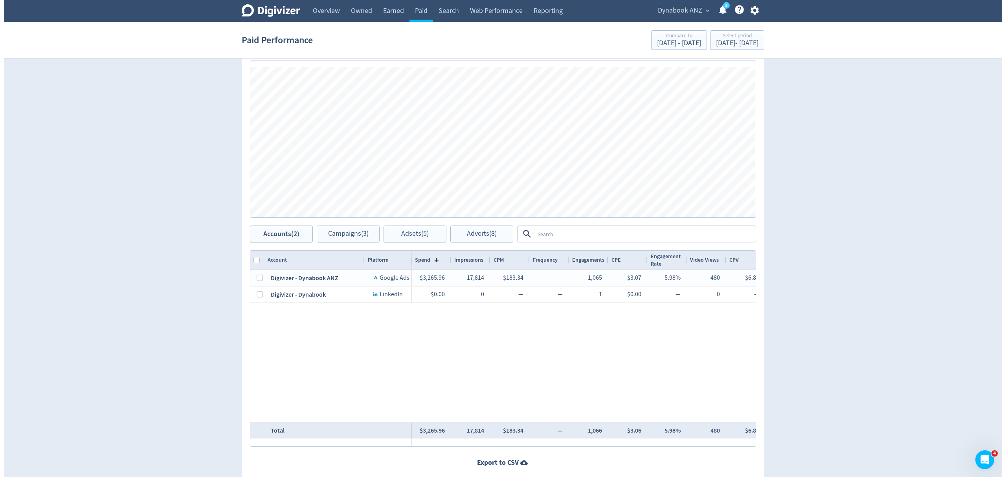
scroll to position [280, 0]
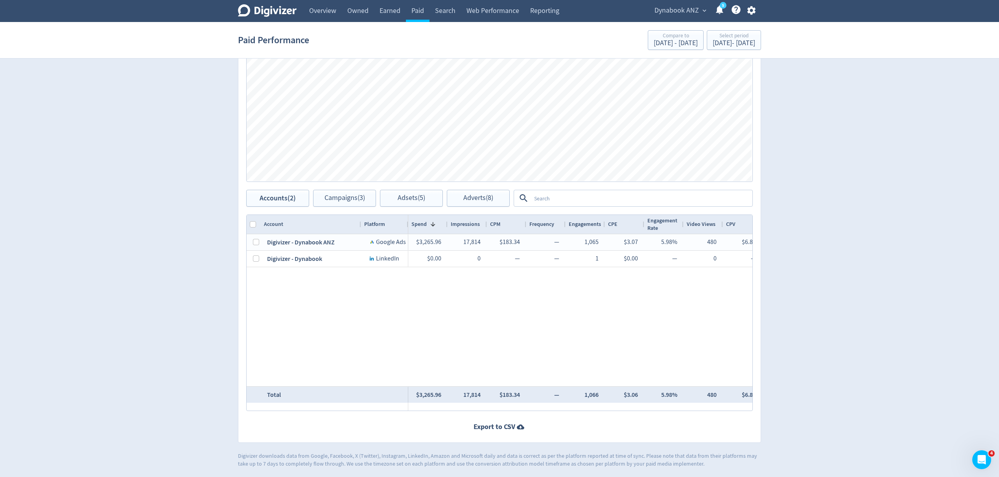
click at [746, 7] on icon "button" at bounding box center [751, 10] width 11 height 11
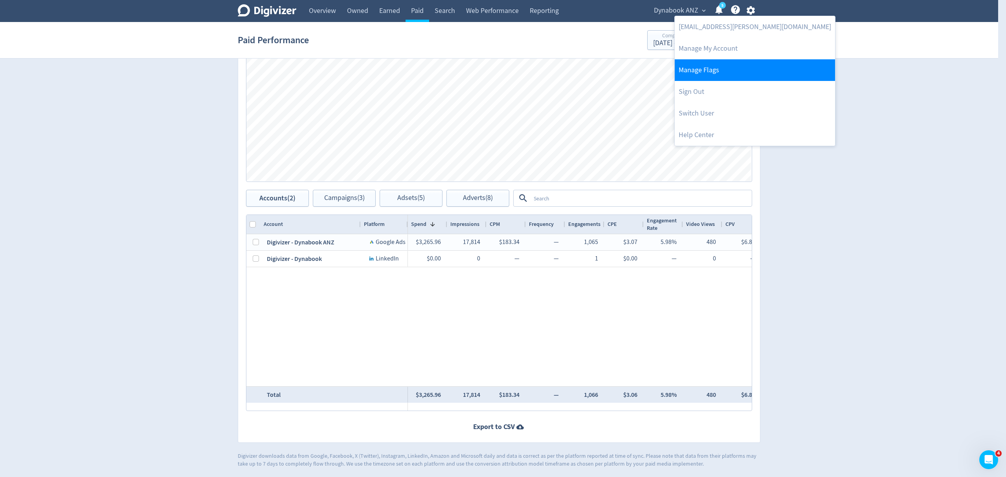
click at [706, 74] on link "Manage Flags" at bounding box center [755, 70] width 160 height 22
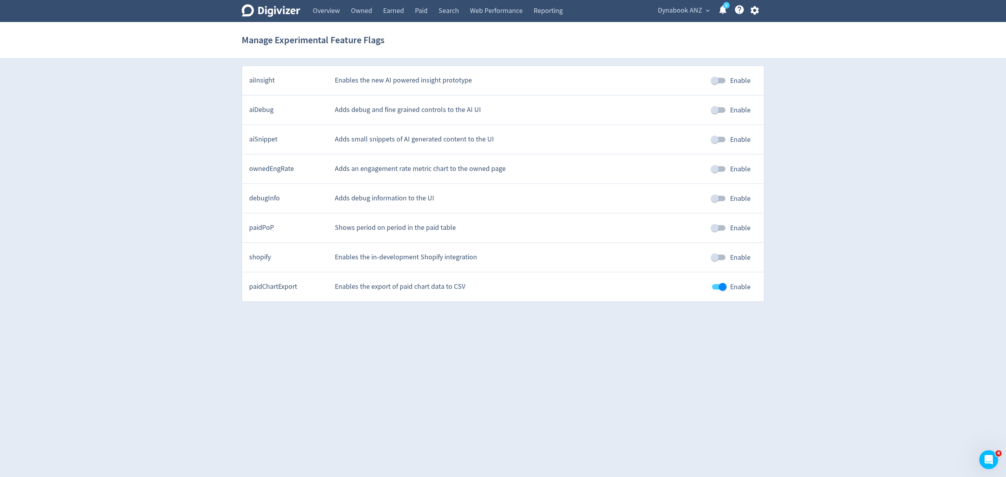
click at [724, 288] on input "Enable" at bounding box center [723, 287] width 45 height 15
checkbox input "false"
click at [422, 6] on link "Paid" at bounding box center [422, 11] width 24 height 22
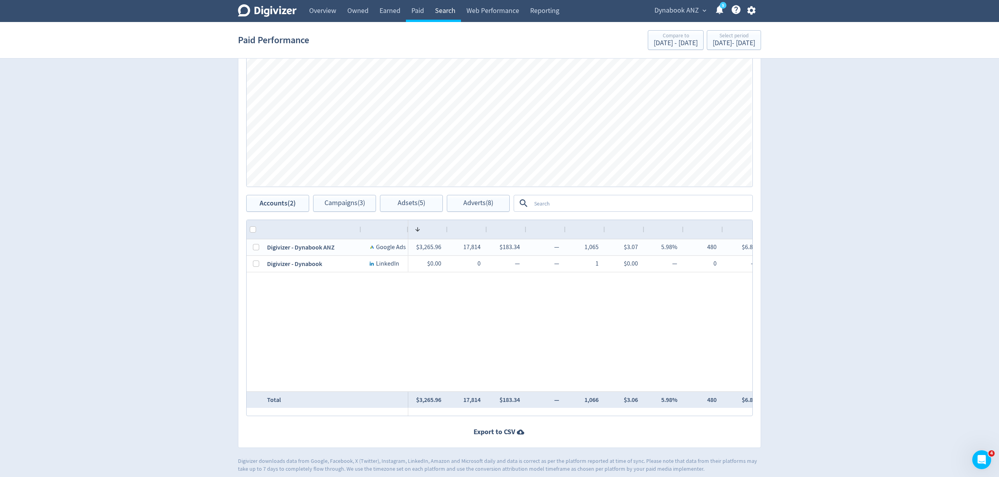
scroll to position [280, 0]
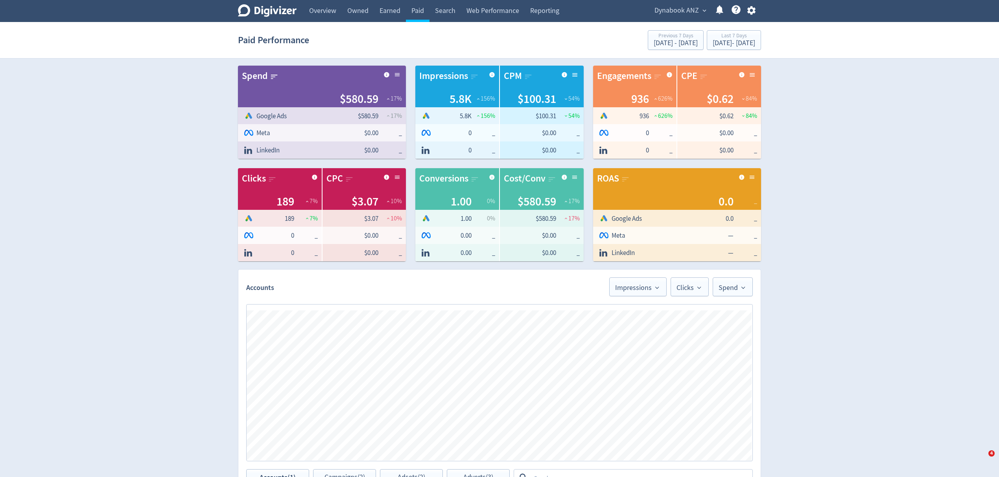
click at [686, 2] on div "Dynabook ANZ expand_more Help Center - Searchable support on using Digivizer" at bounding box center [703, 11] width 115 height 22
click at [682, 10] on span "Dynabook ANZ" at bounding box center [676, 10] width 44 height 13
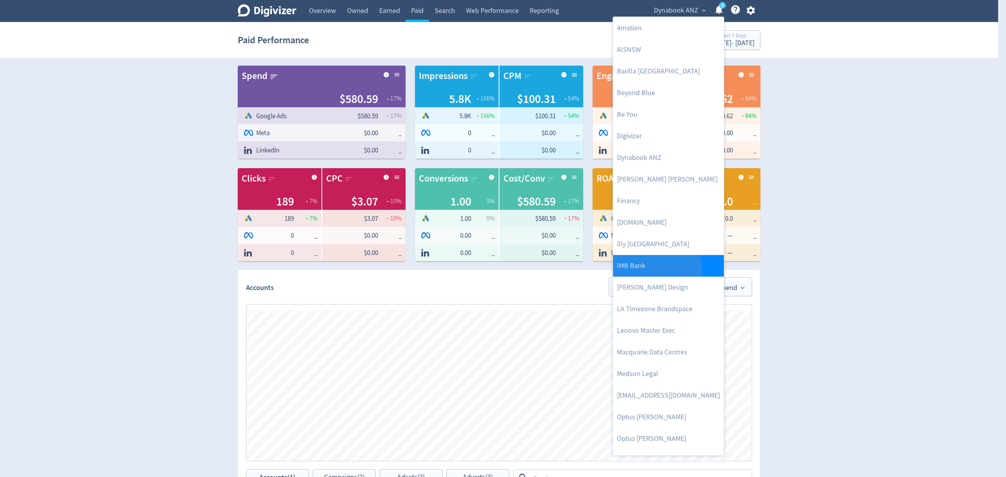
click at [649, 272] on link "IMB Bank" at bounding box center [668, 266] width 111 height 22
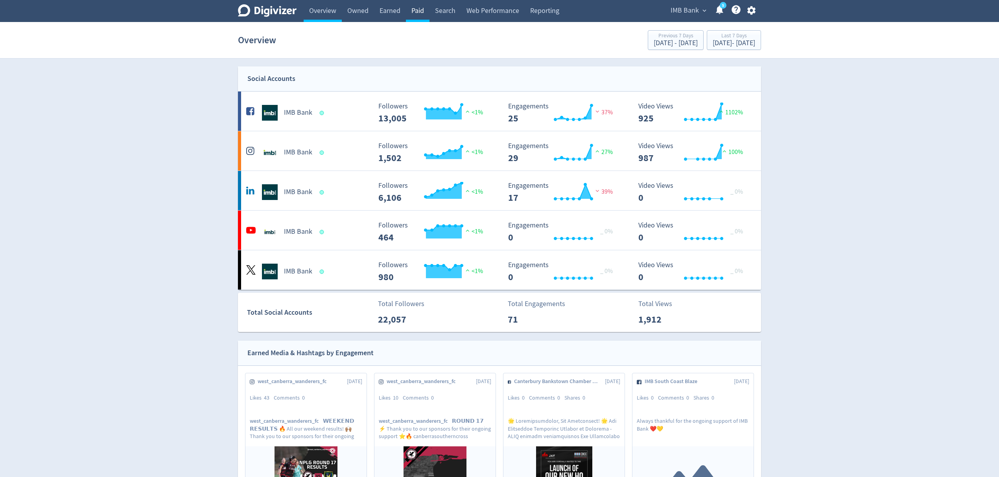
click at [414, 8] on link "Paid" at bounding box center [418, 11] width 24 height 22
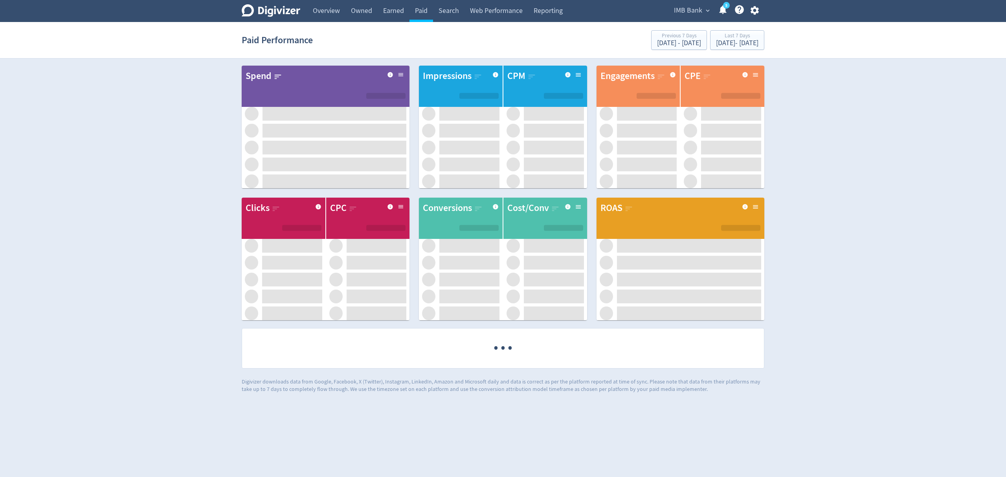
click at [754, 7] on icon "button" at bounding box center [755, 10] width 11 height 11
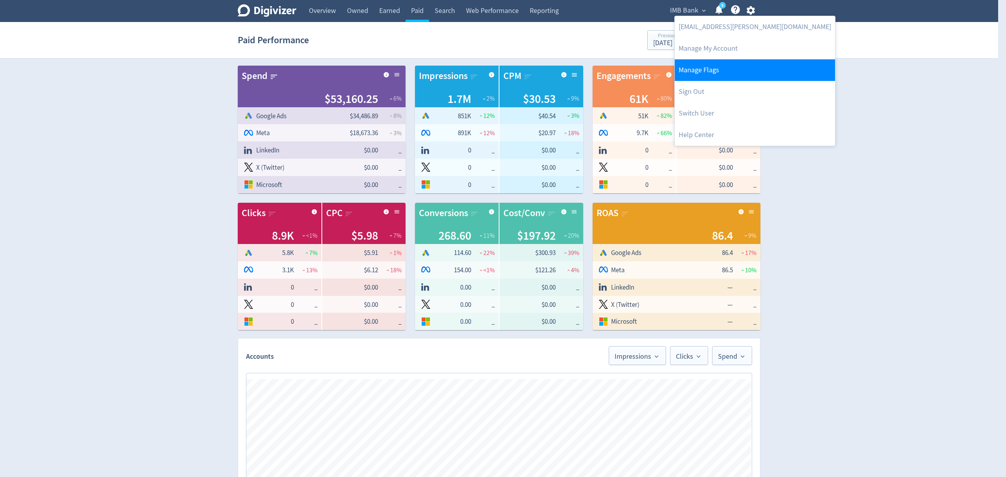
click at [719, 66] on link "Manage Flags" at bounding box center [755, 70] width 160 height 22
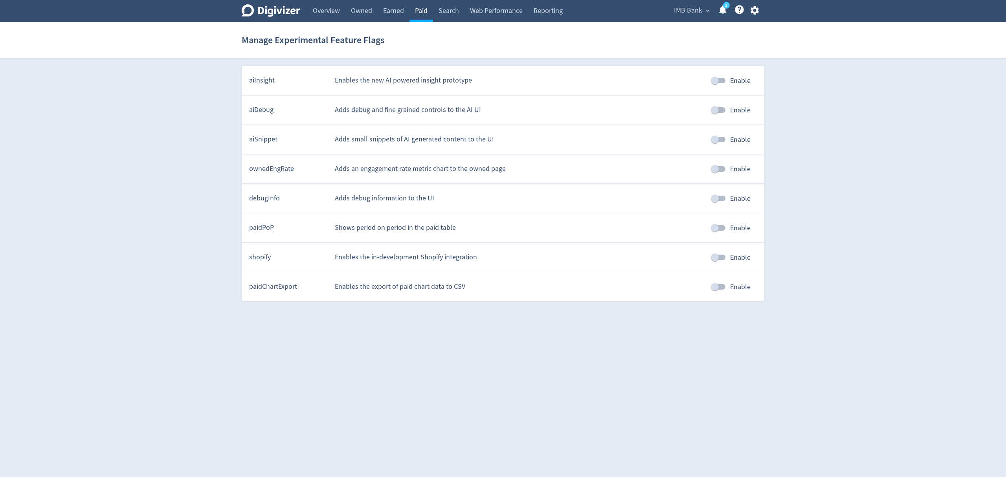
click at [420, 10] on link "Paid" at bounding box center [422, 11] width 24 height 22
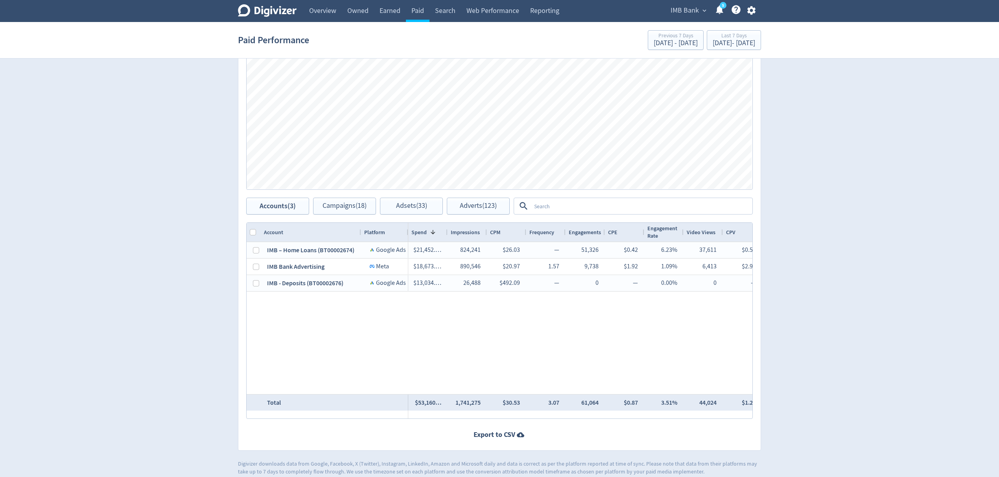
scroll to position [348, 0]
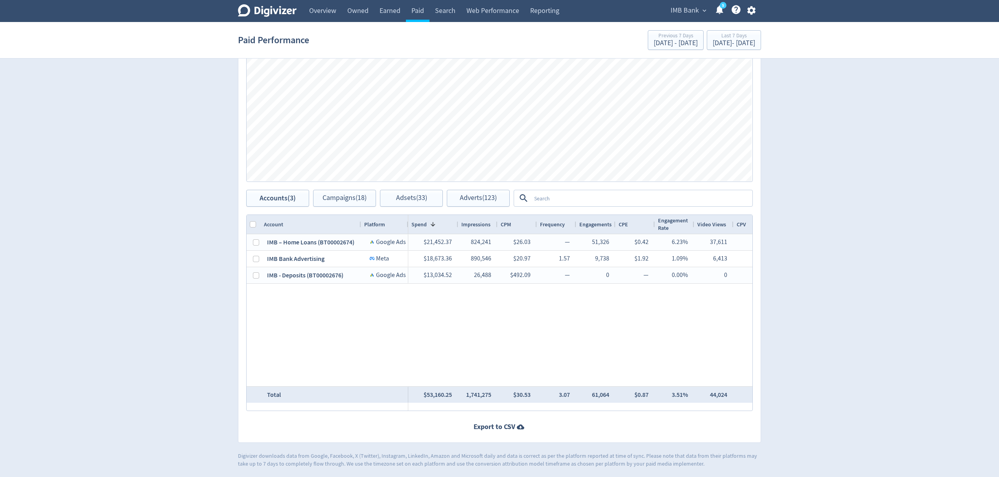
drag, startPoint x: 445, startPoint y: 222, endPoint x: 456, endPoint y: 222, distance: 10.6
click at [456, 222] on div at bounding box center [457, 224] width 3 height 19
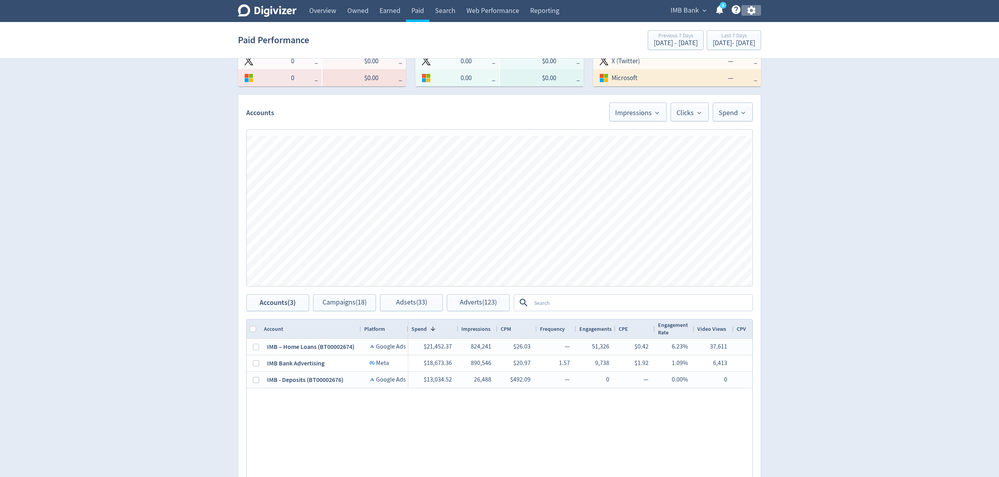
click at [751, 10] on icon "button" at bounding box center [751, 10] width 11 height 11
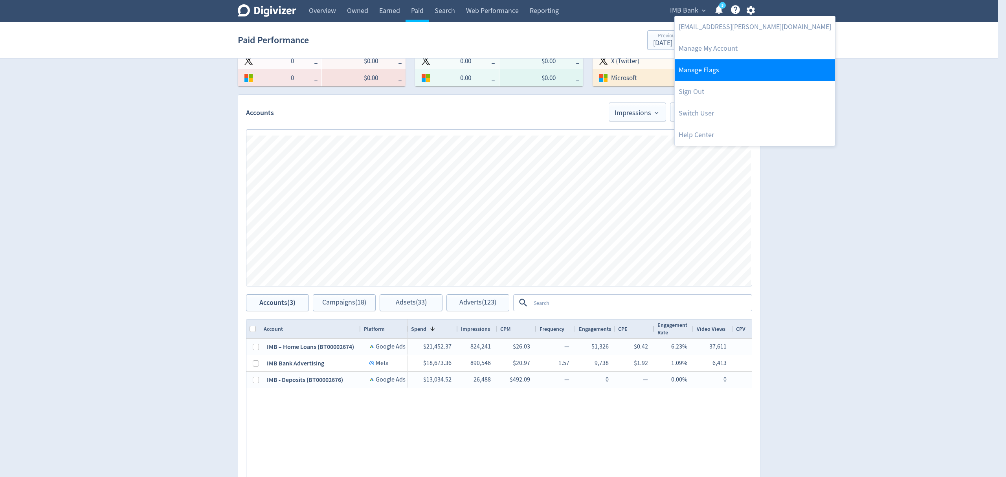
click at [708, 74] on link "Manage Flags" at bounding box center [755, 70] width 160 height 22
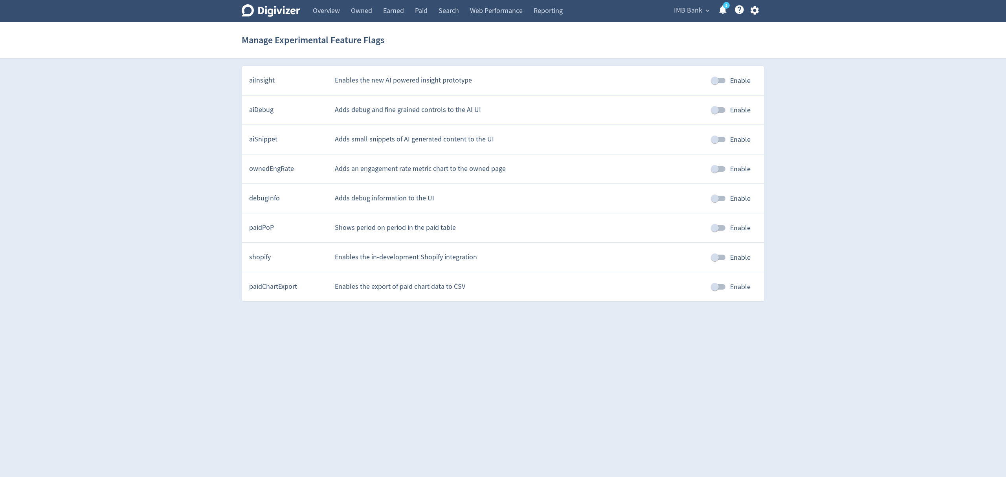
click at [718, 286] on input "Enable" at bounding box center [715, 287] width 45 height 15
checkbox input "true"
click at [725, 309] on html "Digivizer Logo [PERSON_NAME] Logo Overview Owned Earned Paid Search Web Perform…" at bounding box center [503, 154] width 1006 height 309
click at [425, 9] on link "Paid" at bounding box center [422, 11] width 24 height 22
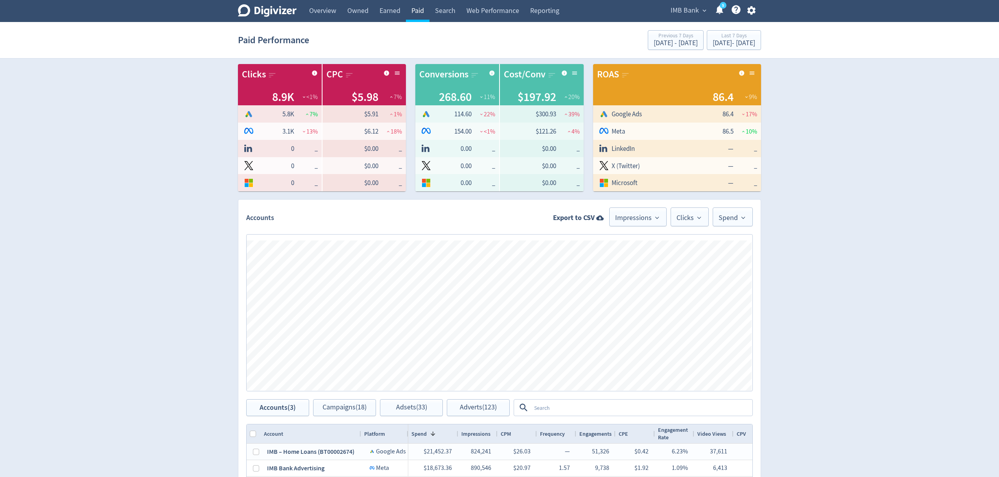
scroll to position [157, 0]
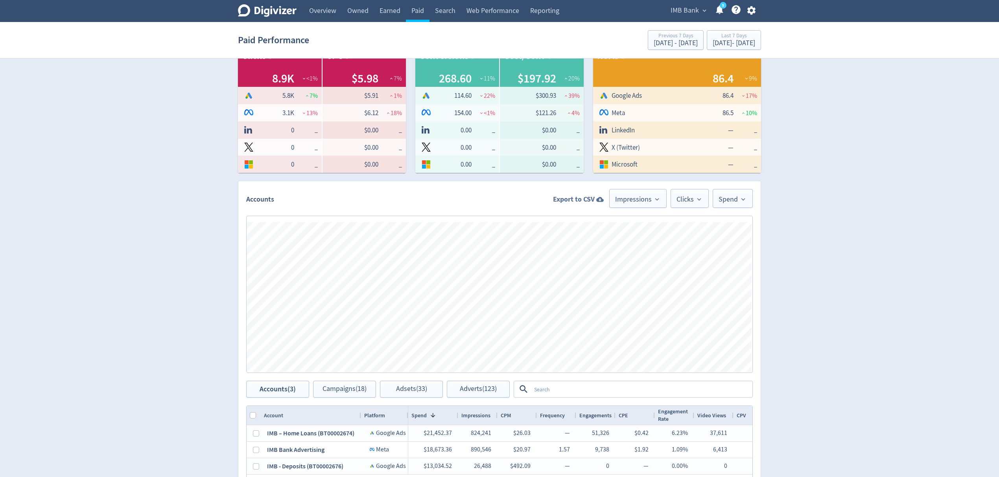
click at [576, 199] on strong "Export to CSV" at bounding box center [574, 200] width 42 height 10
click at [853, 337] on div "Digivizer Logo [PERSON_NAME] Logo Overview Owned Earned Paid Search Web Perform…" at bounding box center [499, 251] width 999 height 816
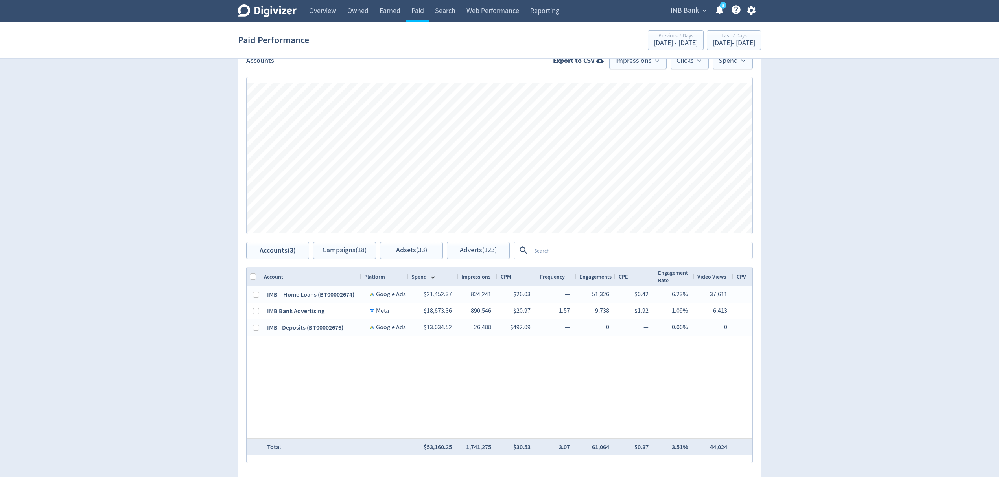
scroll to position [348, 0]
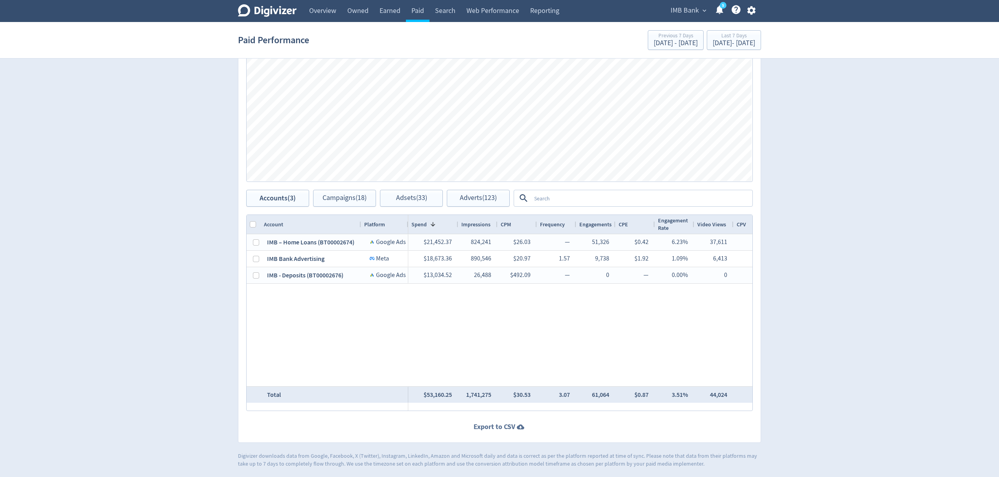
click at [495, 424] on strong "Export to CSV" at bounding box center [494, 427] width 42 height 10
click at [333, 8] on link "Overview" at bounding box center [322, 11] width 38 height 22
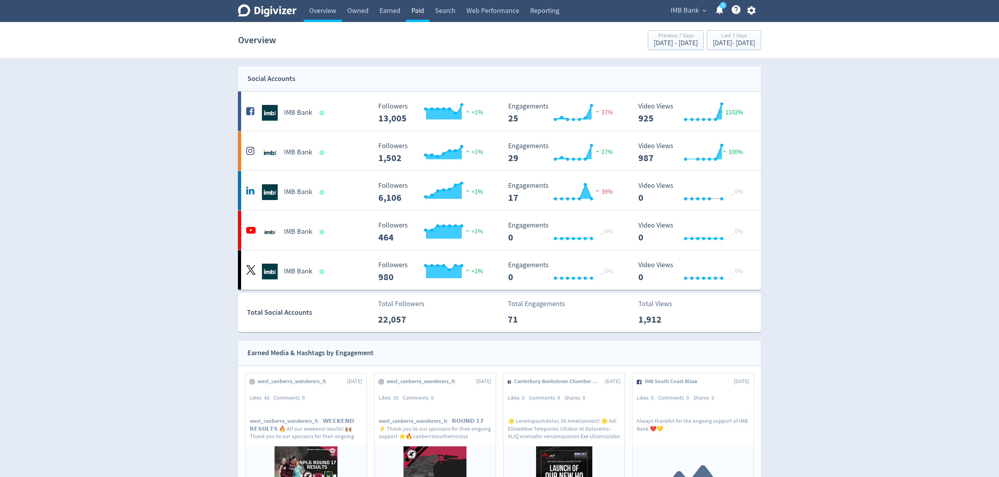
click at [414, 10] on link "Paid" at bounding box center [418, 11] width 24 height 22
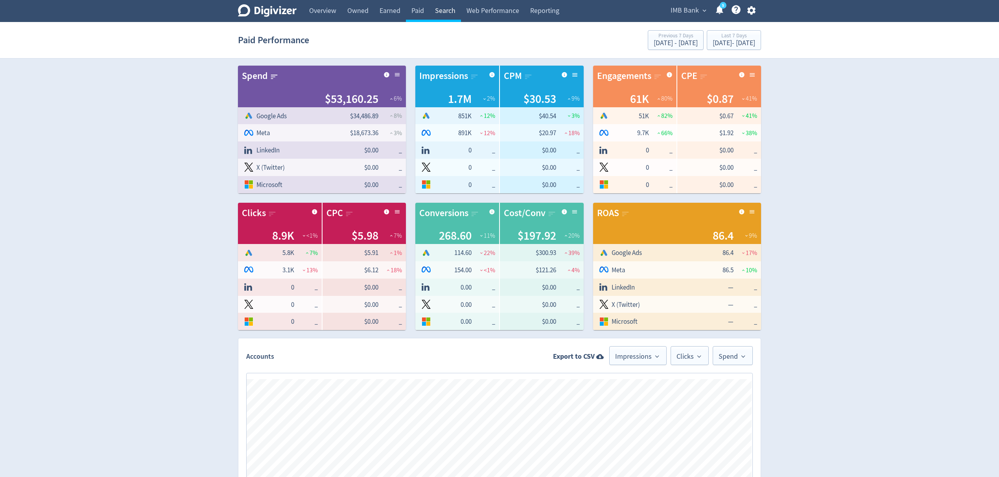
click at [447, 10] on link "Search" at bounding box center [444, 11] width 31 height 22
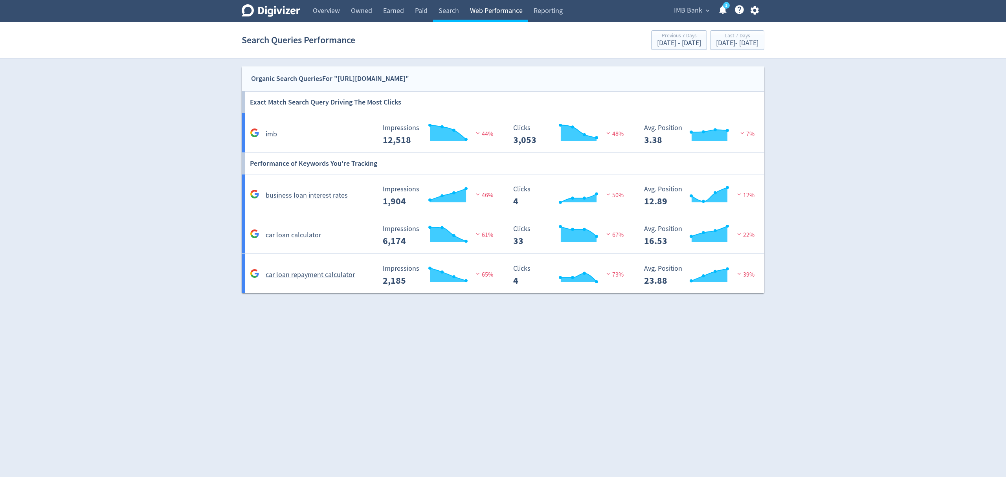
click at [499, 10] on link "Web Performance" at bounding box center [497, 11] width 64 height 22
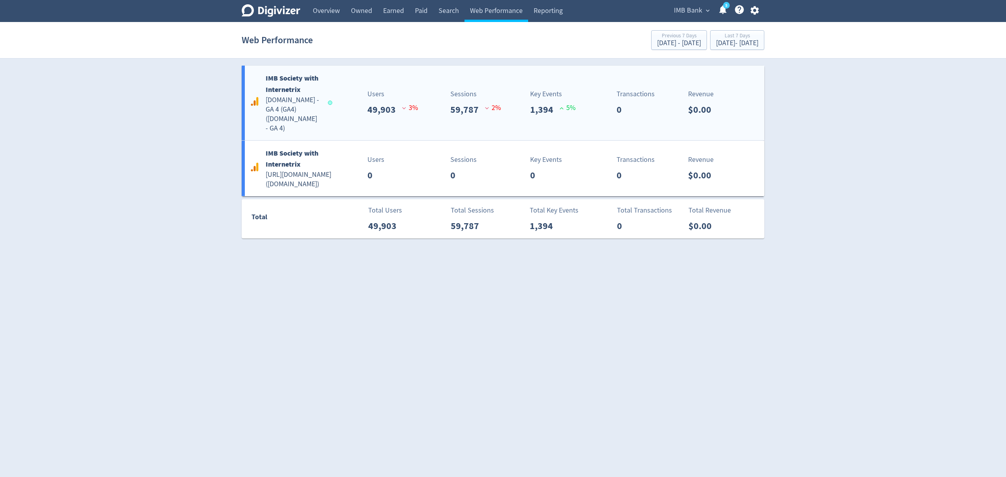
click at [397, 119] on div "IMB Society with Internetrix [DOMAIN_NAME] - GA 4 (GA4) ( [DOMAIN_NAME] - GA 4 …" at bounding box center [503, 103] width 523 height 75
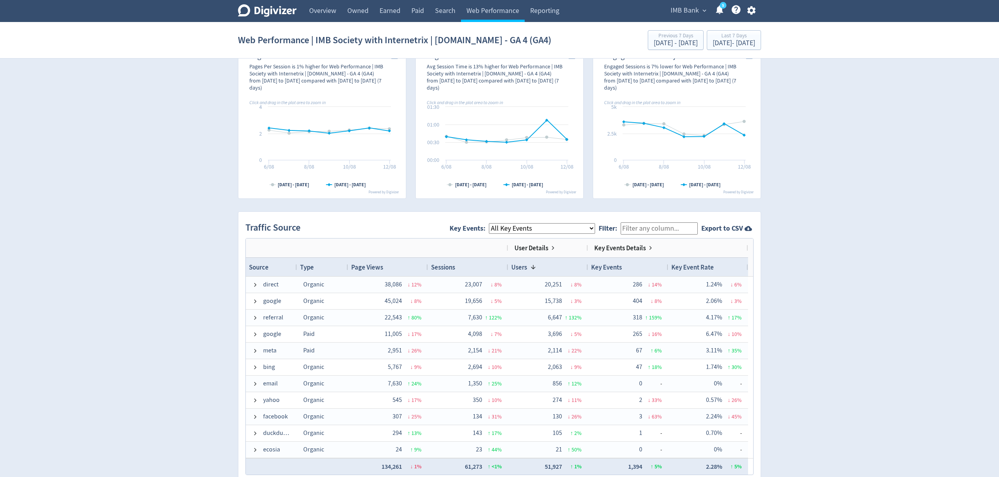
scroll to position [367, 0]
click at [724, 227] on strong "Export to CSV" at bounding box center [722, 227] width 42 height 10
click at [357, 13] on link "Owned" at bounding box center [358, 11] width 32 height 22
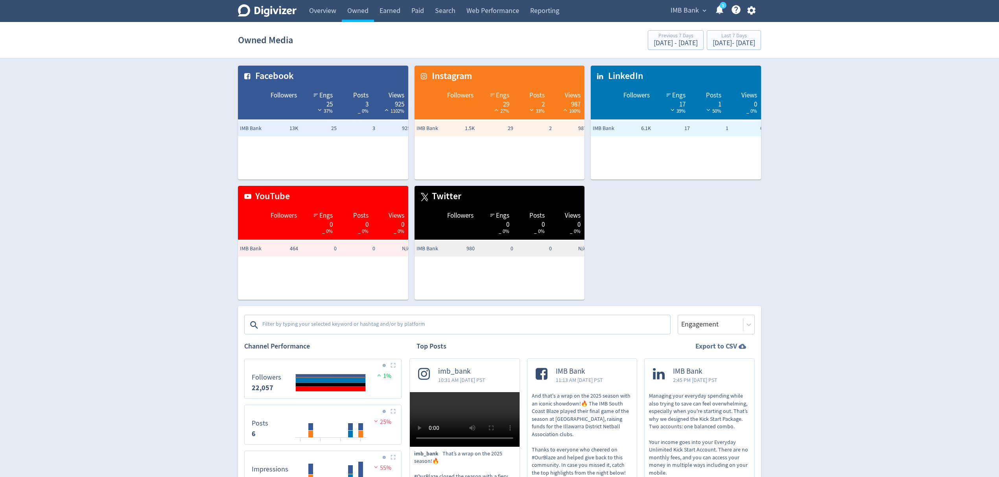
click at [706, 344] on strong "Export to CSV" at bounding box center [716, 347] width 42 height 10
click at [692, 223] on div "Facebook Followers Engs 25 37% Posts 3 _ 0% Views 925 1102% IMB Bank 13K 25 3 9…" at bounding box center [496, 179] width 529 height 241
click at [324, 8] on link "Overview" at bounding box center [322, 11] width 38 height 22
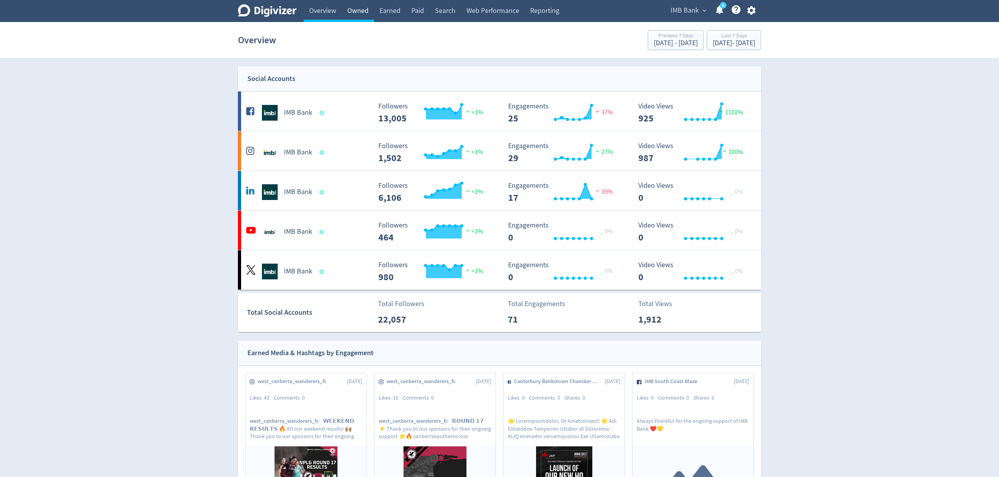
click at [360, 11] on link "Owned" at bounding box center [358, 11] width 32 height 22
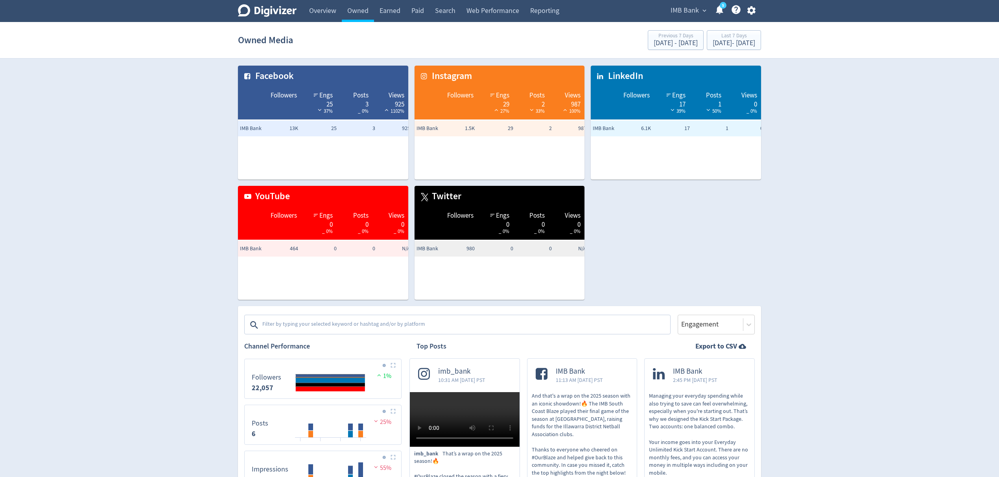
click at [319, 319] on textarea at bounding box center [465, 325] width 408 height 16
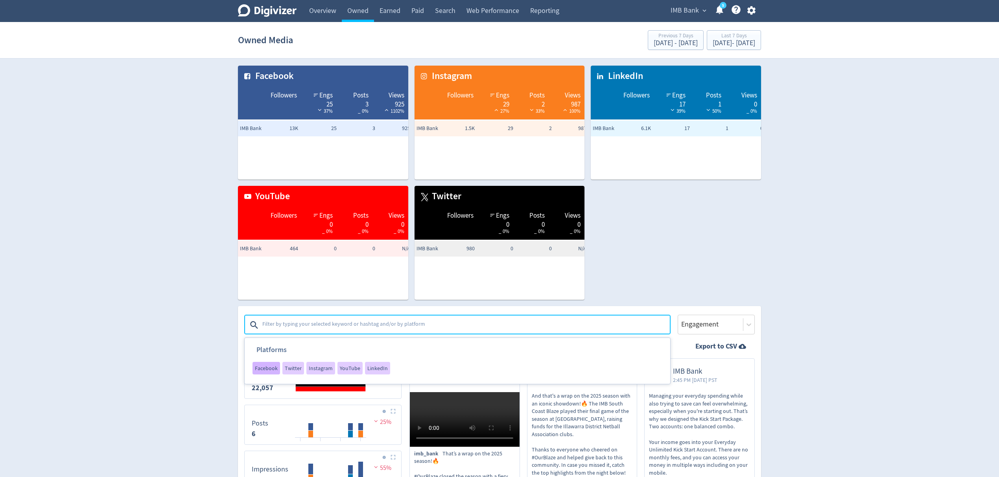
click at [260, 367] on span "Facebook" at bounding box center [266, 369] width 23 height 6
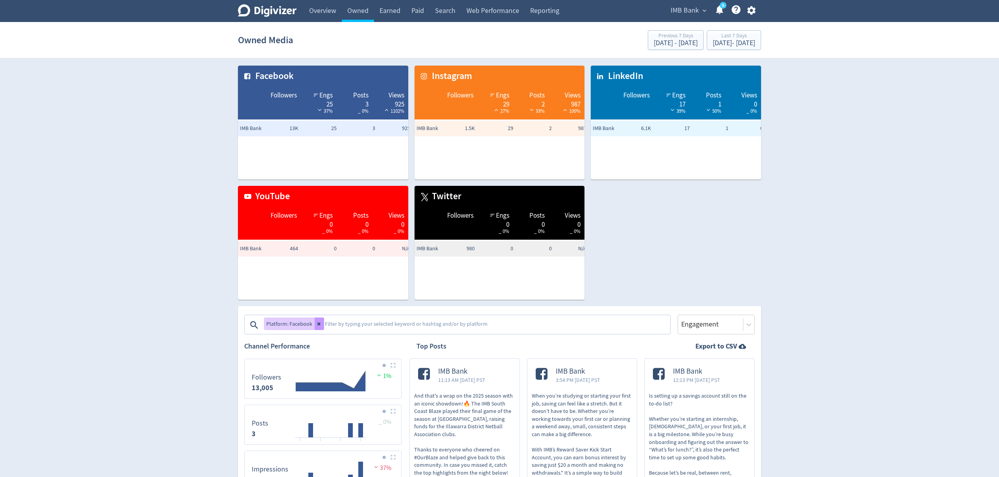
click at [318, 321] on button at bounding box center [319, 324] width 9 height 13
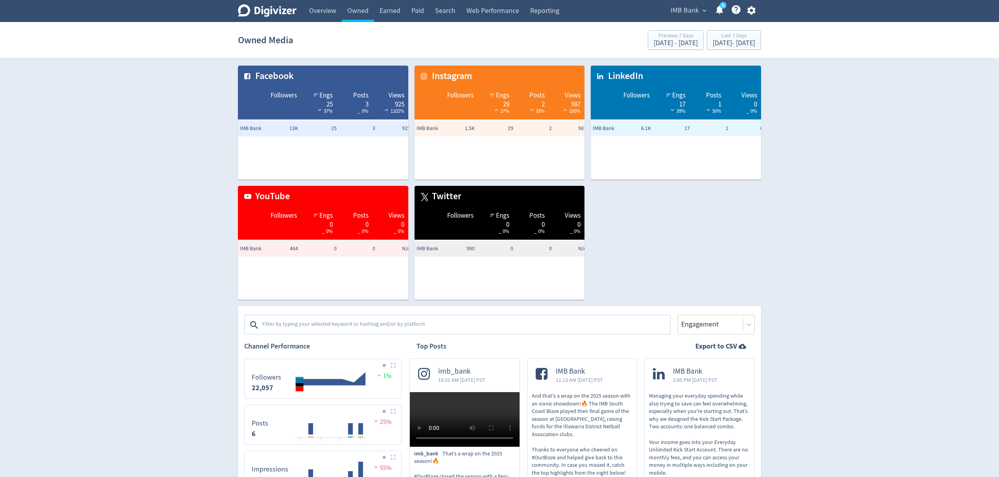
click at [326, 326] on textarea at bounding box center [465, 325] width 408 height 16
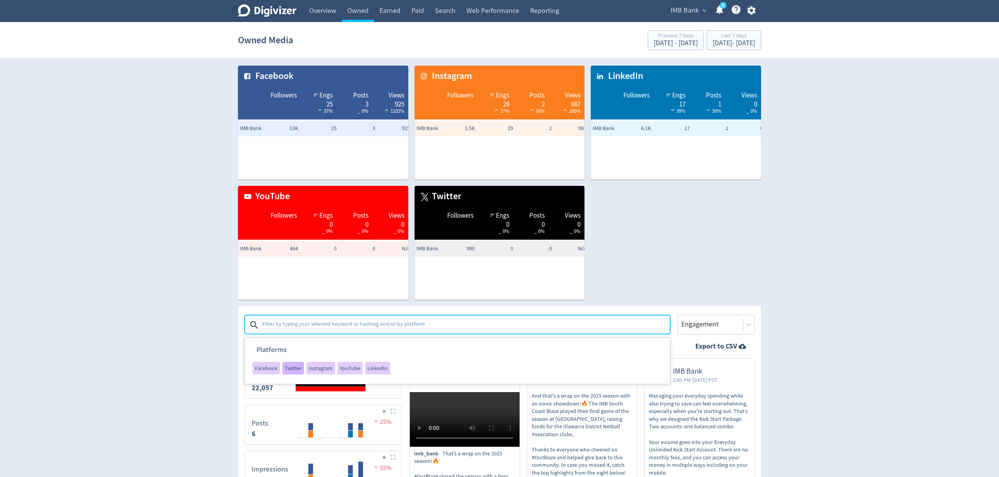
click at [296, 367] on span "Twitter" at bounding box center [293, 369] width 17 height 6
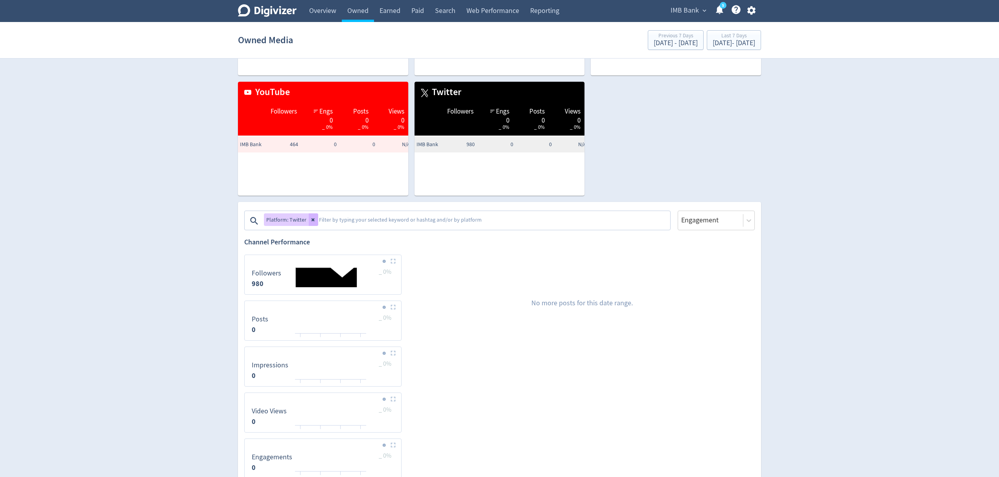
scroll to position [105, 0]
click at [315, 219] on button at bounding box center [313, 219] width 9 height 13
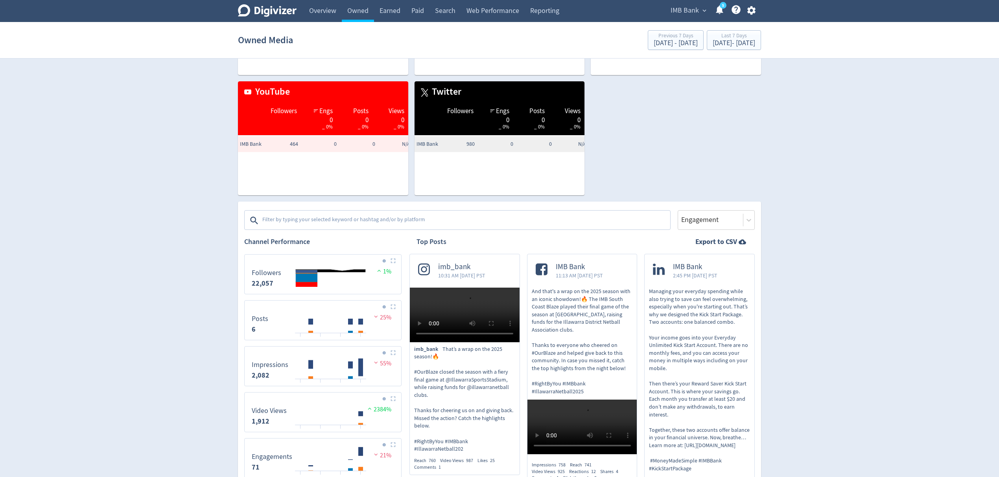
scroll to position [0, 0]
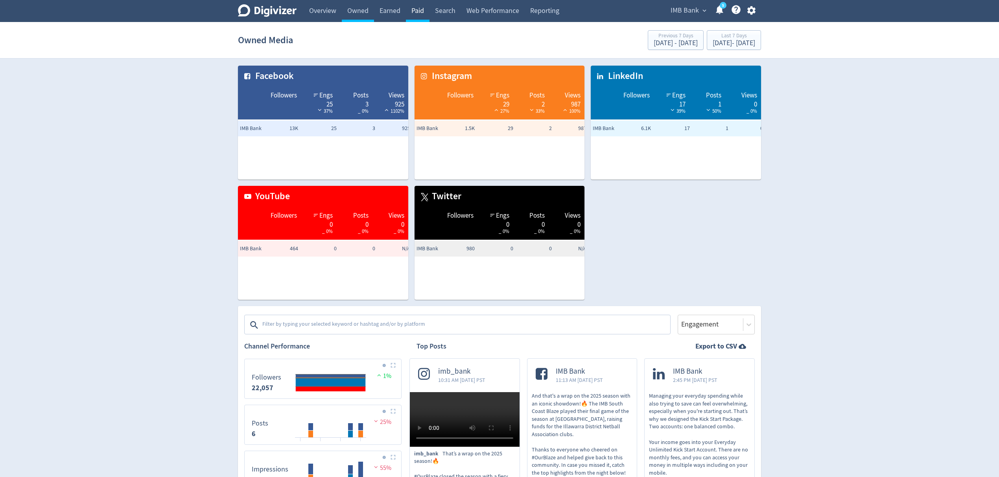
click at [415, 11] on link "Paid" at bounding box center [418, 11] width 24 height 22
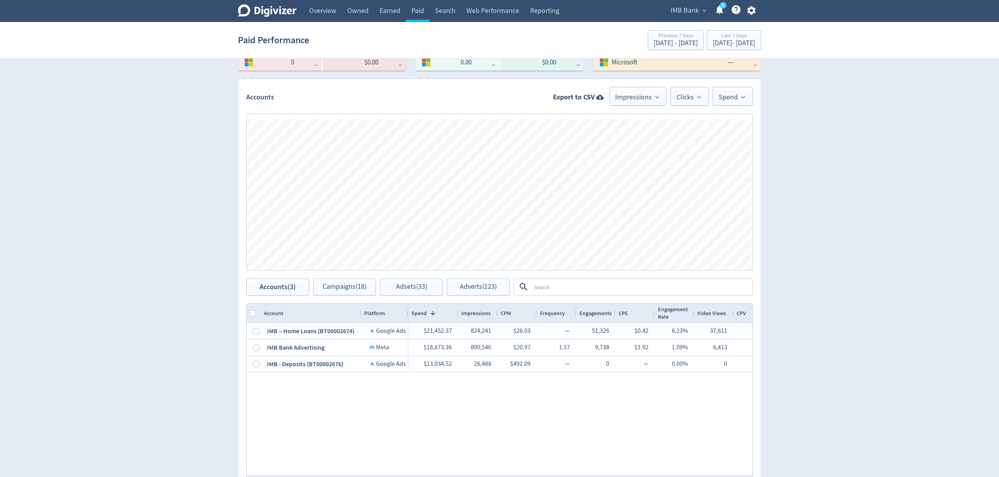
scroll to position [315, 0]
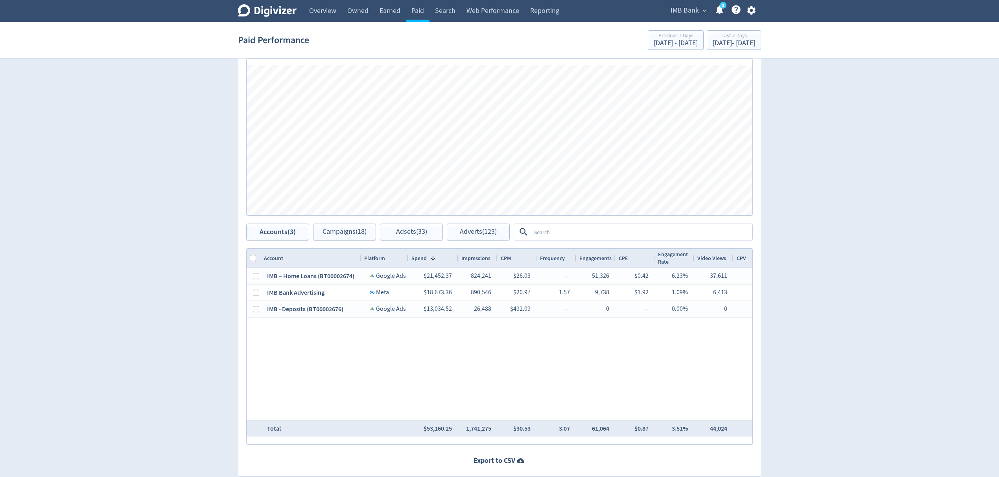
click at [558, 236] on textarea at bounding box center [641, 232] width 221 height 15
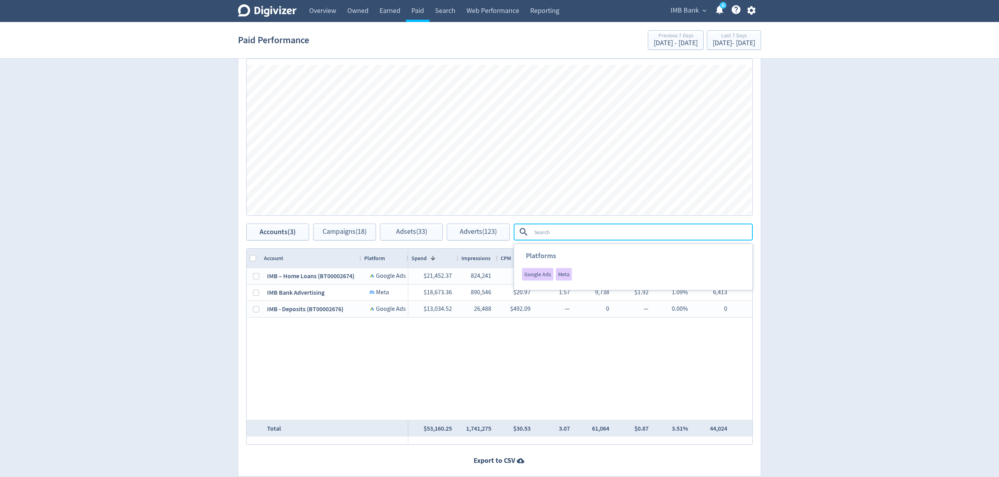
click at [534, 272] on span "Google Ads" at bounding box center [537, 275] width 27 height 6
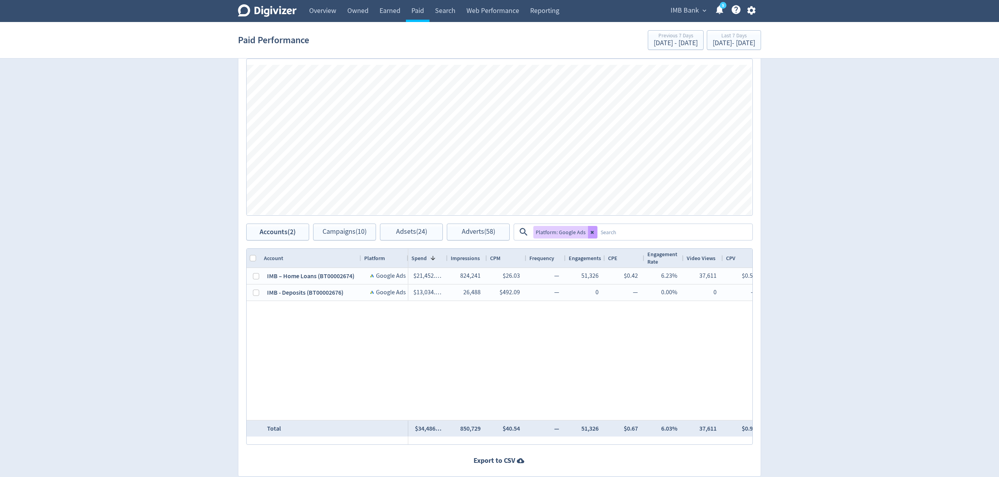
click at [593, 230] on icon at bounding box center [592, 232] width 5 height 5
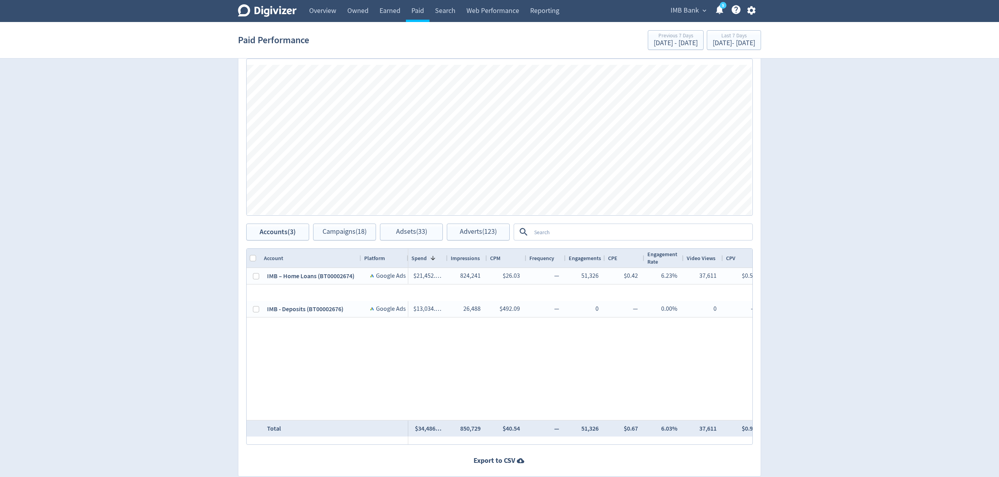
click at [593, 230] on textarea at bounding box center [641, 232] width 221 height 15
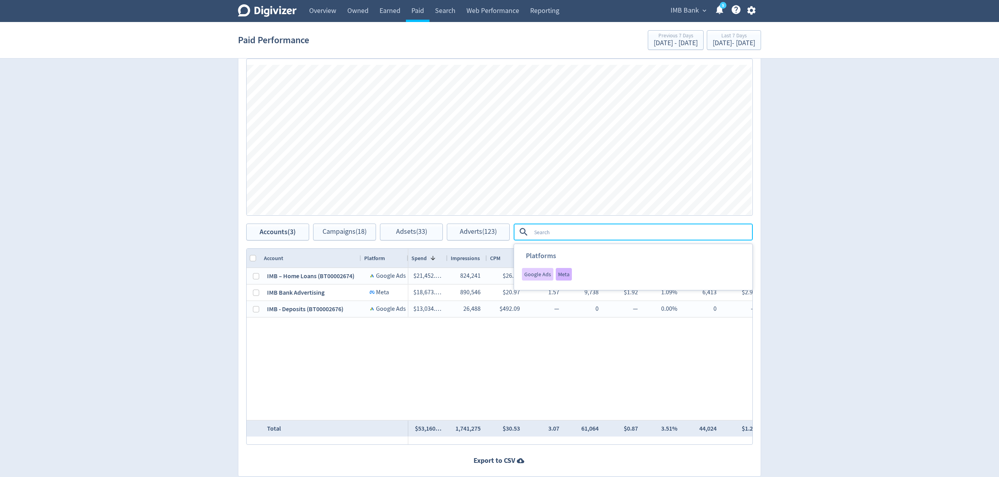
click at [561, 278] on div "Meta" at bounding box center [563, 274] width 16 height 13
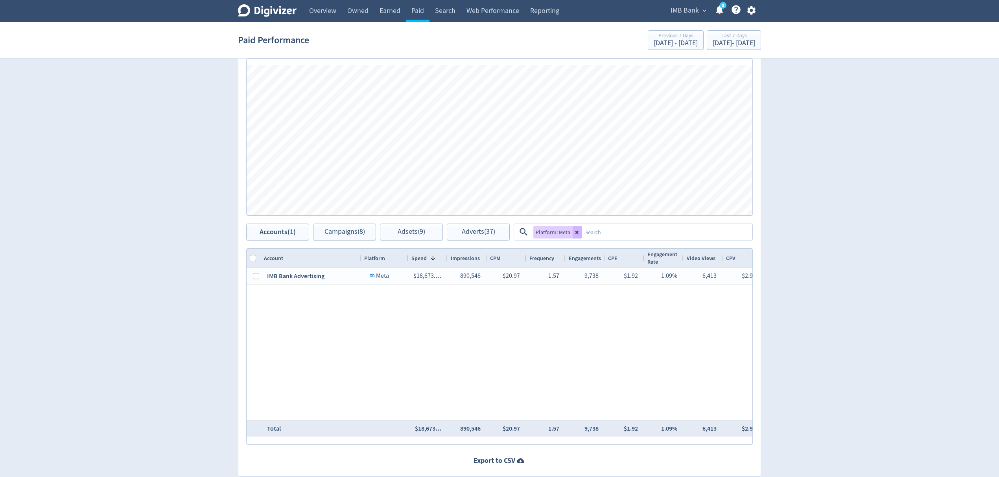
click at [595, 230] on textarea at bounding box center [666, 232] width 169 height 15
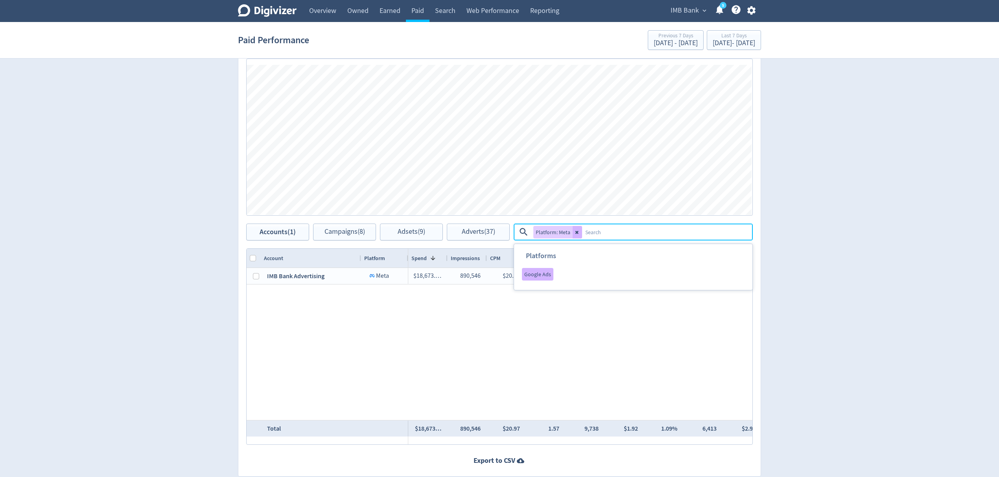
click at [539, 274] on span "Google Ads" at bounding box center [537, 275] width 27 height 6
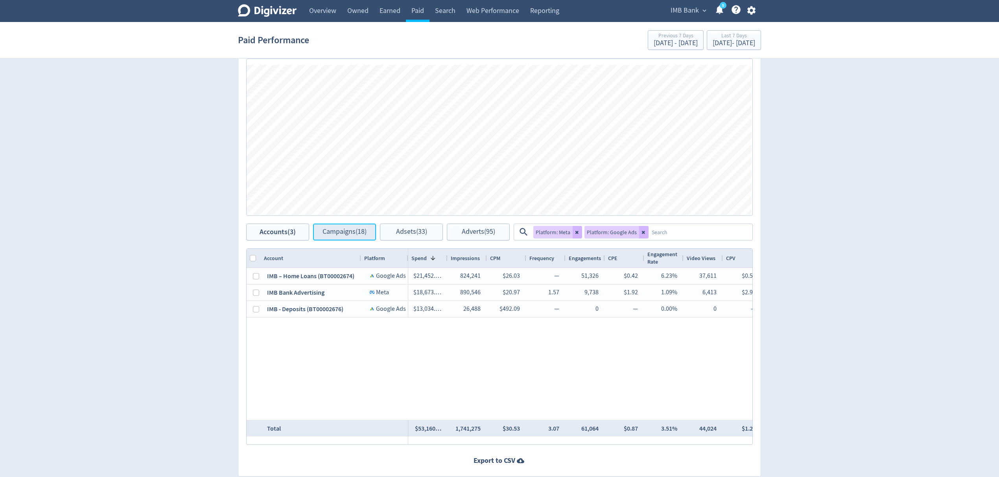
click at [339, 236] on span "Campaigns (18)" at bounding box center [344, 231] width 44 height 7
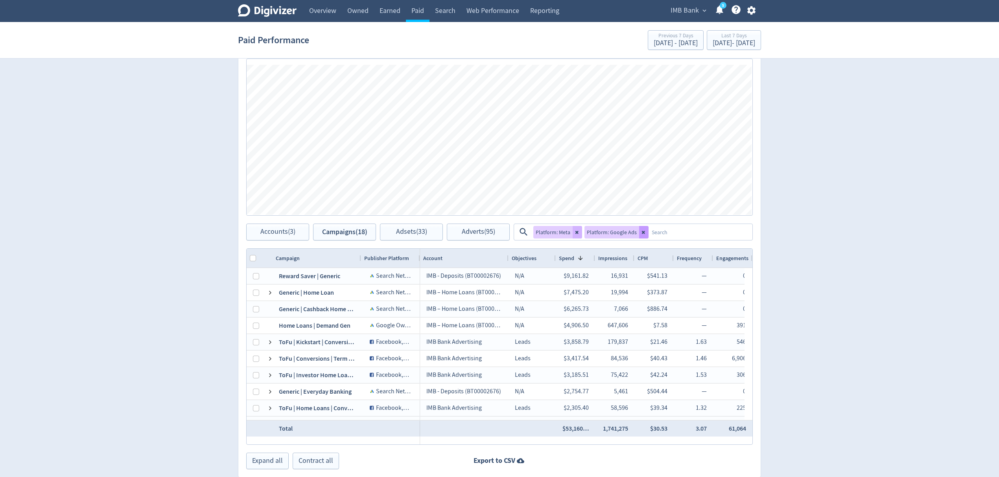
click at [642, 233] on icon at bounding box center [643, 232] width 5 height 5
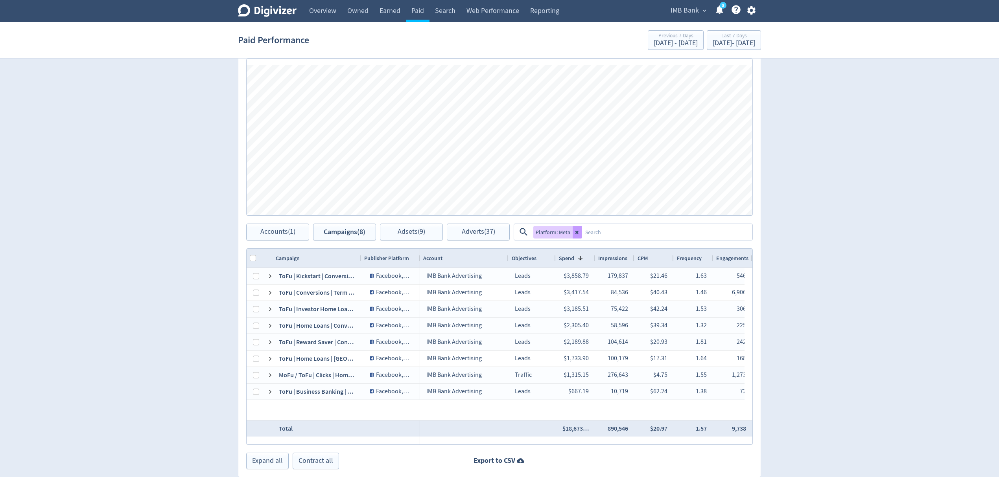
click at [575, 232] on icon at bounding box center [577, 232] width 5 height 5
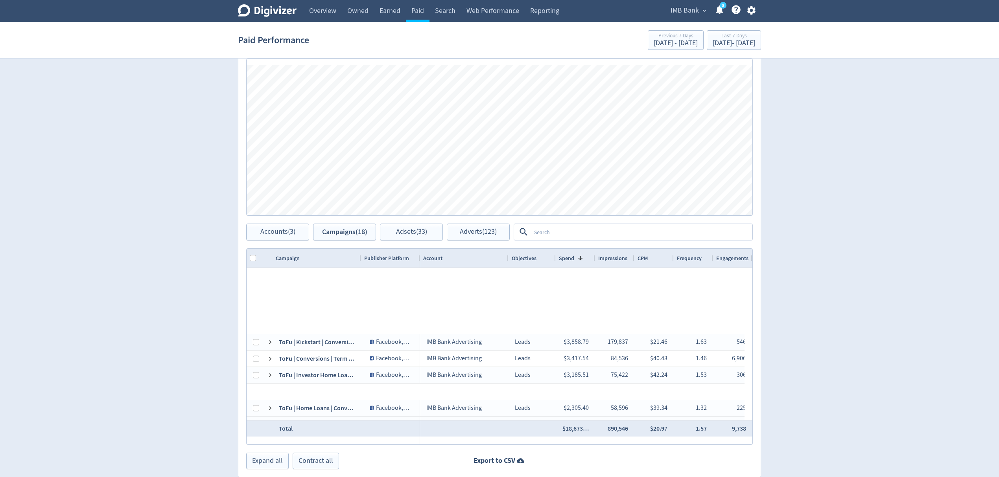
click at [574, 232] on textarea at bounding box center [641, 232] width 221 height 15
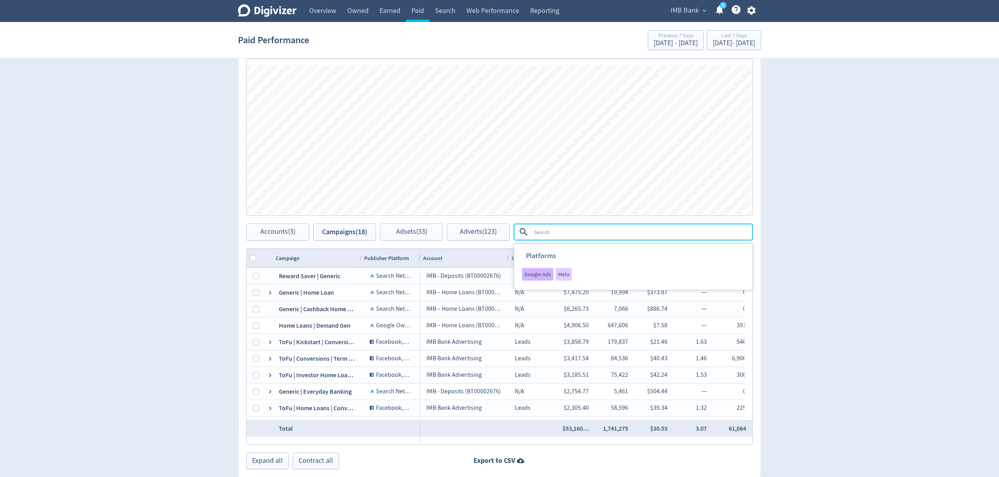
click at [532, 274] on span "Google Ads" at bounding box center [537, 275] width 27 height 6
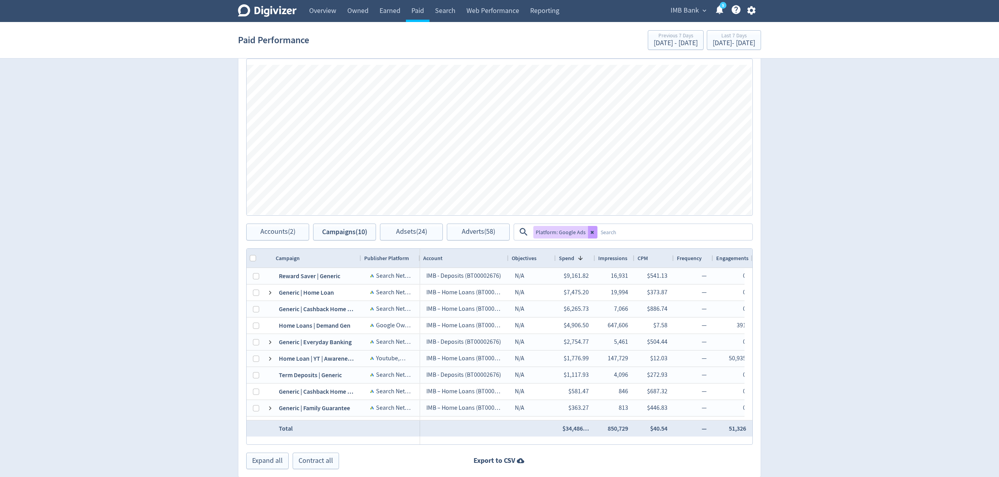
click at [591, 233] on icon at bounding box center [591, 232] width 3 height 3
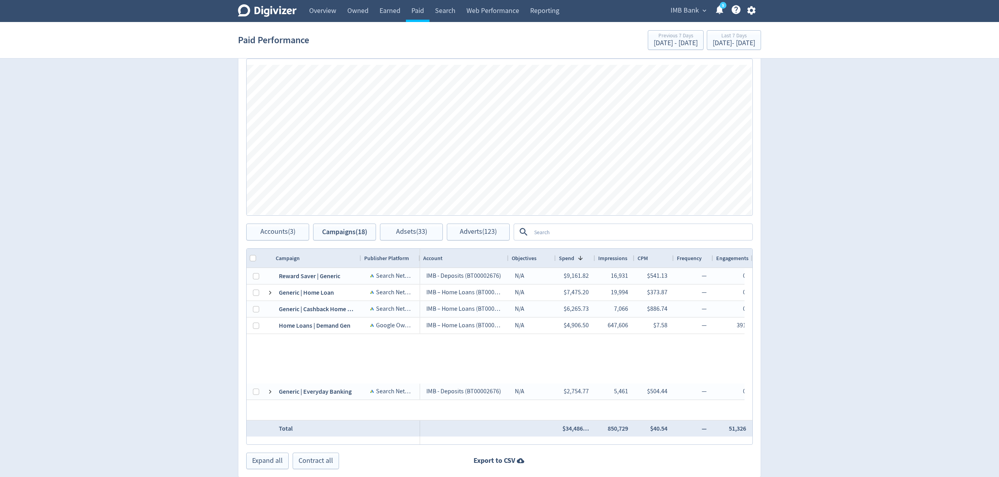
click at [583, 230] on textarea at bounding box center [641, 232] width 221 height 15
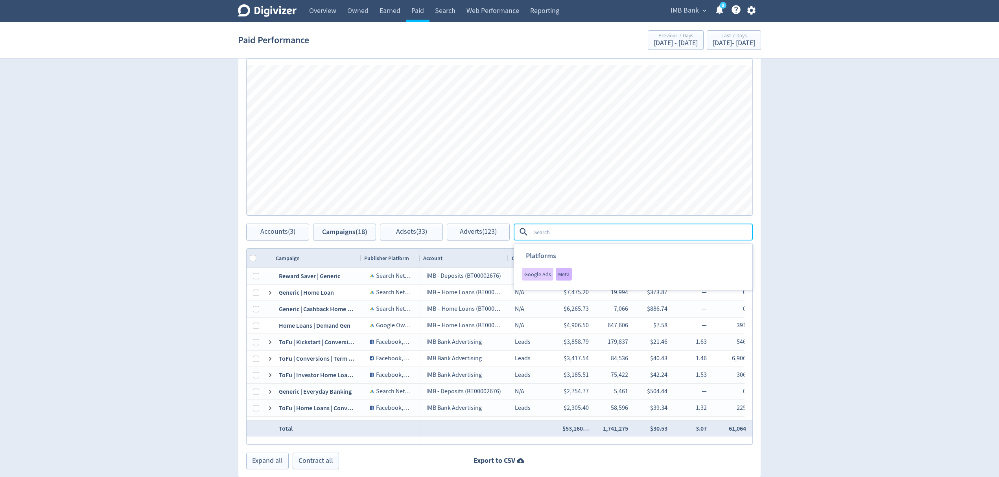
click at [566, 272] on span "Meta" at bounding box center [563, 275] width 11 height 6
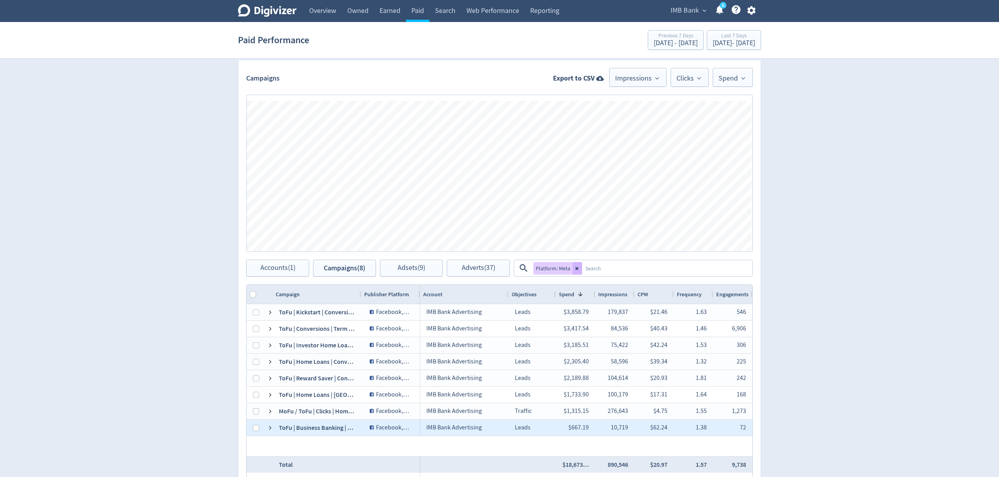
scroll to position [192, 0]
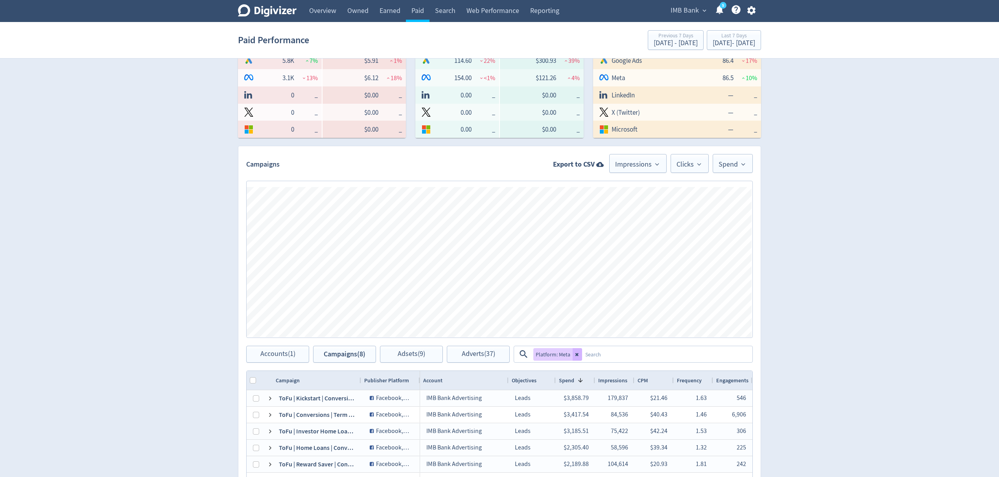
click at [575, 352] on icon at bounding box center [577, 354] width 5 height 5
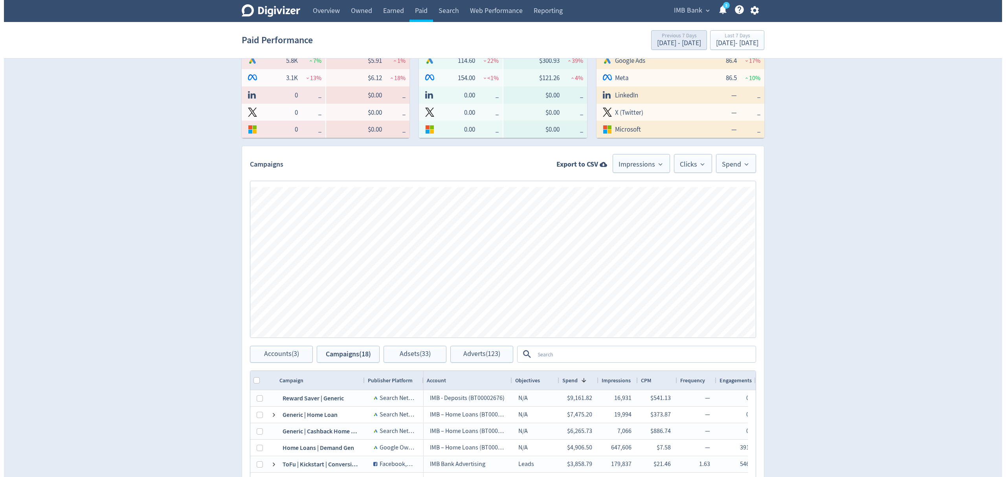
scroll to position [140, 0]
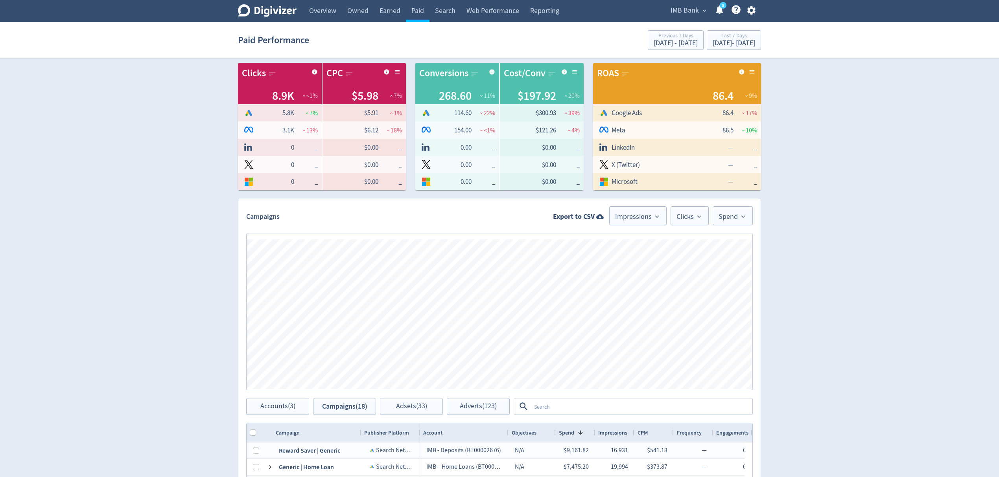
click at [678, 13] on span "IMB Bank" at bounding box center [684, 10] width 28 height 13
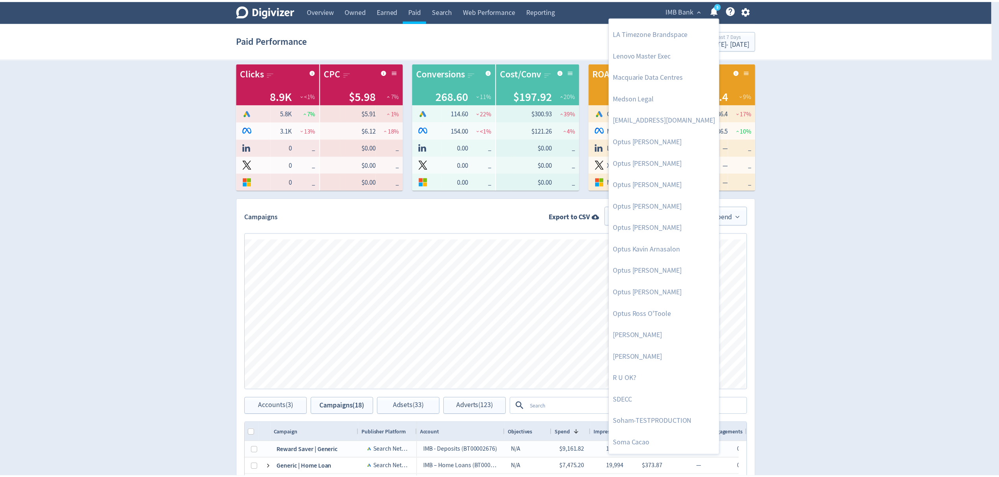
scroll to position [340, 0]
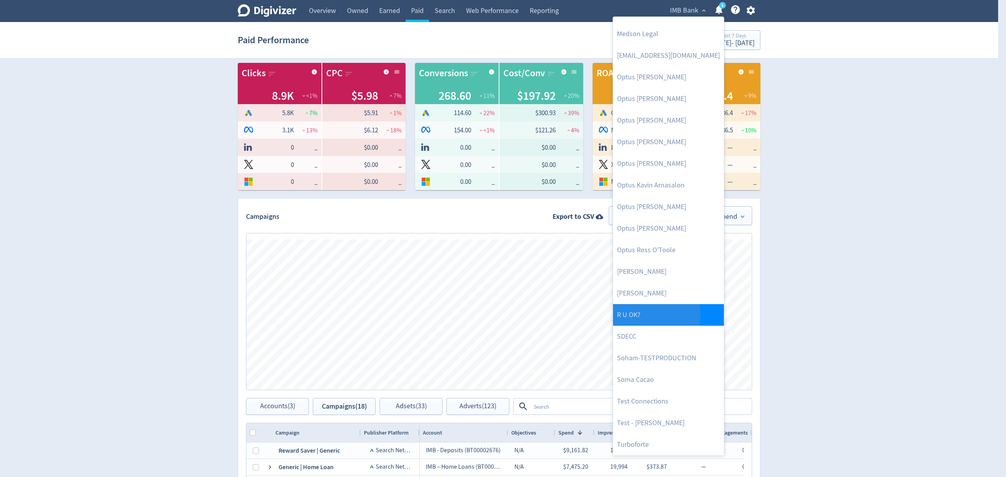
click at [640, 315] on link "R U OK?" at bounding box center [668, 315] width 111 height 22
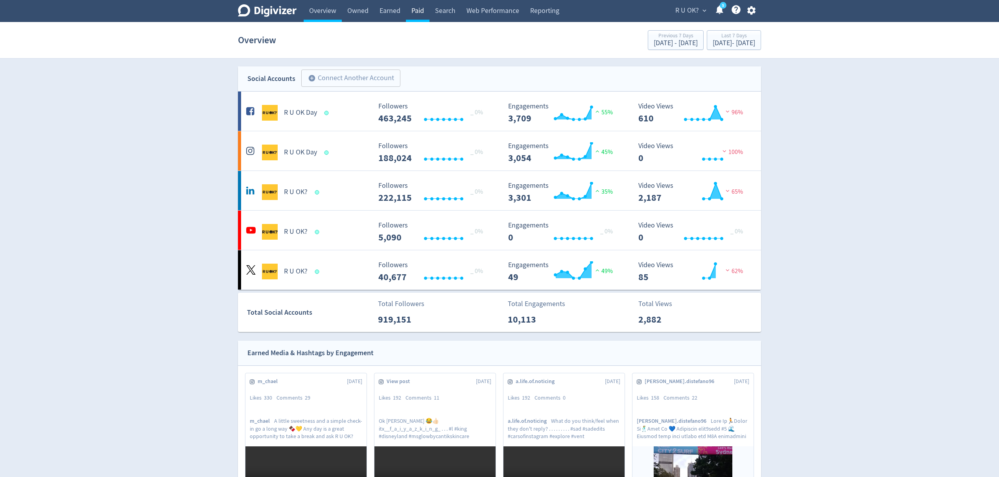
click at [417, 11] on link "Paid" at bounding box center [418, 11] width 24 height 22
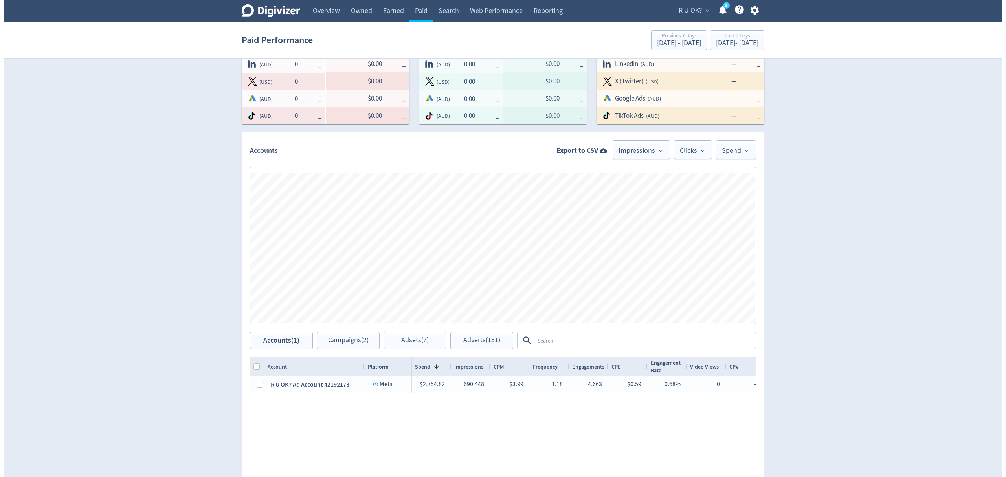
scroll to position [210, 0]
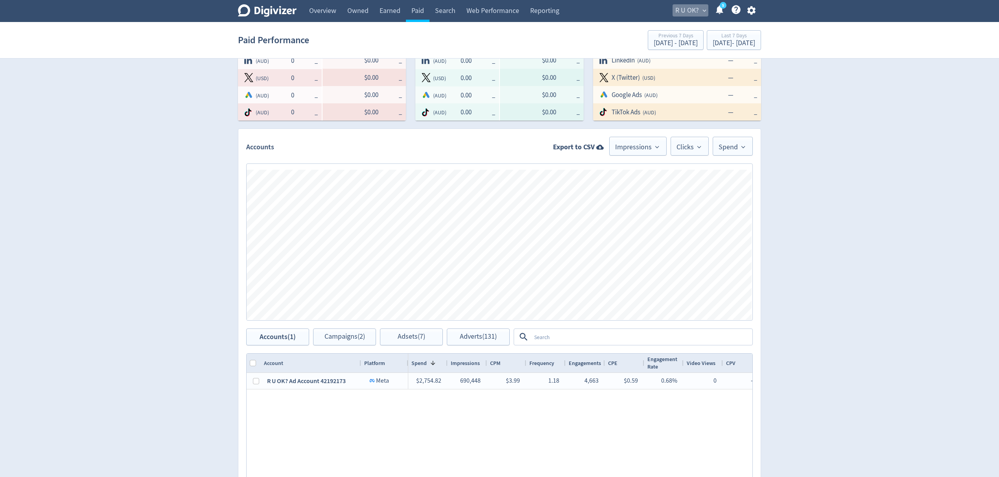
click at [685, 7] on span "R U OK?" at bounding box center [687, 10] width 24 height 13
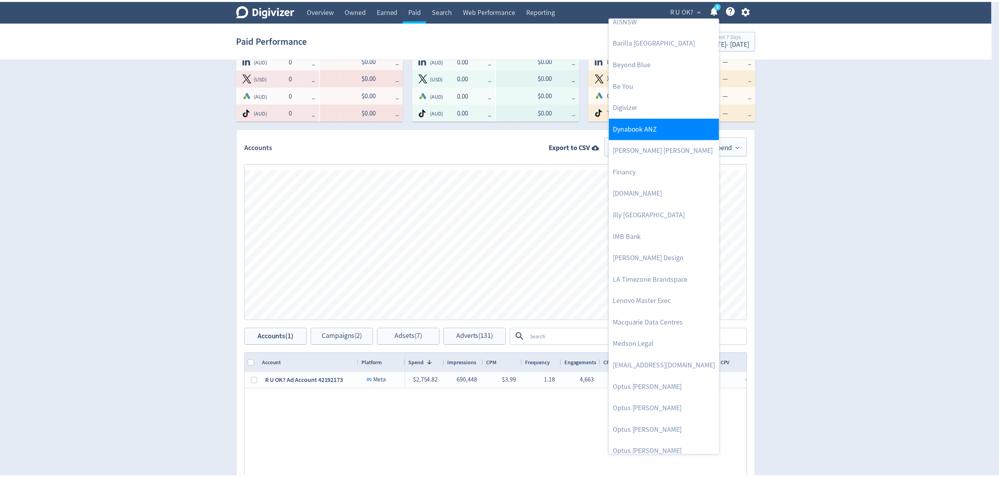
scroll to position [0, 0]
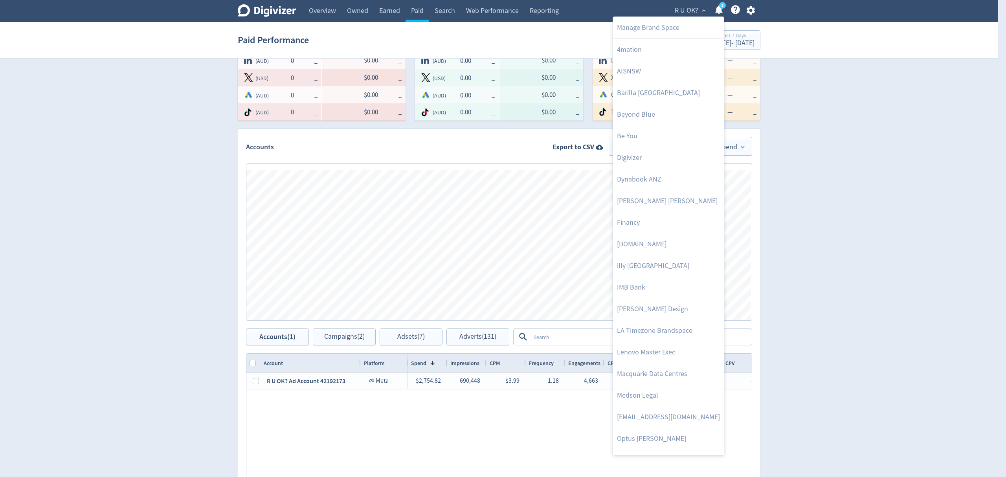
click at [845, 218] on div at bounding box center [503, 238] width 1006 height 477
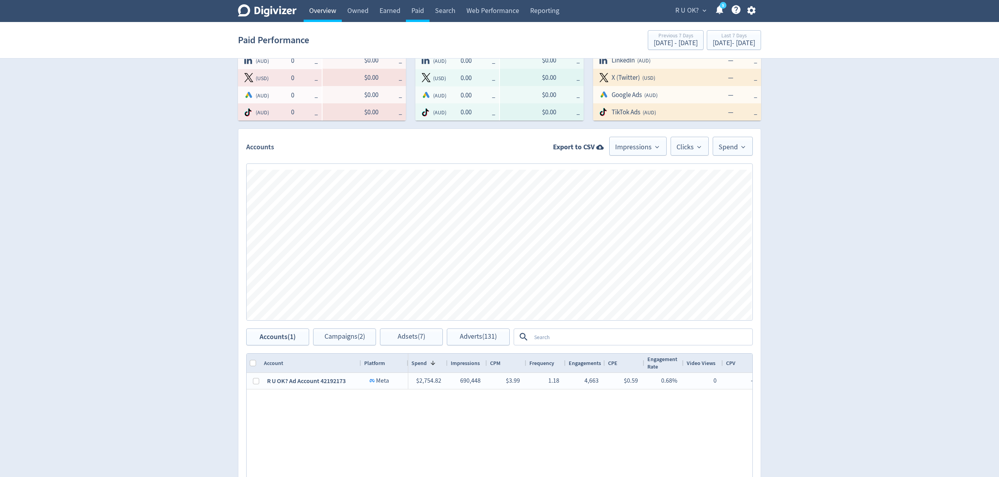
click at [324, 9] on link "Overview" at bounding box center [322, 11] width 38 height 22
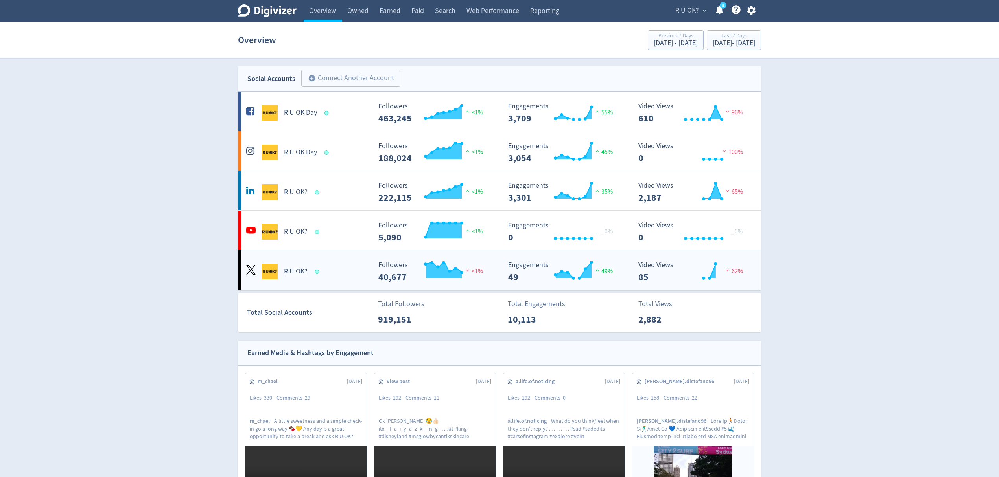
click at [340, 265] on div "R U OK?" at bounding box center [307, 272] width 127 height 16
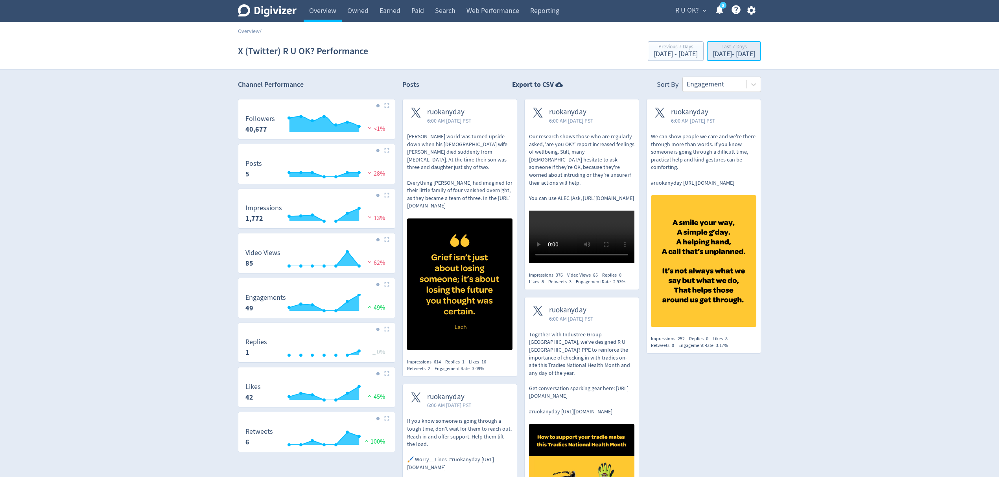
click at [712, 56] on div "[DATE] - [DATE]" at bounding box center [733, 54] width 42 height 7
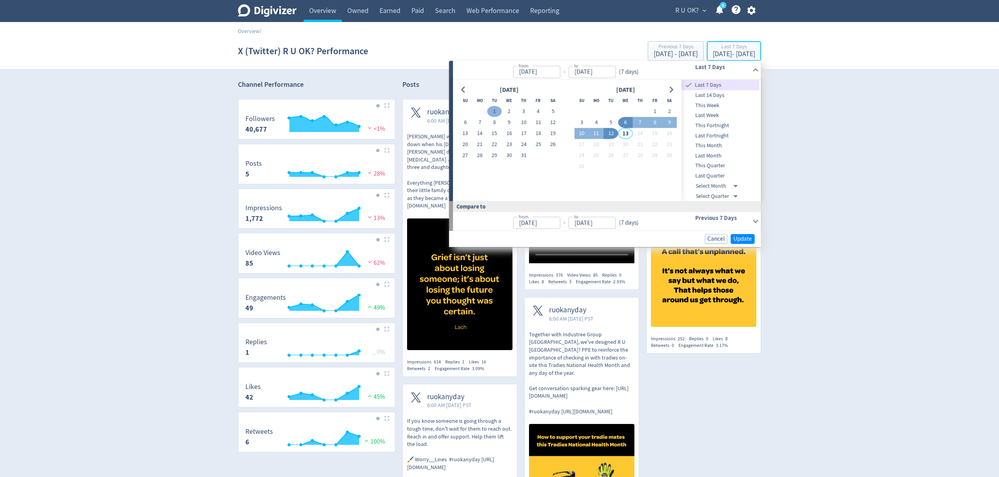
type input "[DATE]"
drag, startPoint x: 497, startPoint y: 110, endPoint x: 495, endPoint y: 123, distance: 12.3
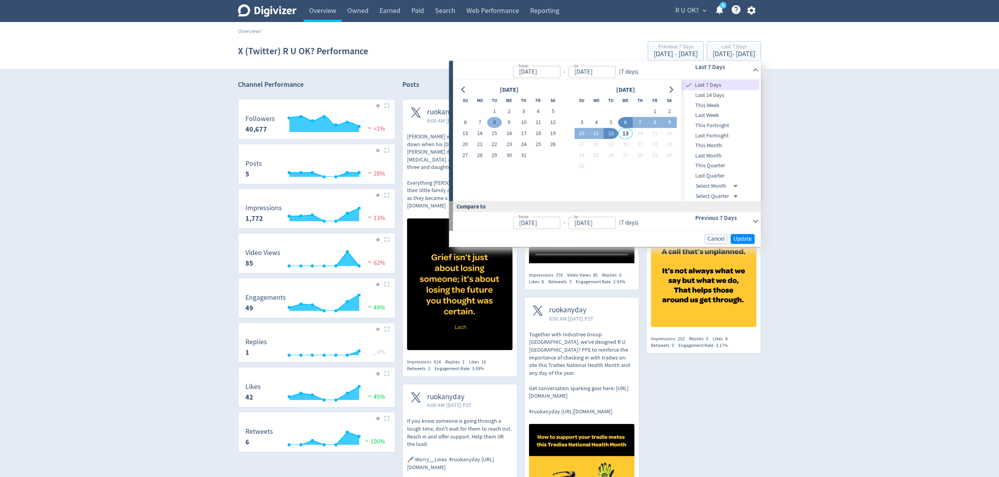
click at [495, 111] on button "1" at bounding box center [494, 111] width 15 height 11
type input "[DATE]"
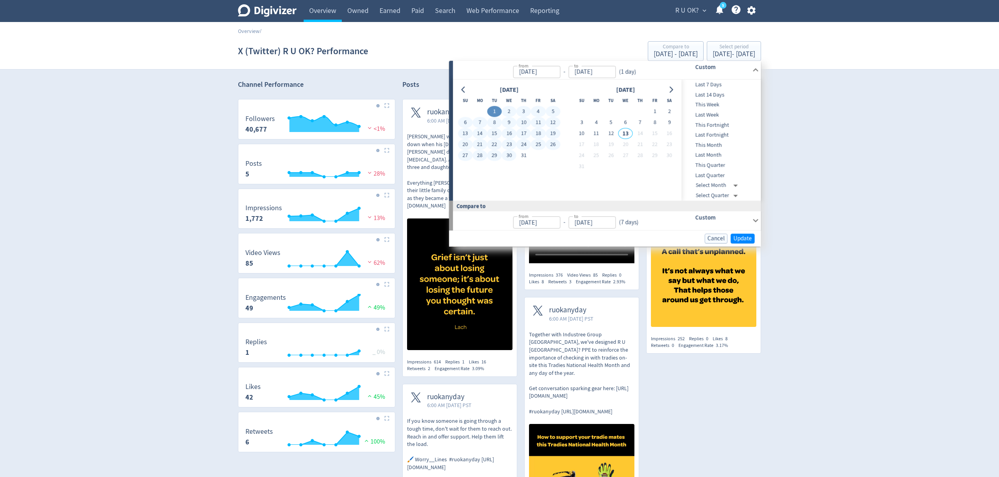
click at [516, 153] on td "31" at bounding box center [523, 155] width 15 height 11
click at [524, 158] on button "31" at bounding box center [523, 155] width 15 height 11
type input "[DATE]"
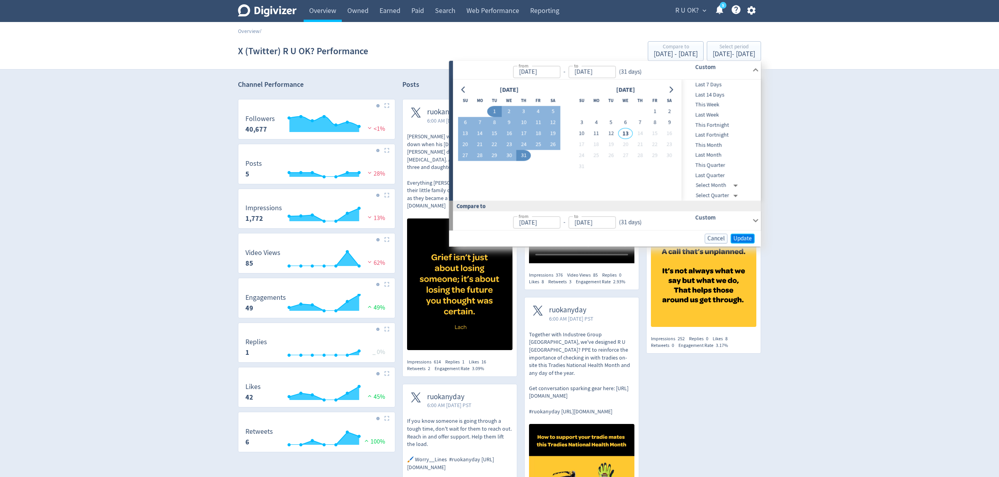
click at [748, 241] on span "Update" at bounding box center [742, 238] width 18 height 6
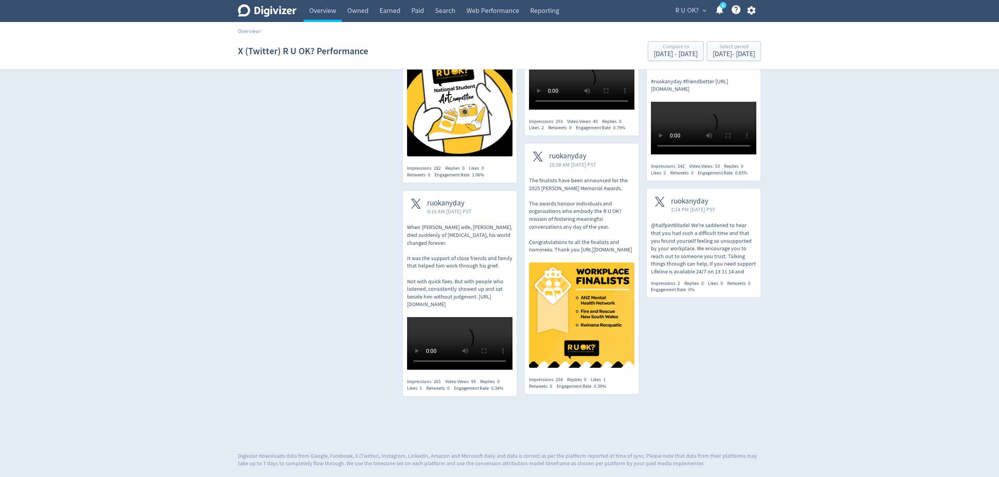
scroll to position [2090, 0]
click at [684, 265] on p "@halfpint69adel We're saddened to hear that you had such a difficult time and t…" at bounding box center [703, 249] width 105 height 54
